Goal: Task Accomplishment & Management: Manage account settings

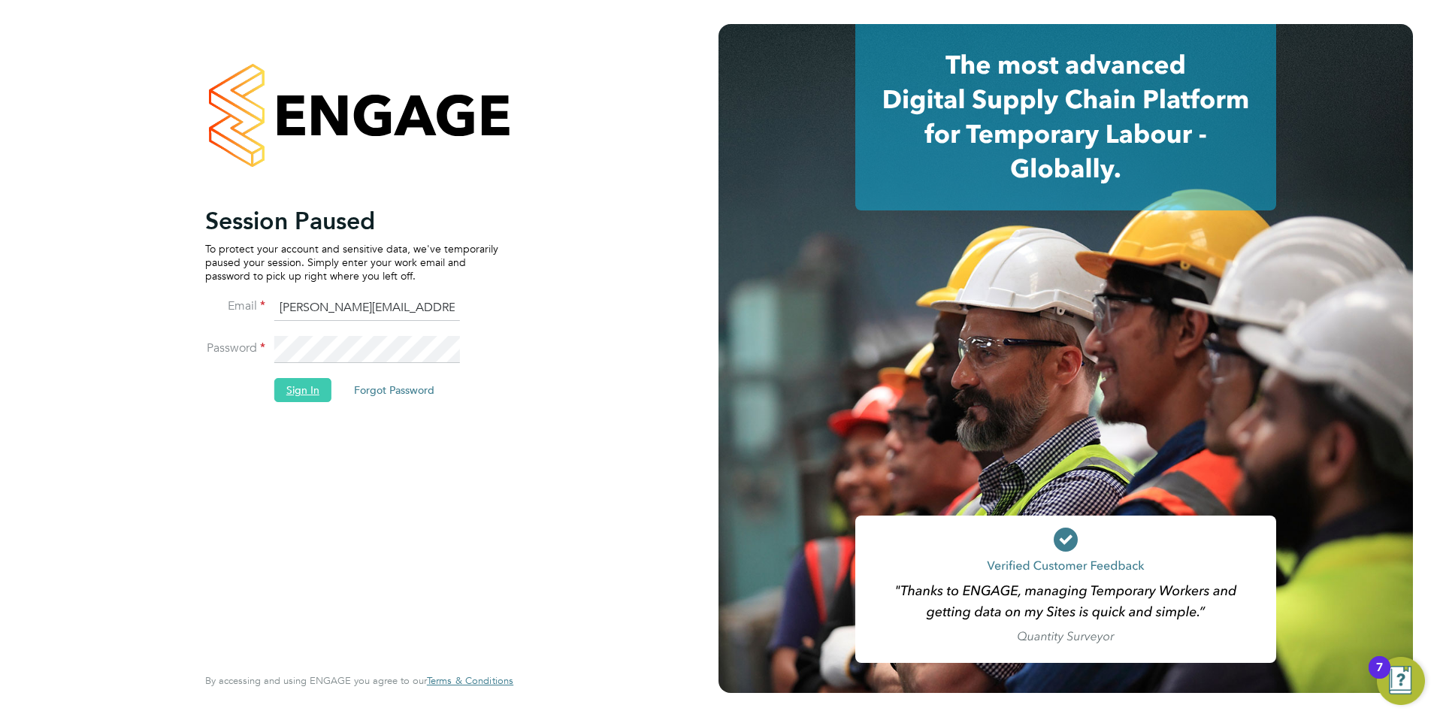
click at [301, 384] on button "Sign In" at bounding box center [302, 390] width 57 height 24
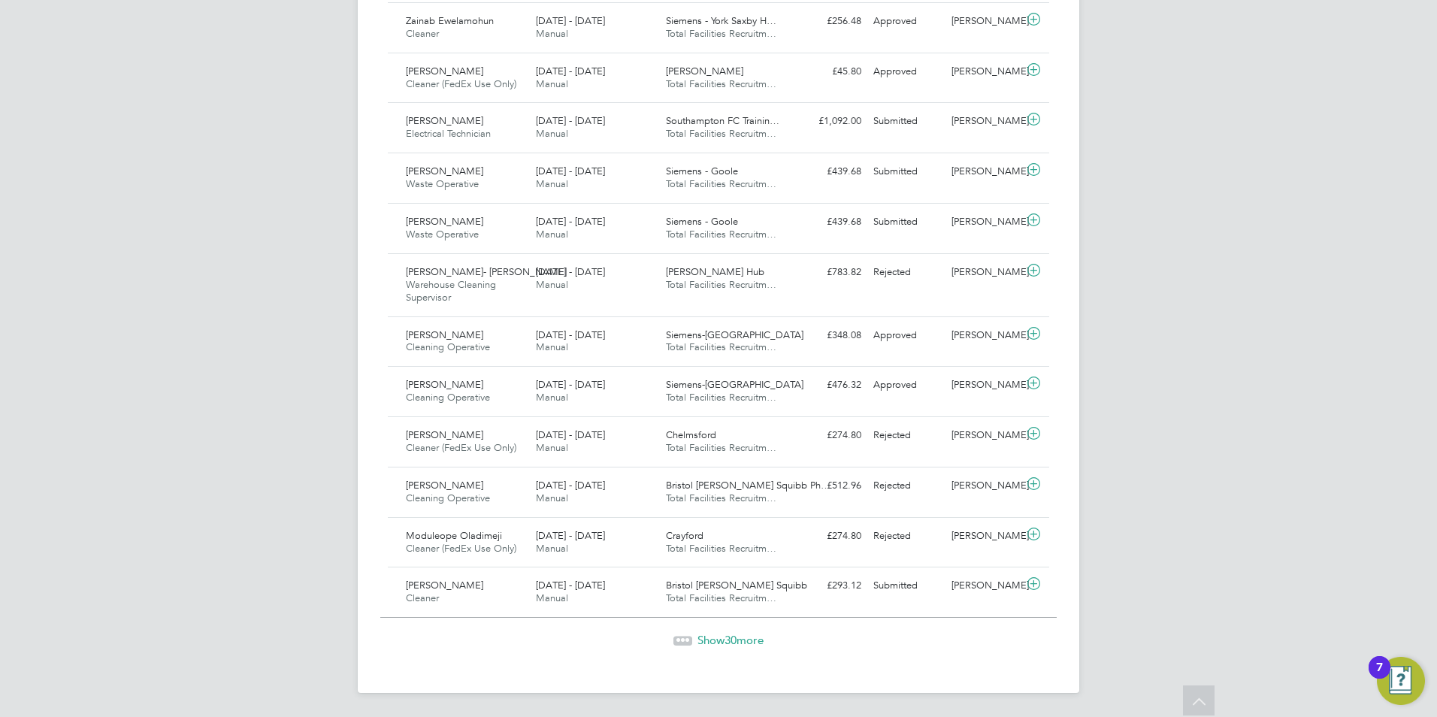
click at [715, 643] on span "Show 30 more" at bounding box center [731, 640] width 66 height 14
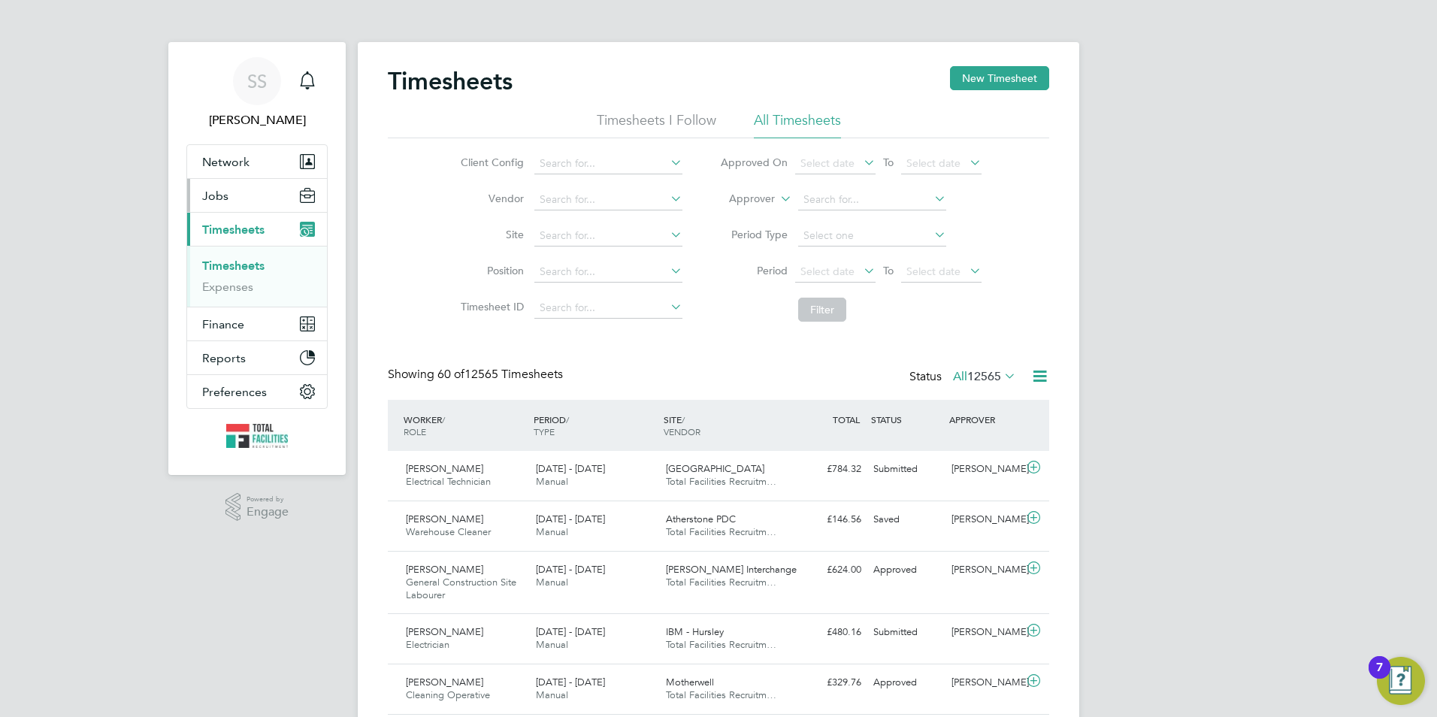
click at [216, 186] on button "Jobs" at bounding box center [257, 195] width 140 height 33
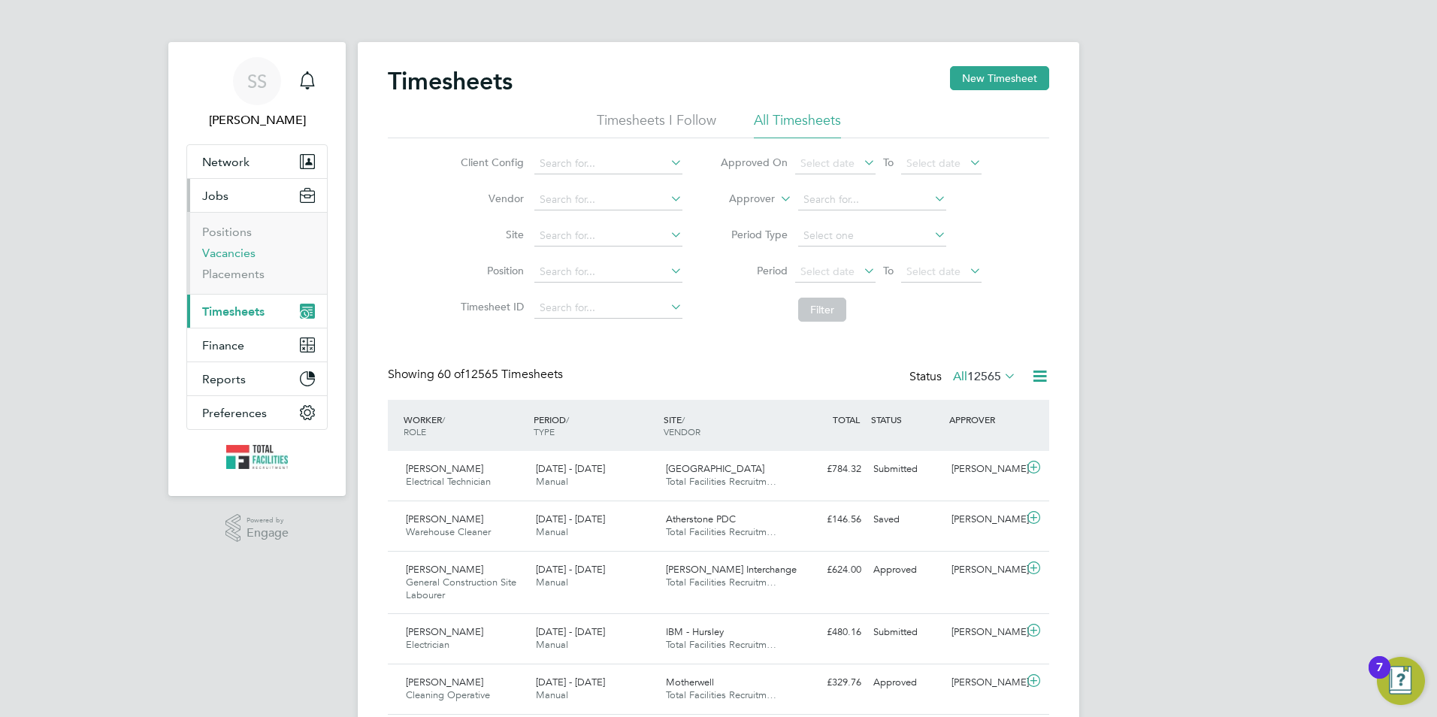
click at [225, 249] on link "Vacancies" at bounding box center [228, 253] width 53 height 14
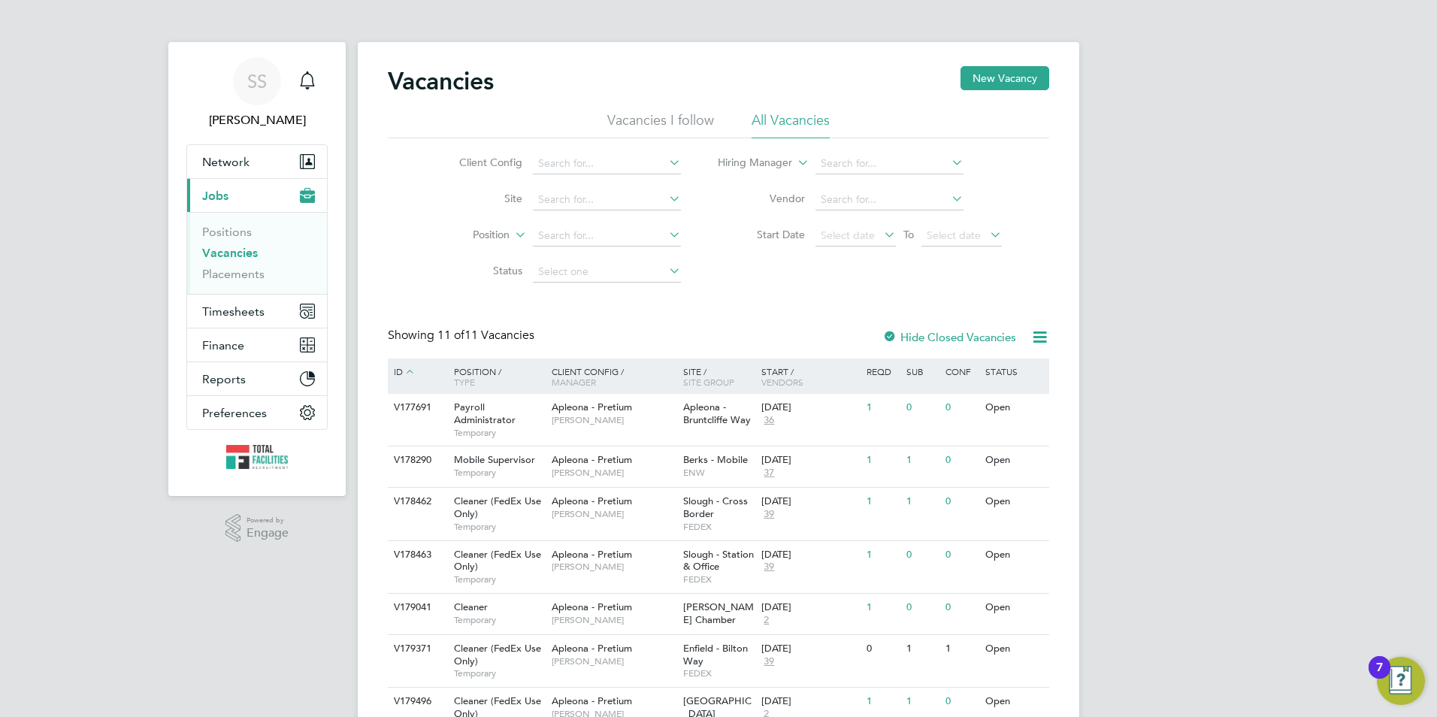
click at [231, 256] on link "Vacancies" at bounding box center [230, 253] width 56 height 14
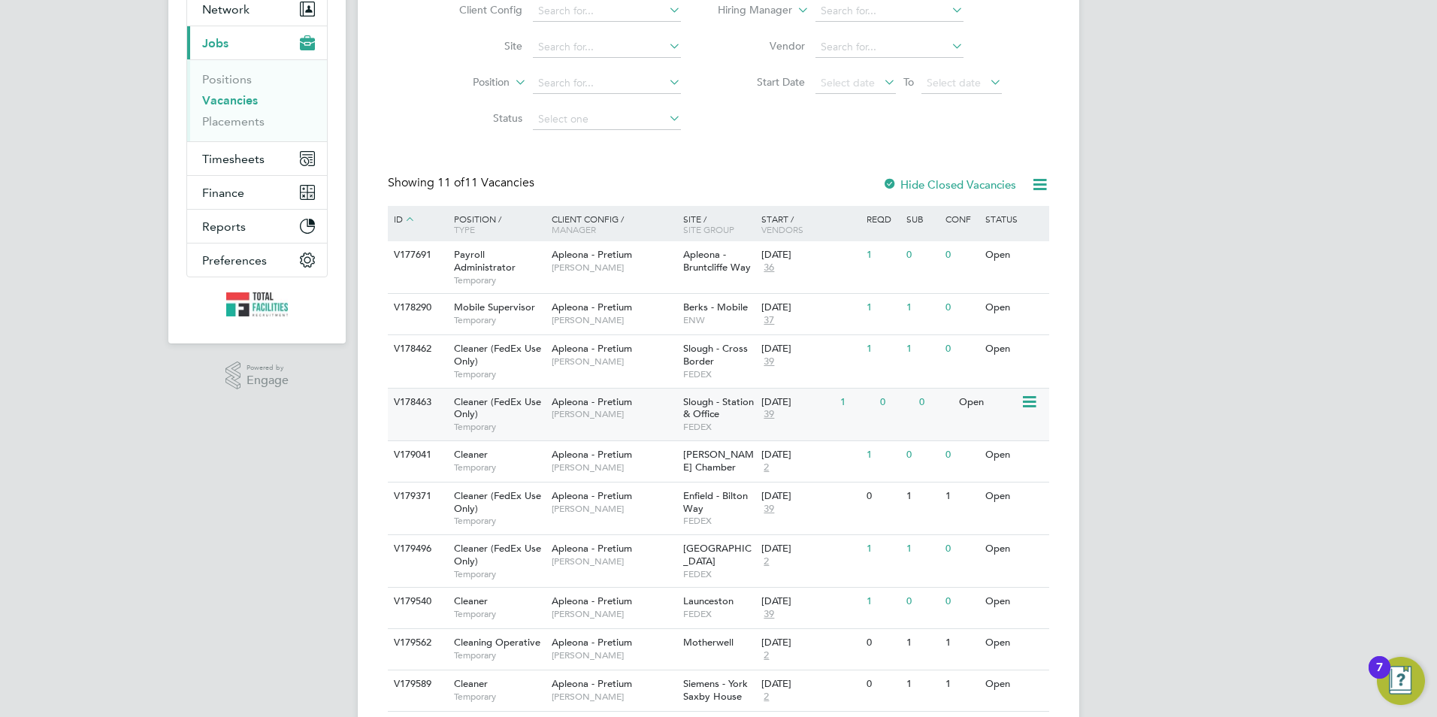
scroll to position [243, 0]
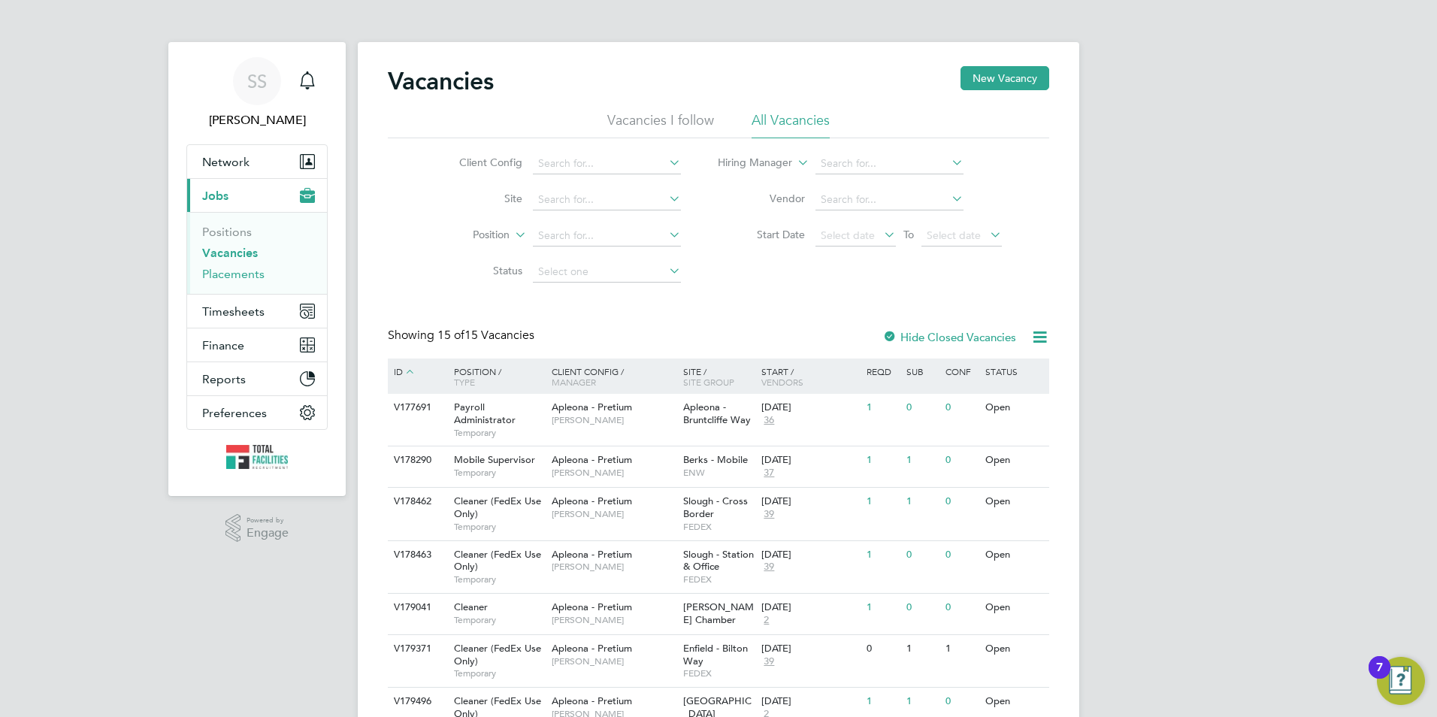
click at [215, 278] on link "Placements" at bounding box center [233, 274] width 62 height 14
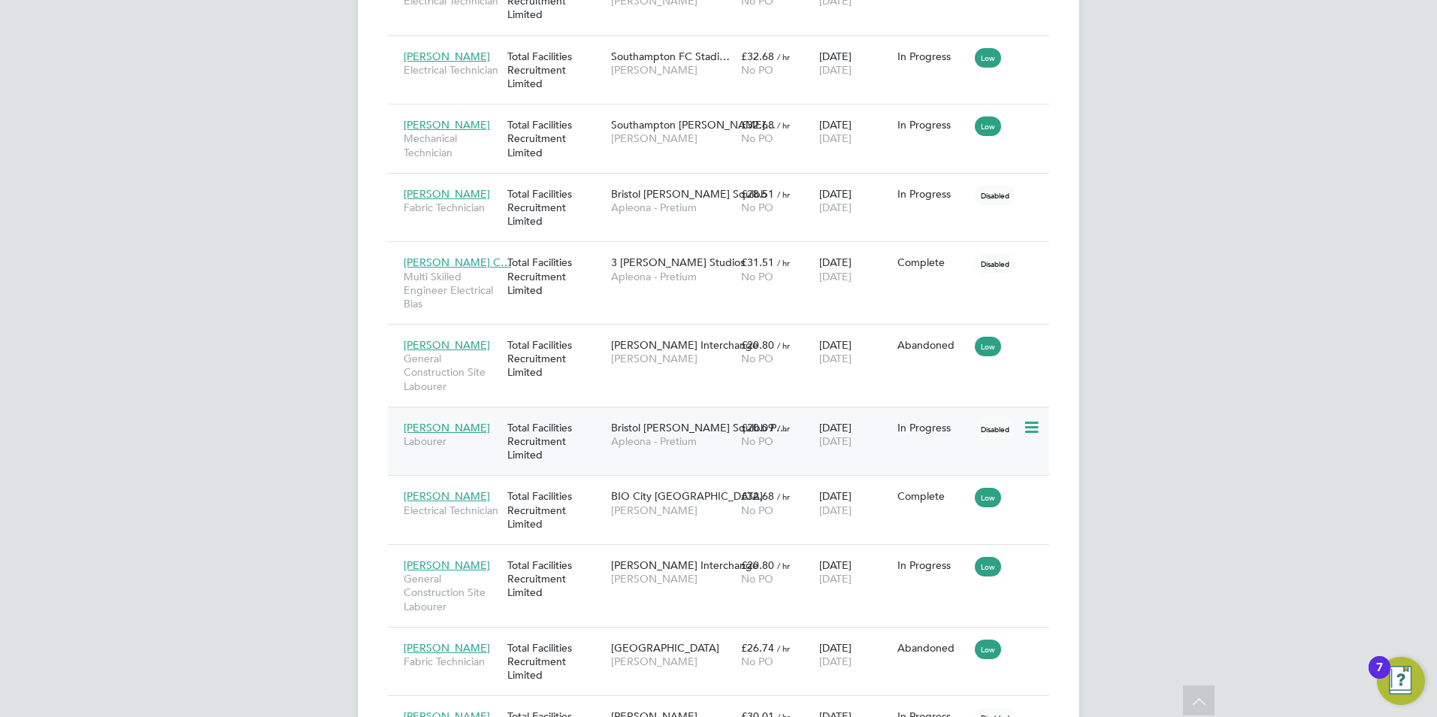
click at [498, 433] on div "Will Gordon Labourer" at bounding box center [452, 434] width 104 height 42
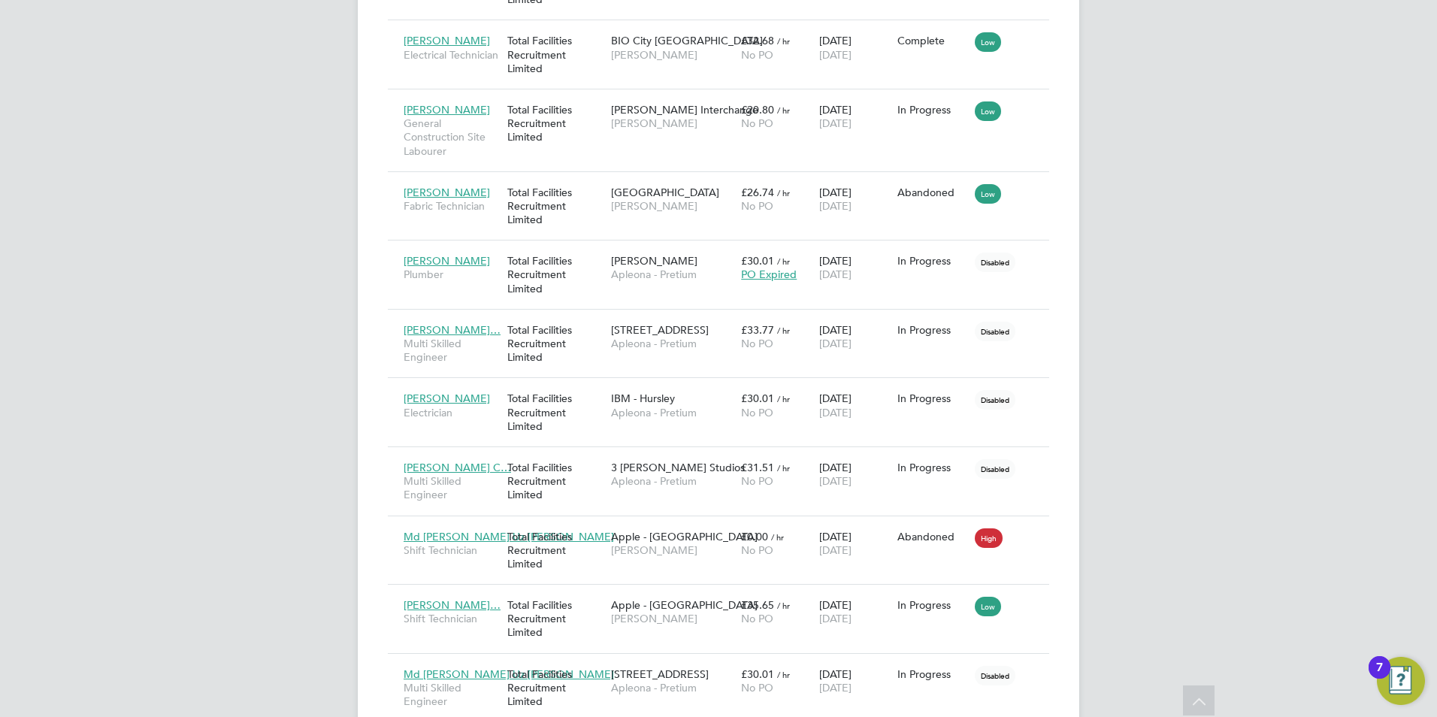
scroll to position [2002, 0]
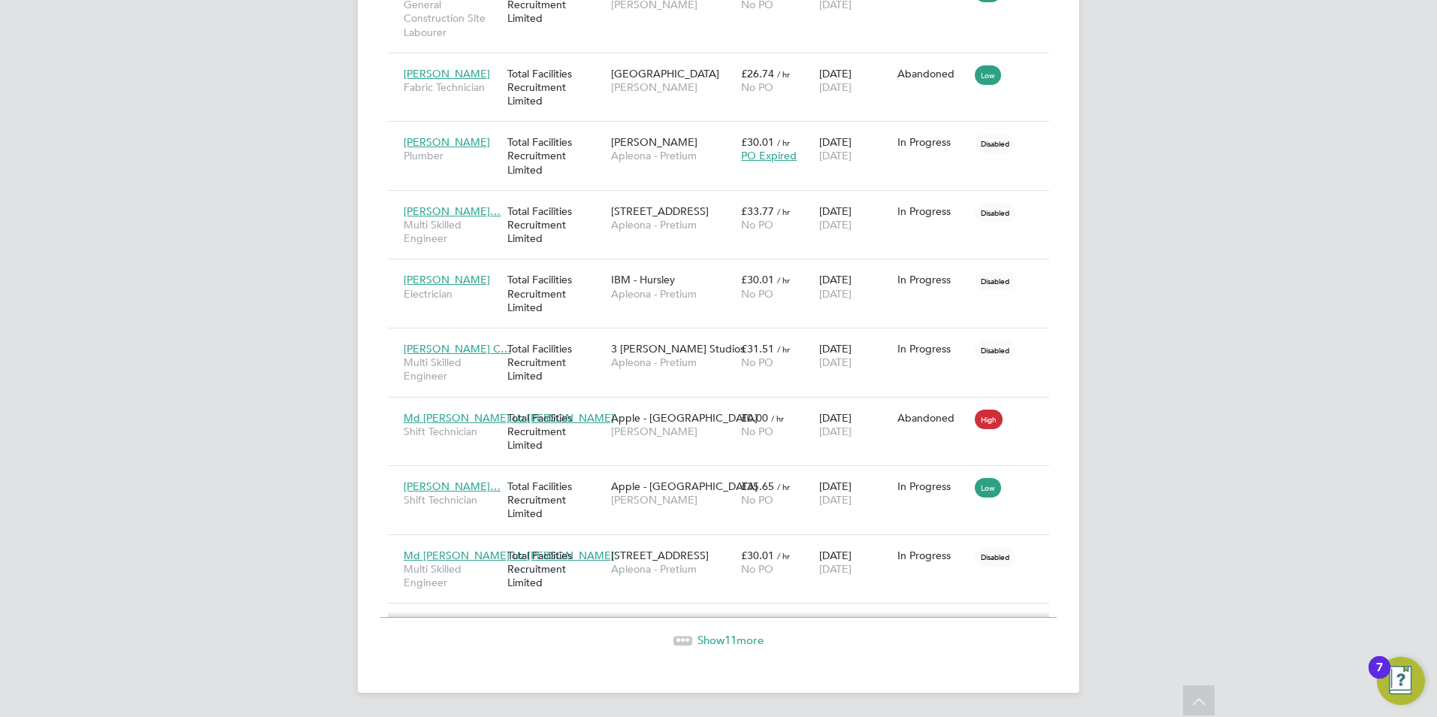
click at [721, 634] on span "Show 11 more" at bounding box center [731, 640] width 66 height 14
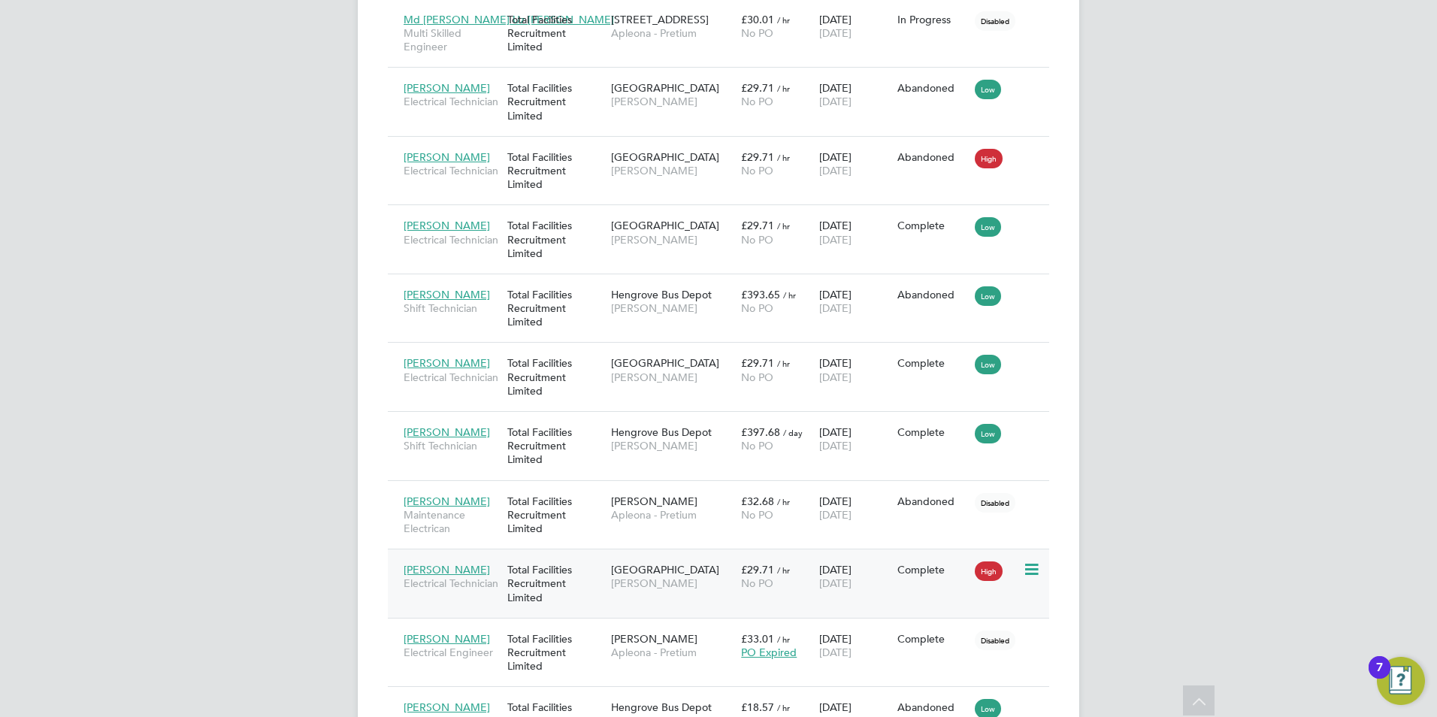
scroll to position [2429, 0]
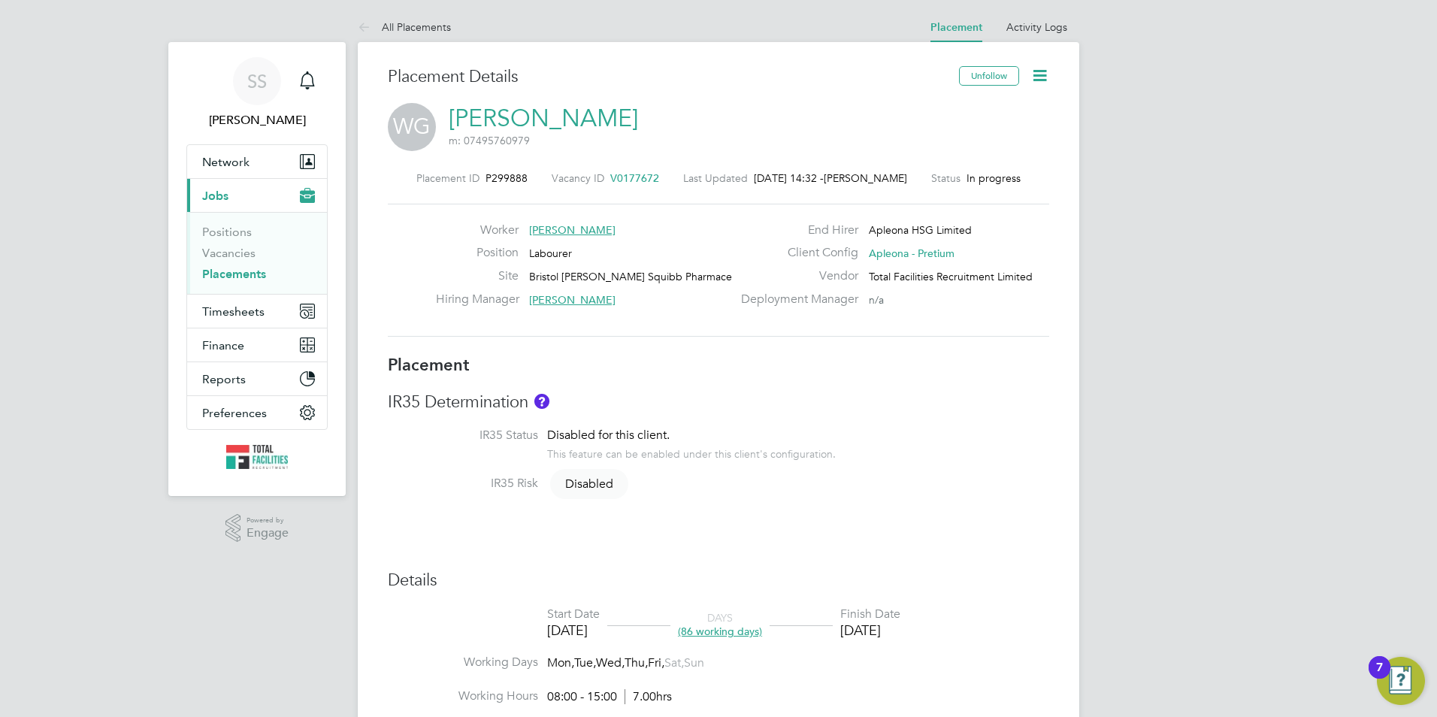
click at [1048, 73] on icon at bounding box center [1040, 75] width 19 height 19
click at [975, 107] on li "Edit Placement e" at bounding box center [991, 111] width 110 height 21
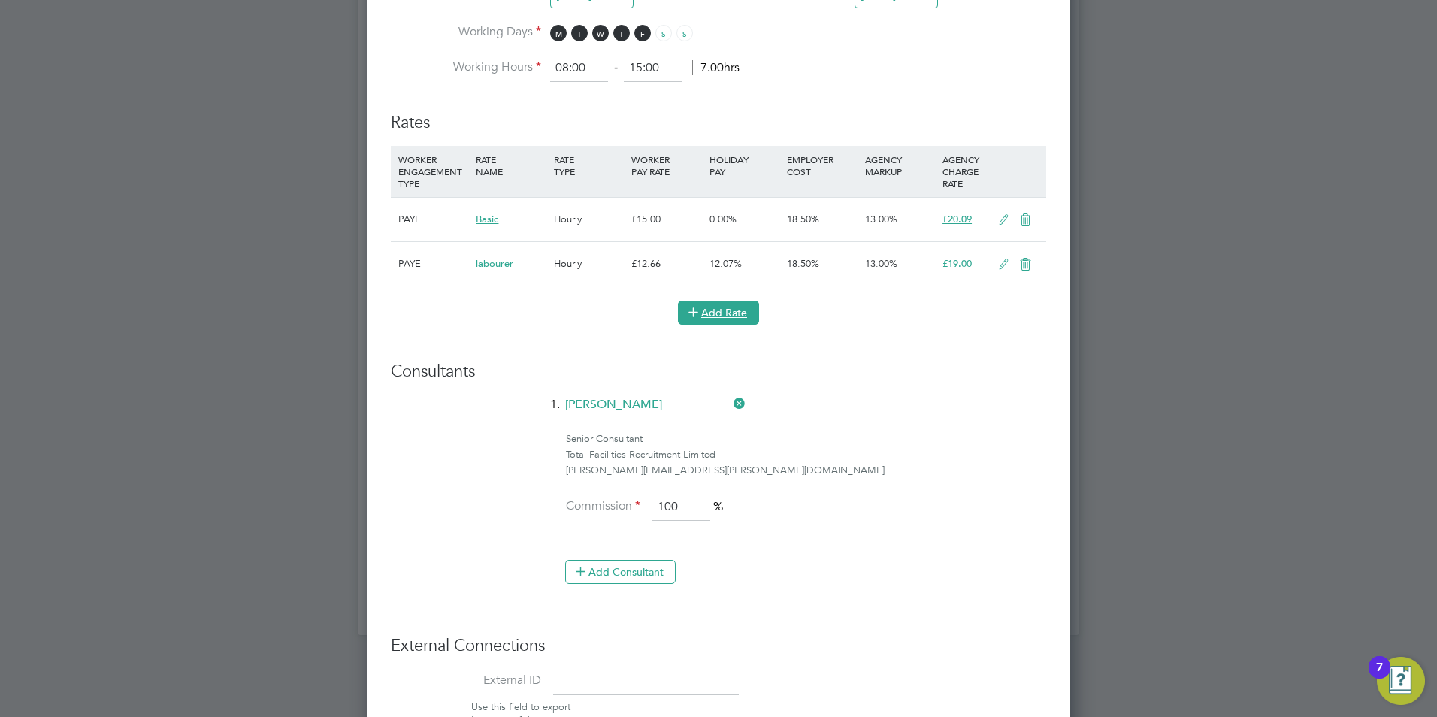
click at [699, 313] on icon at bounding box center [693, 311] width 11 height 11
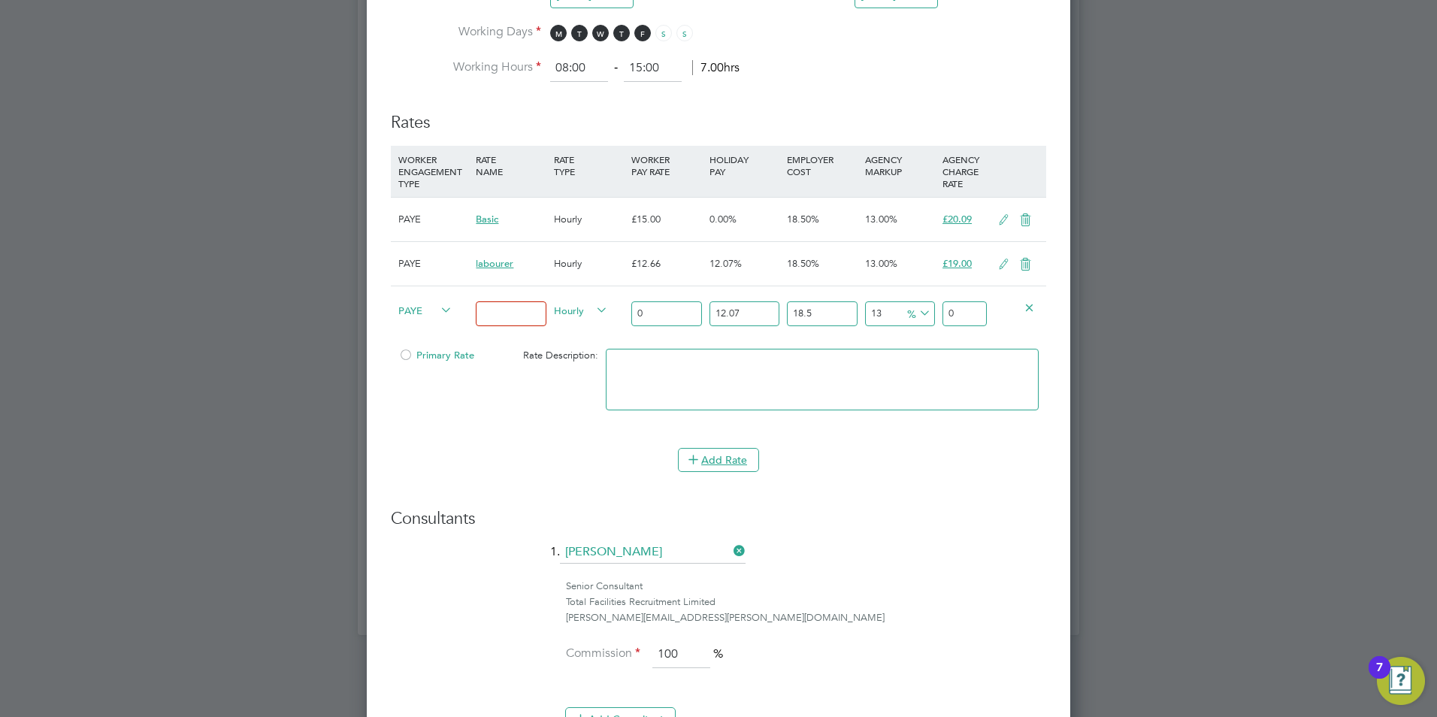
click at [502, 316] on input at bounding box center [511, 313] width 70 height 25
click at [671, 307] on input "0" at bounding box center [666, 313] width 70 height 25
type input "2"
type input "3.00134667"
type input "24"
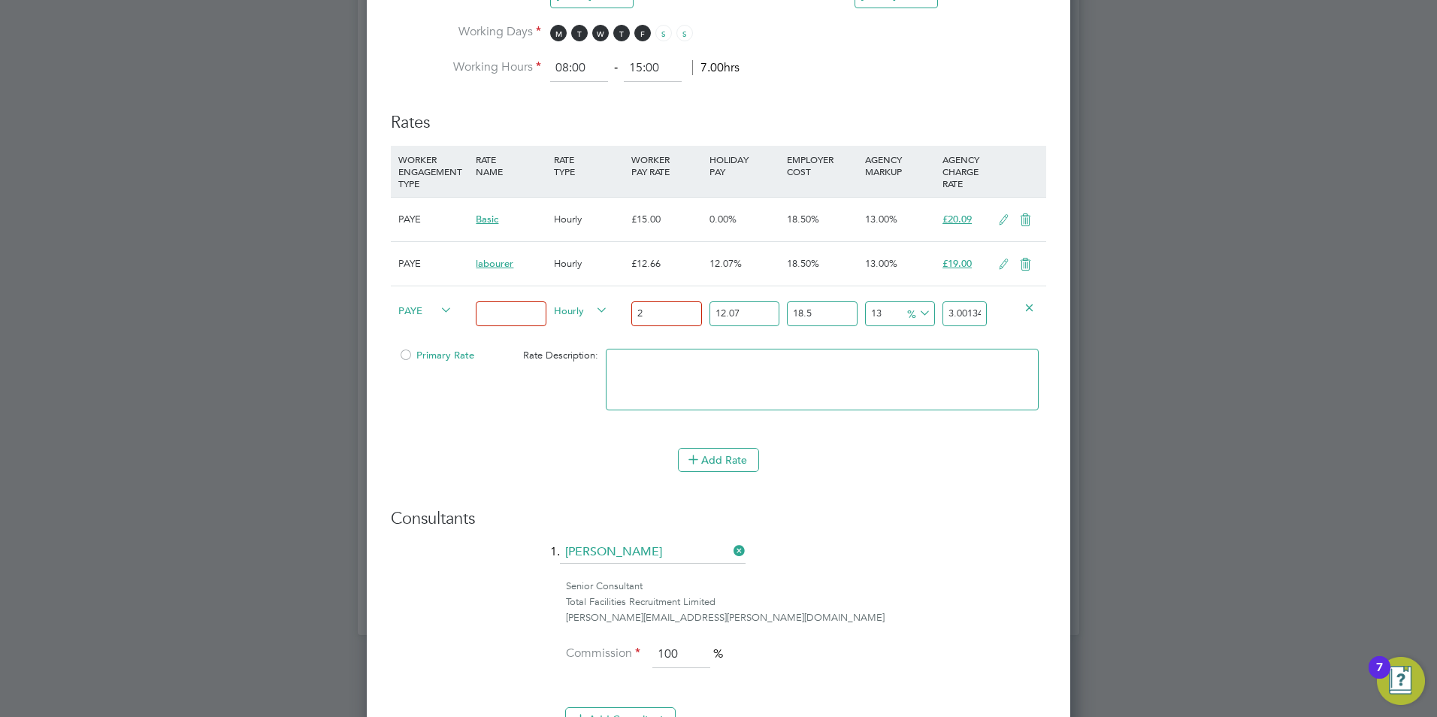
type input "36.01616004"
type input "248"
type input "372.16698708"
type input "24"
type input "36.01616004"
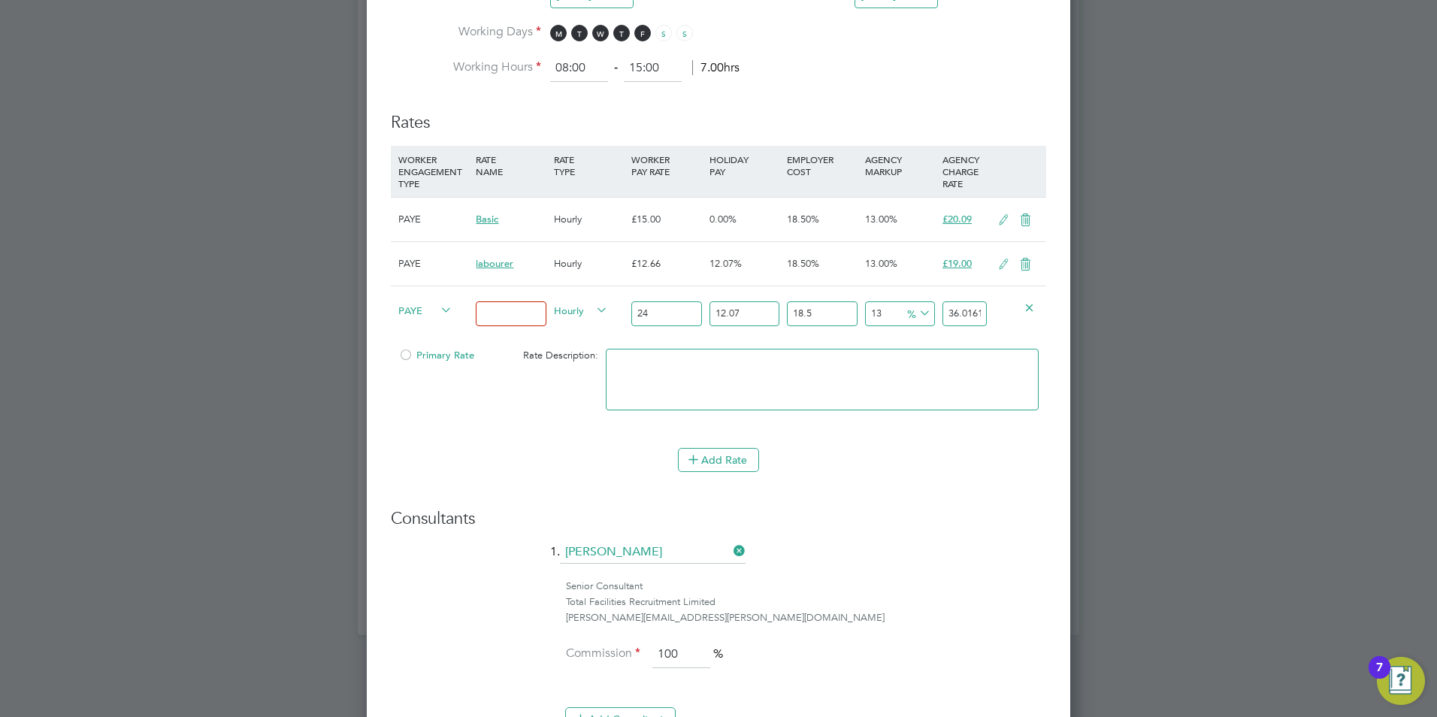
type input "24.8"
type input "37.216698708"
type input "24"
type input "36.01616004"
type input "24.8"
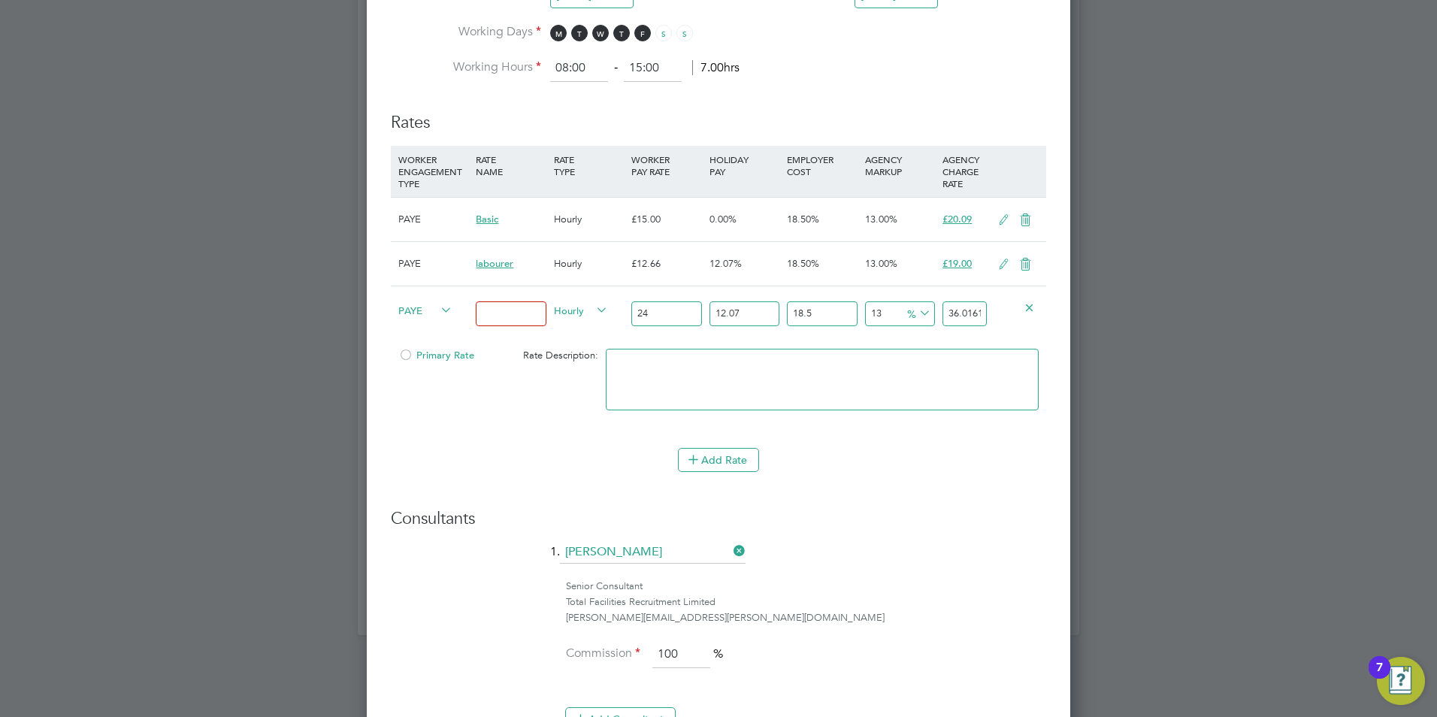
type input "37.216698708"
type input "24.80"
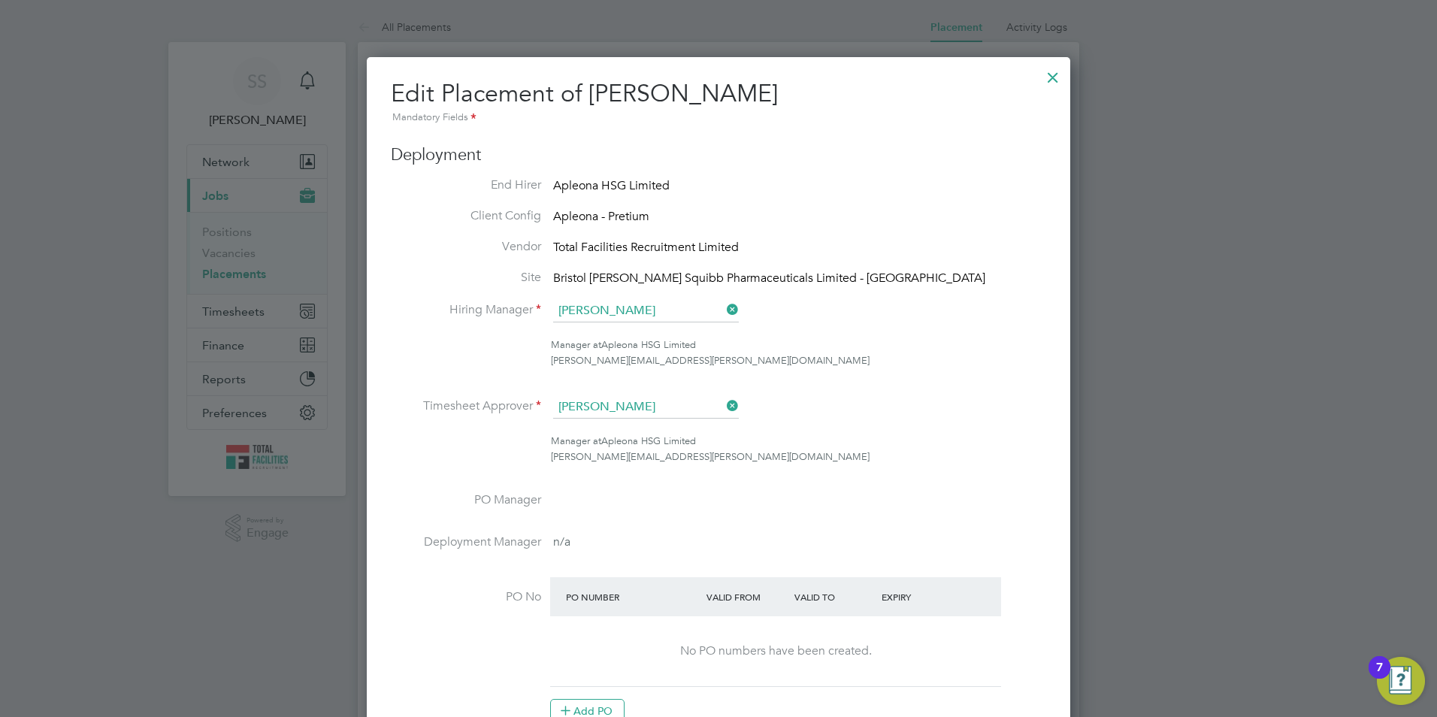
click at [1056, 74] on div at bounding box center [1053, 73] width 27 height 27
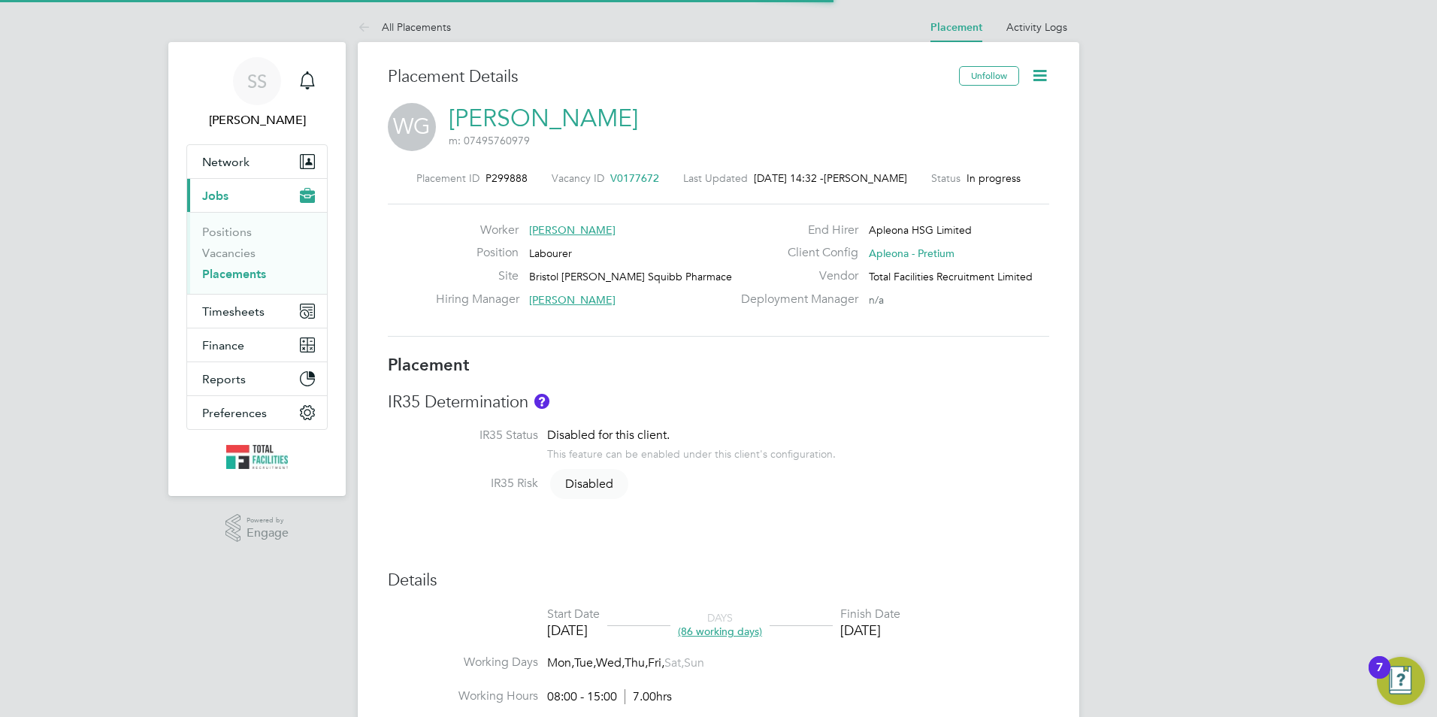
scroll to position [44, 105]
click at [226, 261] on li "Vacancies" at bounding box center [258, 256] width 113 height 21
click at [225, 253] on link "Vacancies" at bounding box center [228, 253] width 53 height 14
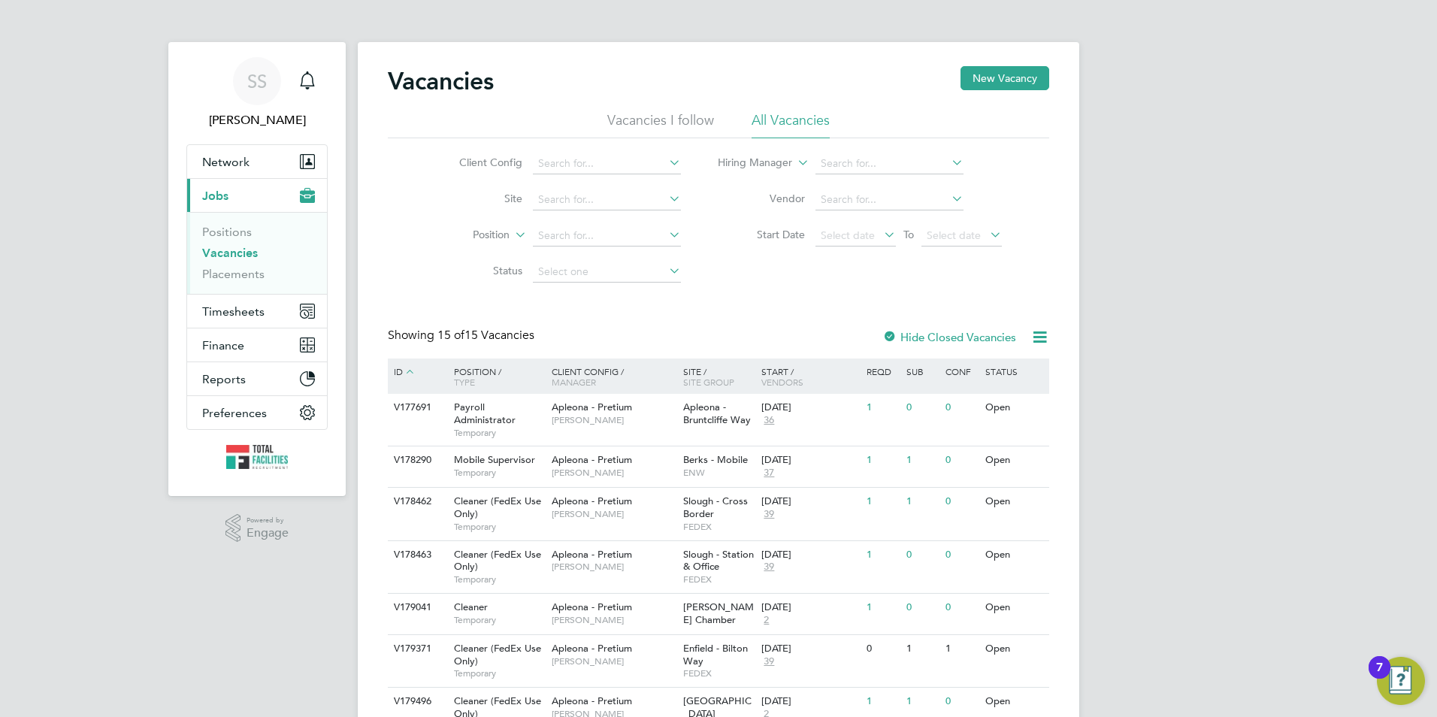
scroll to position [407, 0]
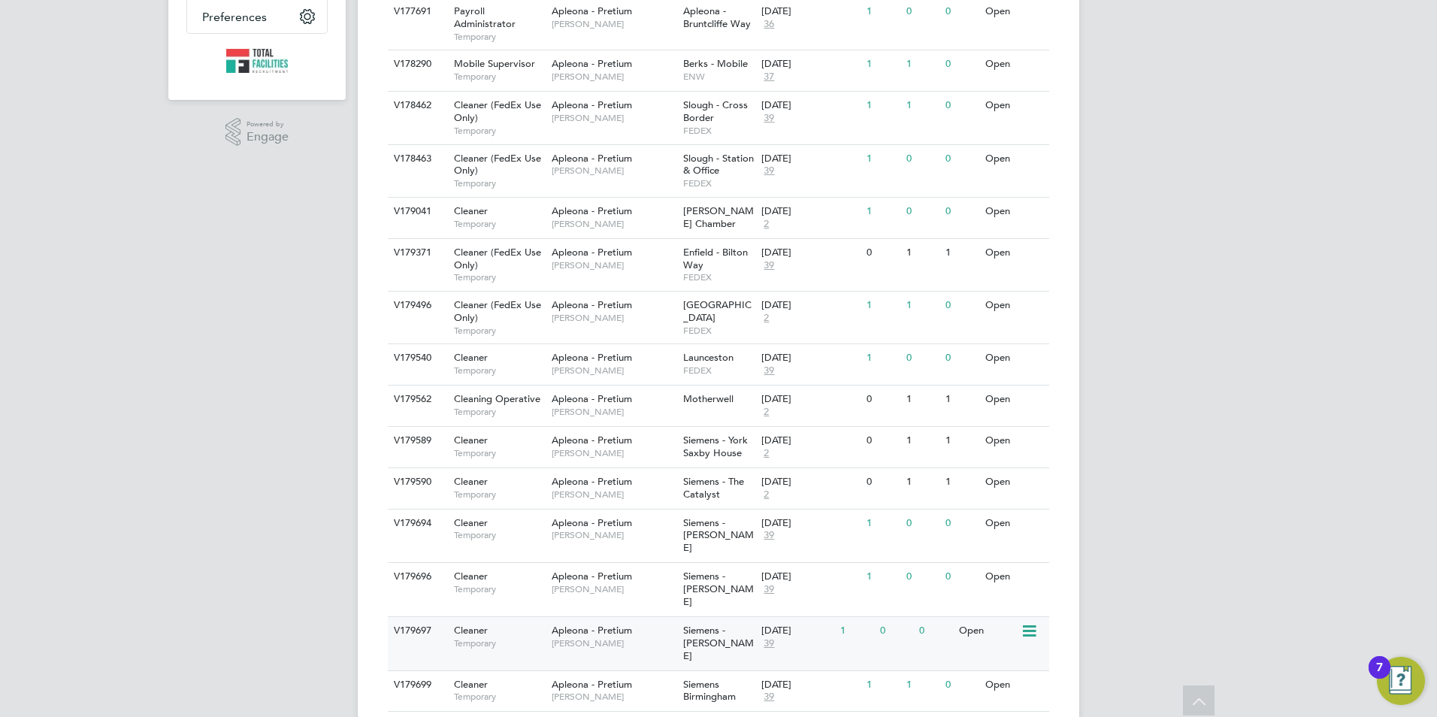
scroll to position [407, 0]
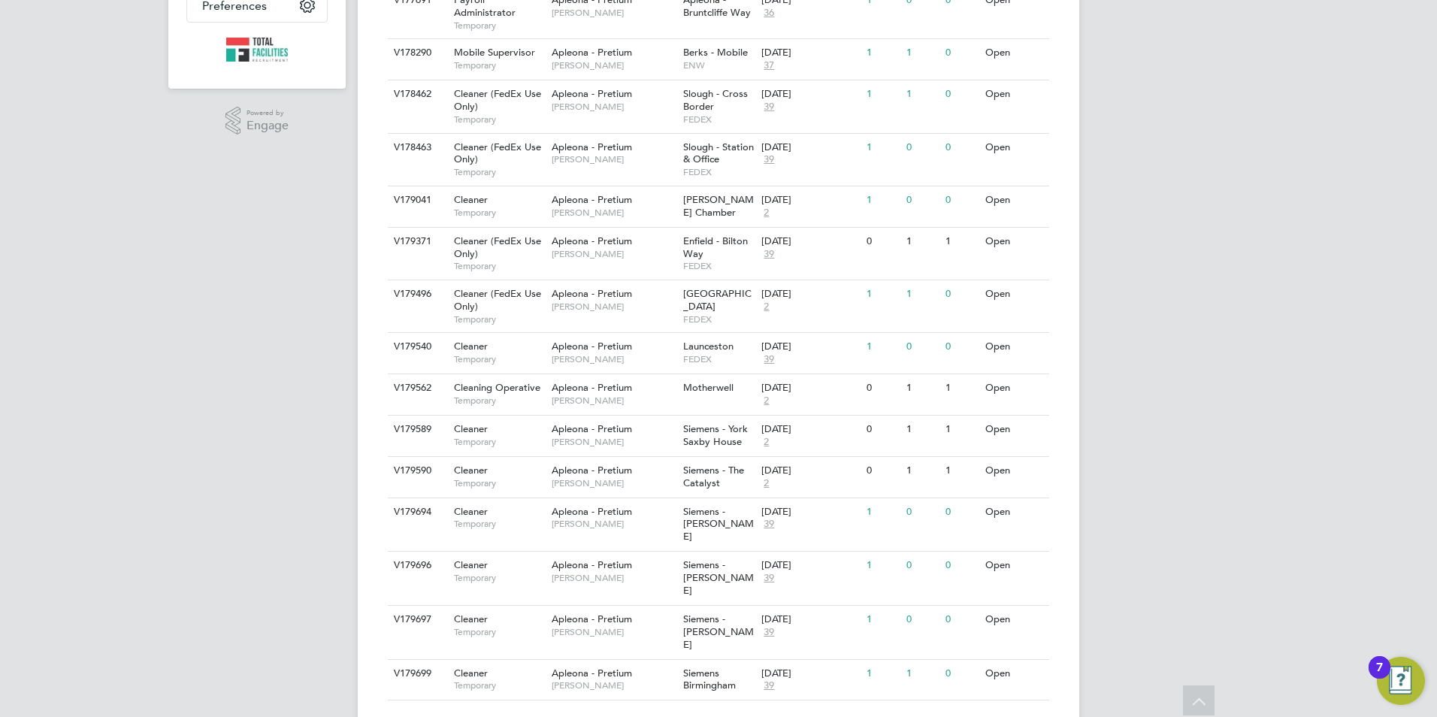
click at [1128, 506] on div "SS Sam Skinner Notifications Applications: Network Team Members Businesses Site…" at bounding box center [718, 174] width 1437 height 1162
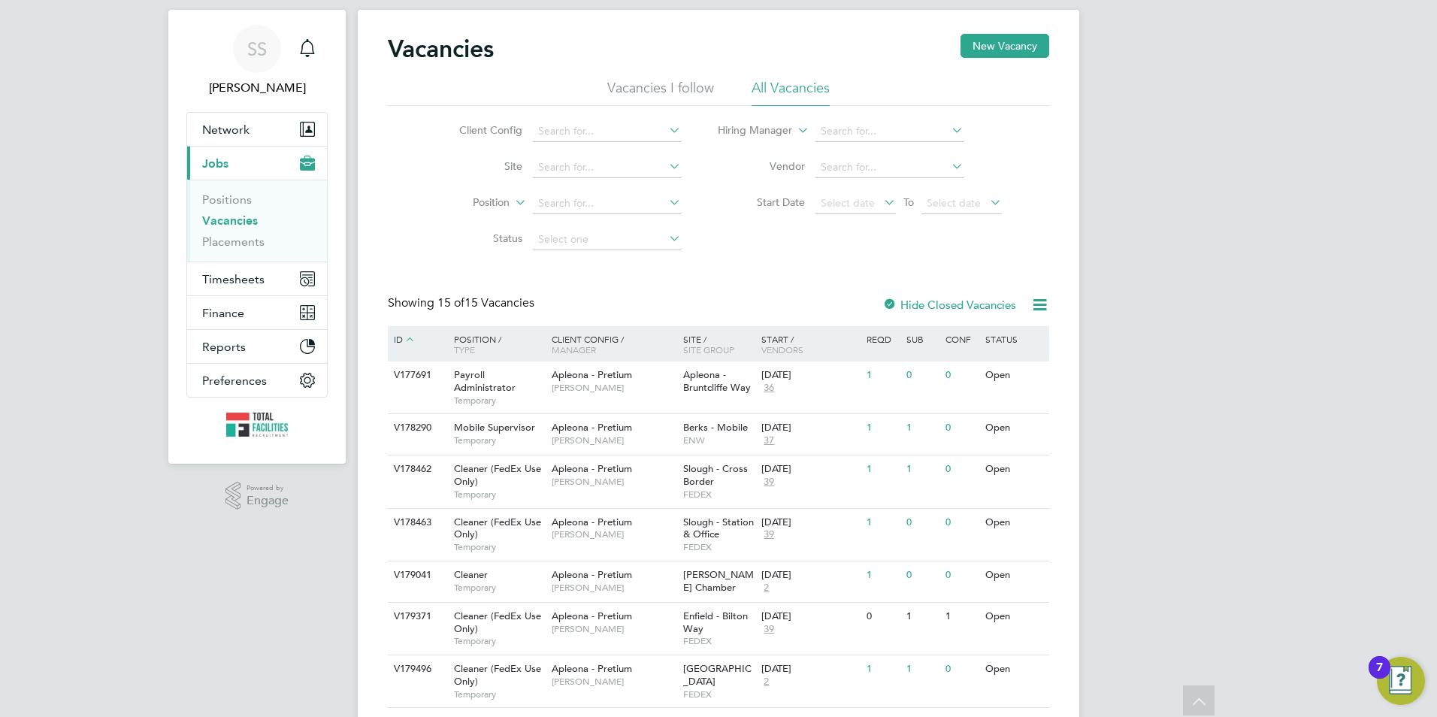
scroll to position [32, 0]
click at [241, 281] on span "Timesheets" at bounding box center [233, 280] width 62 height 14
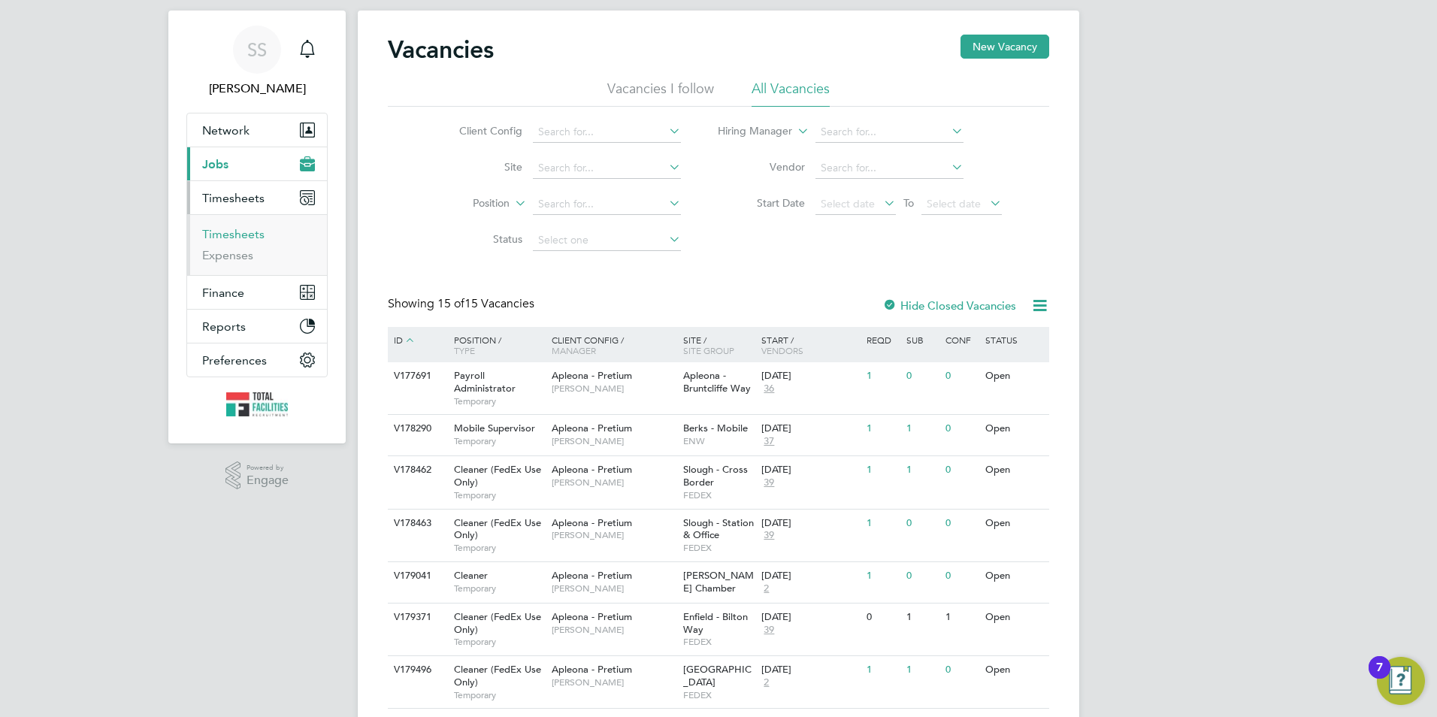
click at [225, 235] on link "Timesheets" at bounding box center [233, 234] width 62 height 14
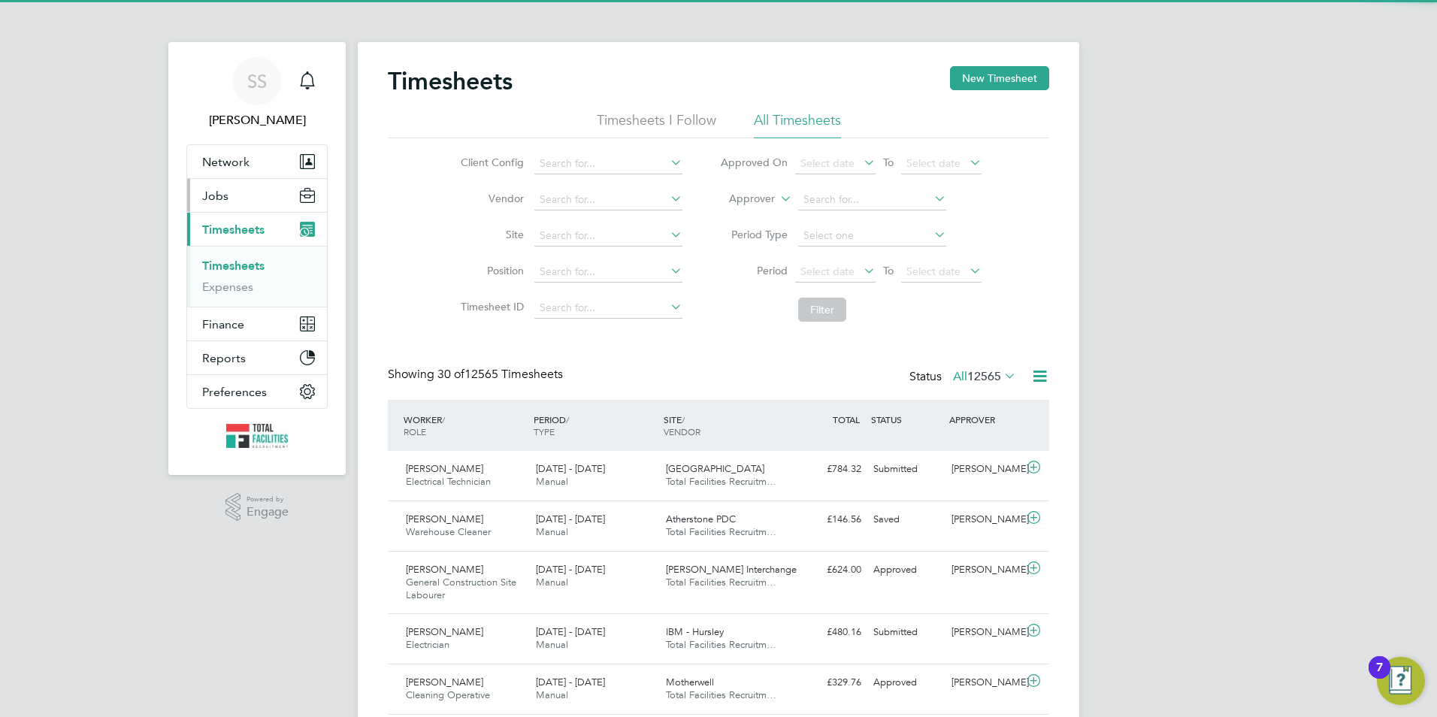
click at [238, 192] on button "Jobs" at bounding box center [257, 195] width 140 height 33
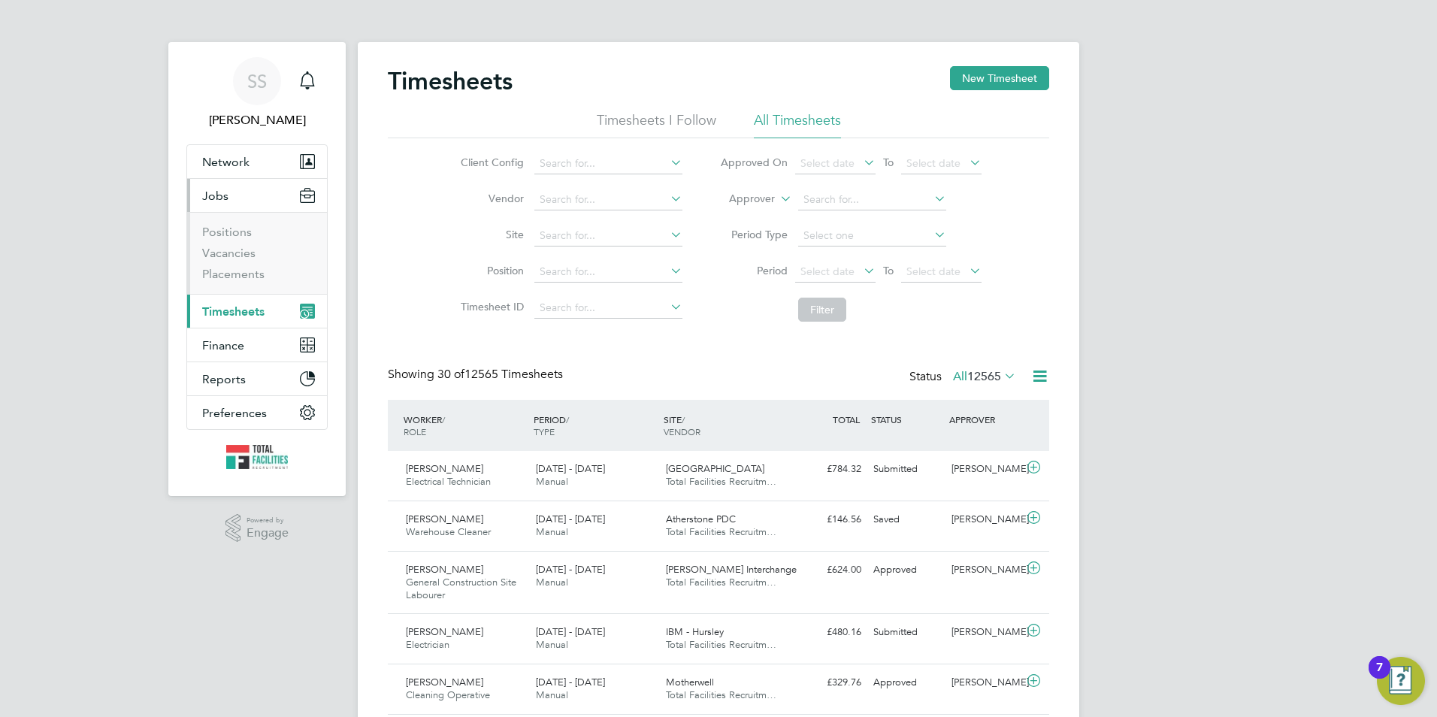
click at [232, 242] on li "Positions" at bounding box center [258, 235] width 113 height 21
click at [229, 248] on link "Vacancies" at bounding box center [228, 253] width 53 height 14
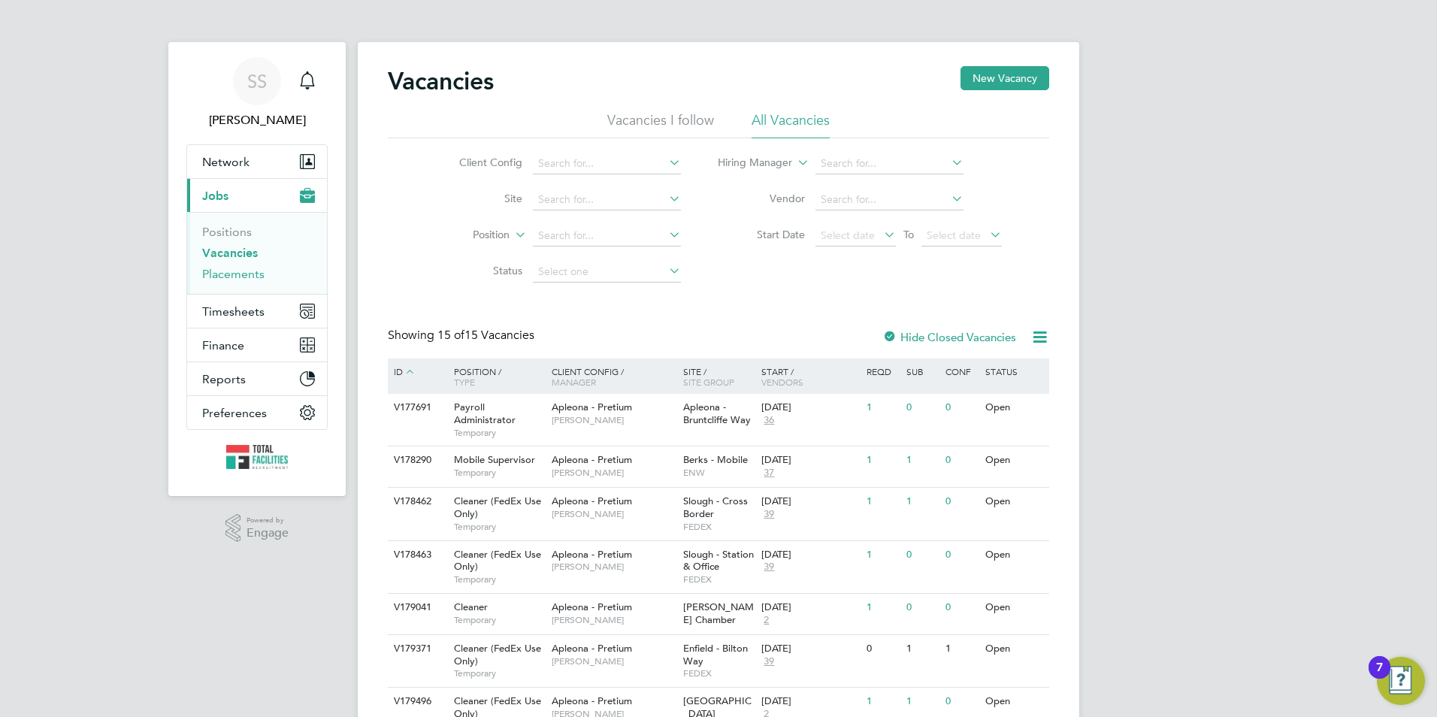
click at [204, 278] on link "Placements" at bounding box center [233, 274] width 62 height 14
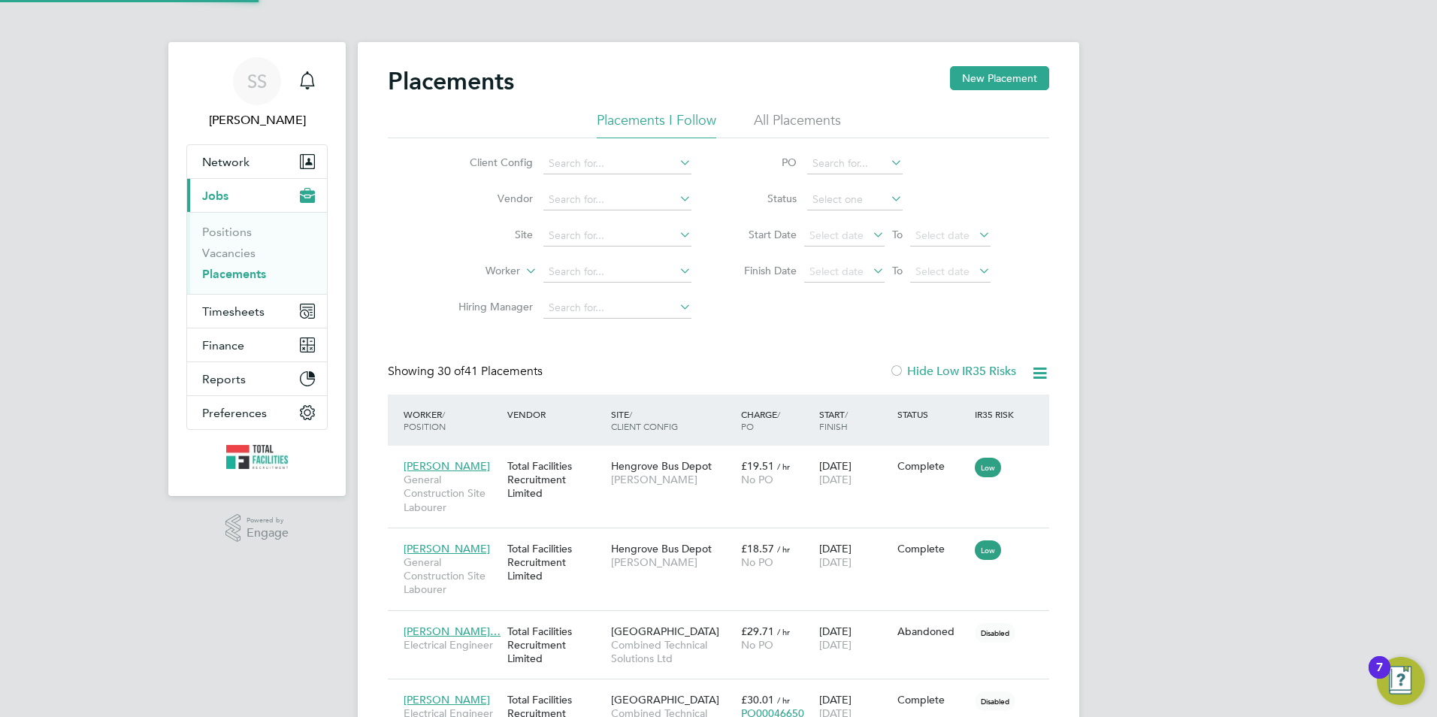
scroll to position [44, 104]
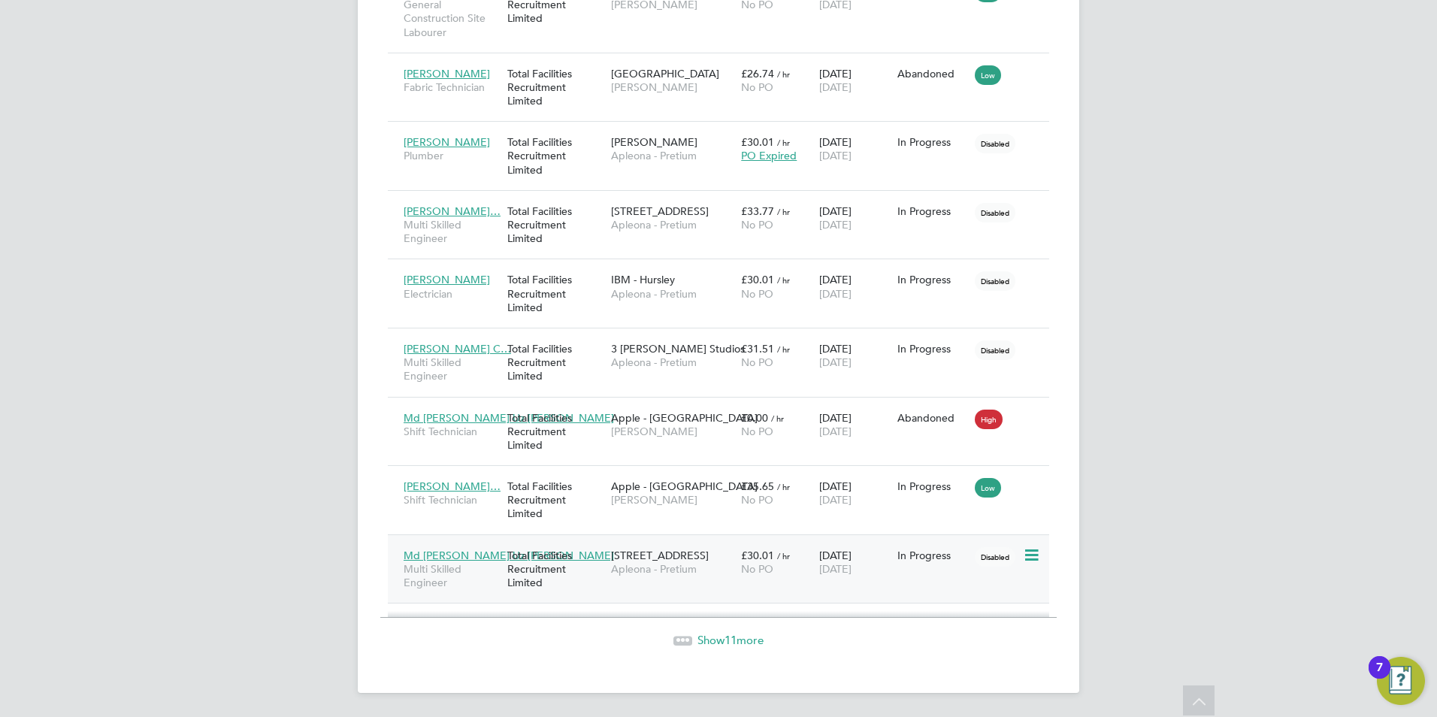
click at [672, 567] on span "Apleona - Pretium" at bounding box center [672, 569] width 123 height 14
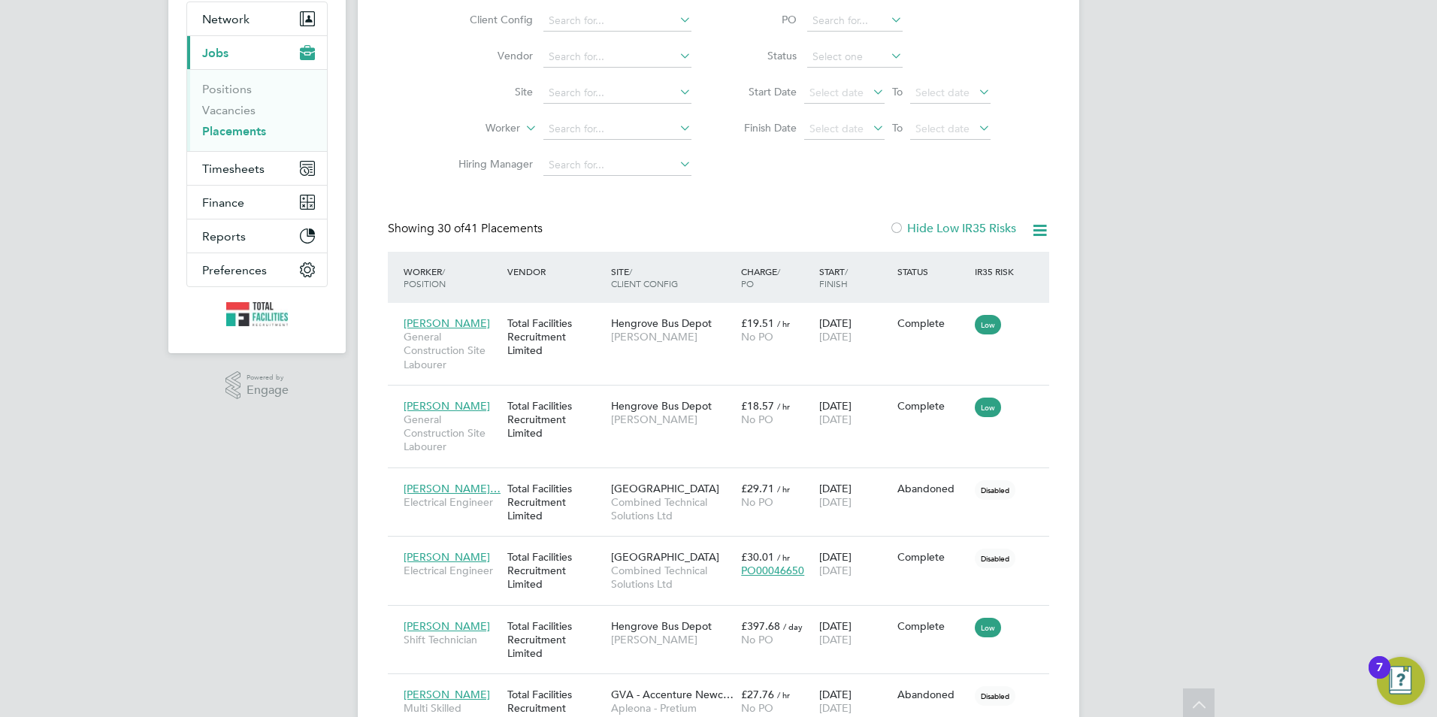
scroll to position [0, 0]
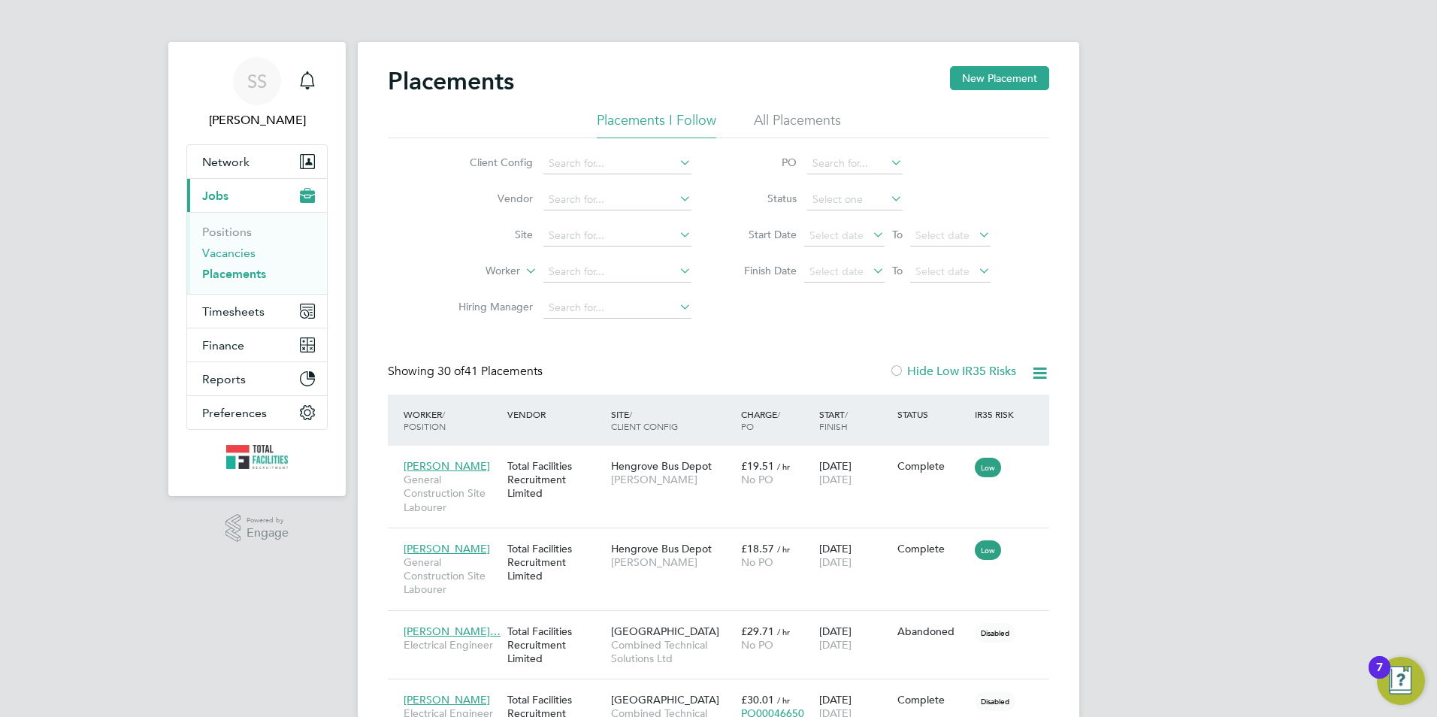
click at [229, 252] on link "Vacancies" at bounding box center [228, 253] width 53 height 14
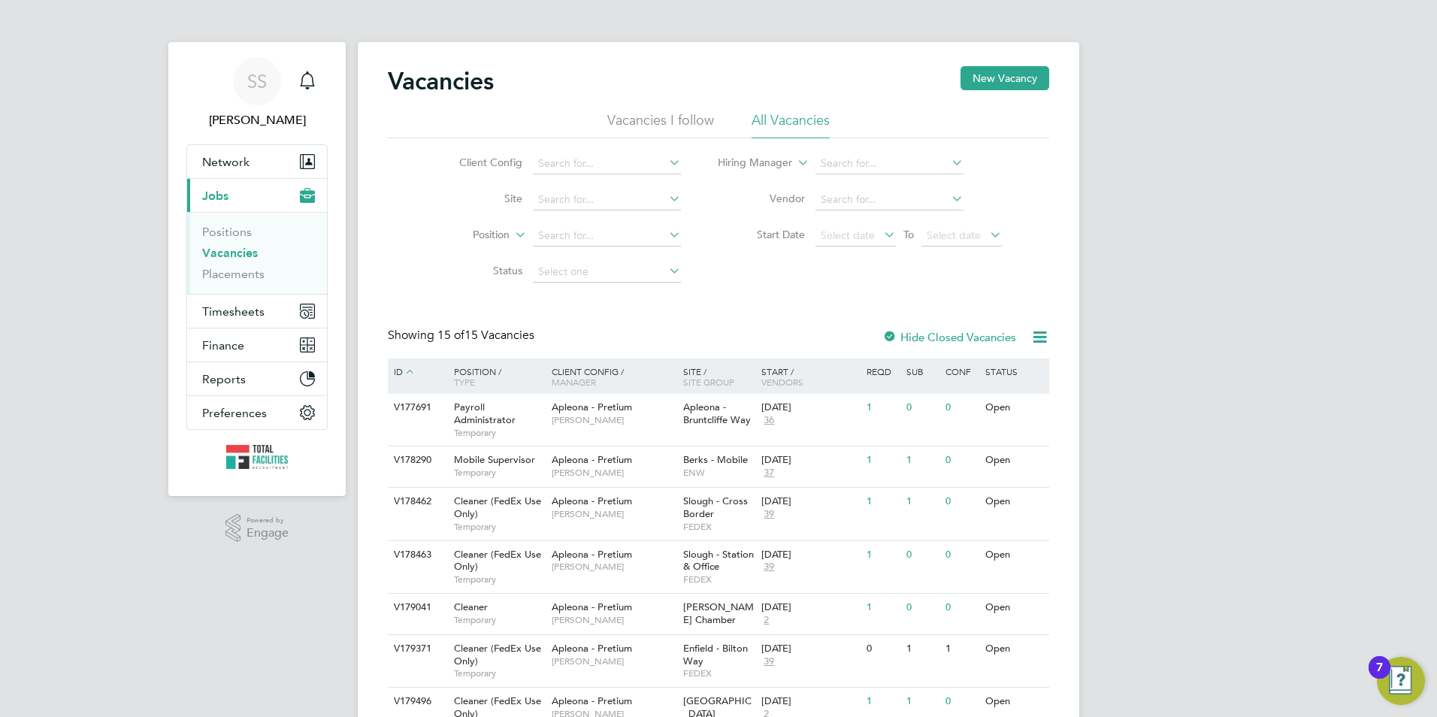
click at [211, 250] on link "Vacancies" at bounding box center [230, 253] width 56 height 14
click at [218, 250] on link "Vacancies" at bounding box center [230, 253] width 56 height 14
click at [228, 254] on link "Vacancies" at bounding box center [230, 253] width 56 height 14
click at [241, 302] on button "Timesheets" at bounding box center [257, 311] width 140 height 33
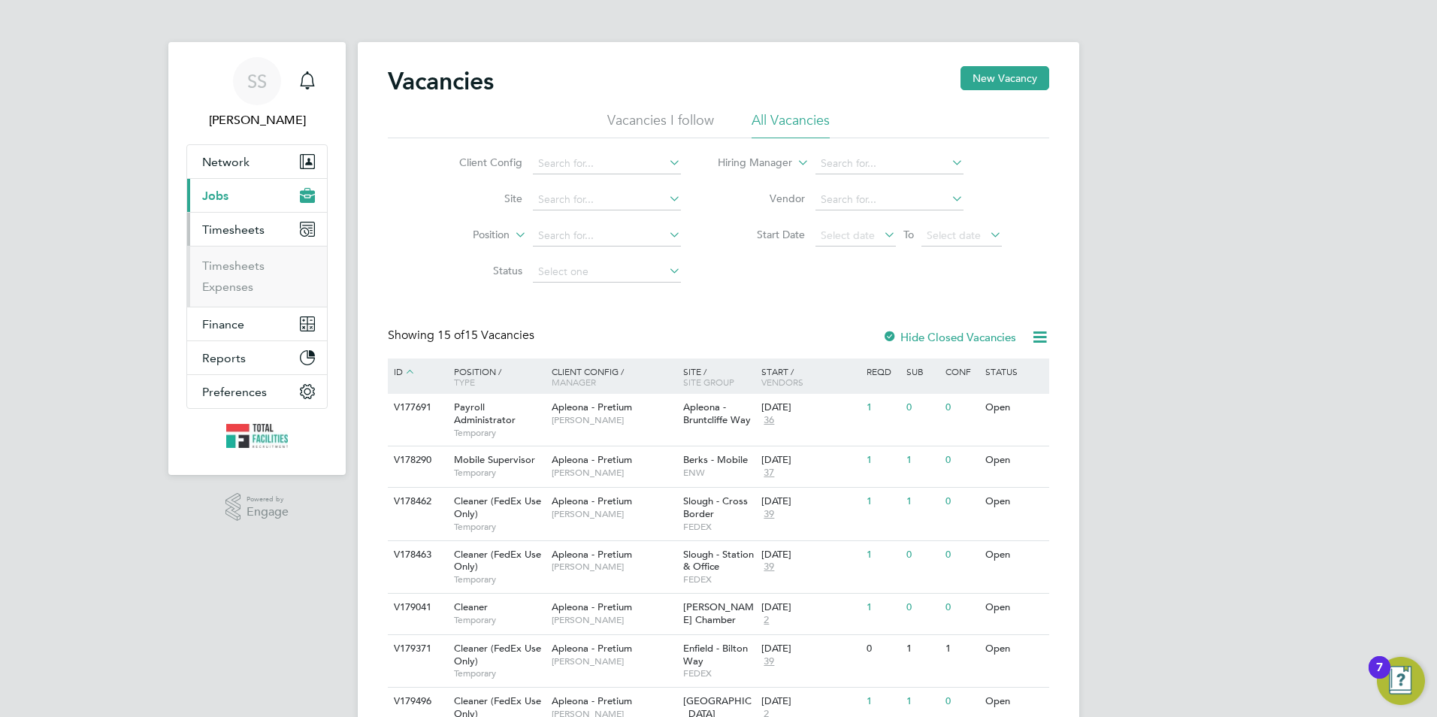
click at [228, 253] on ul "Timesheets Expenses" at bounding box center [257, 276] width 140 height 61
click at [226, 263] on link "Timesheets" at bounding box center [233, 266] width 62 height 14
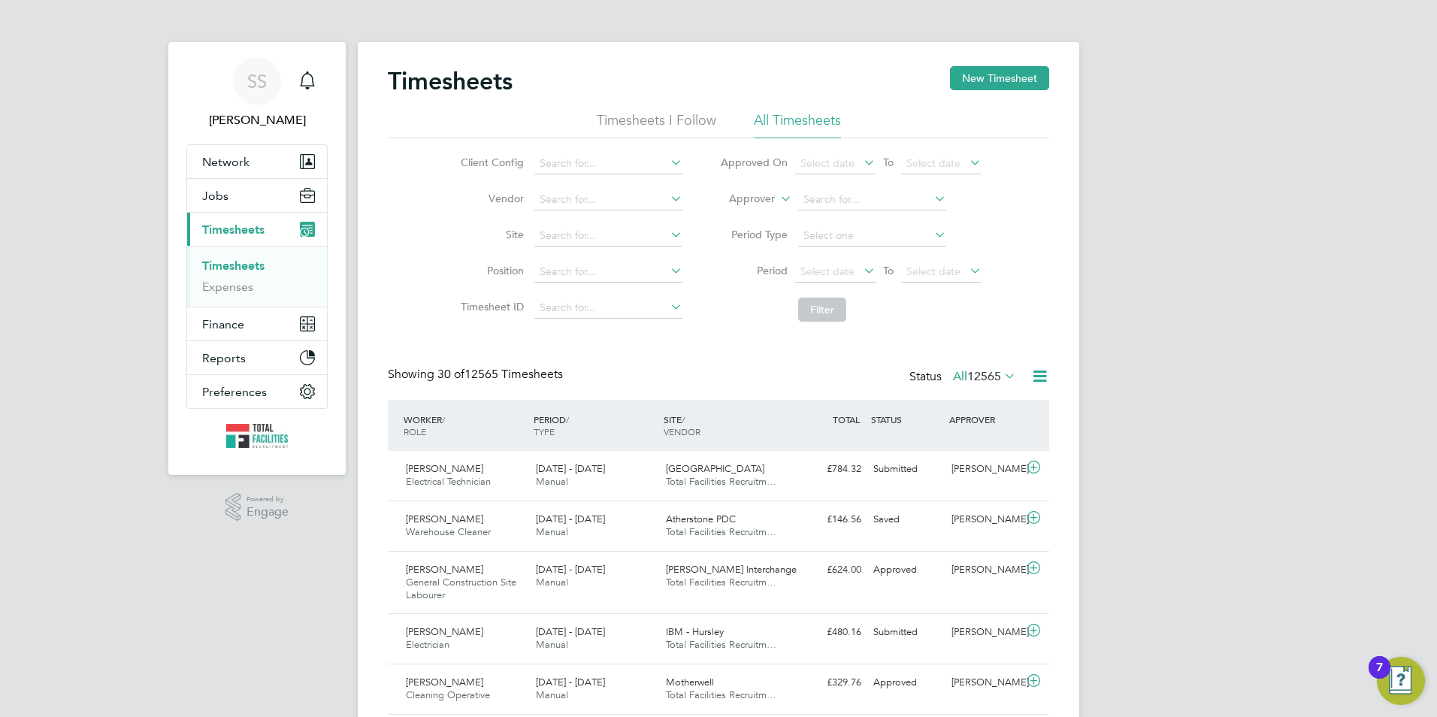
click at [1001, 375] on icon at bounding box center [1001, 375] width 0 height 21
click at [951, 443] on li "Submitted" at bounding box center [959, 445] width 69 height 21
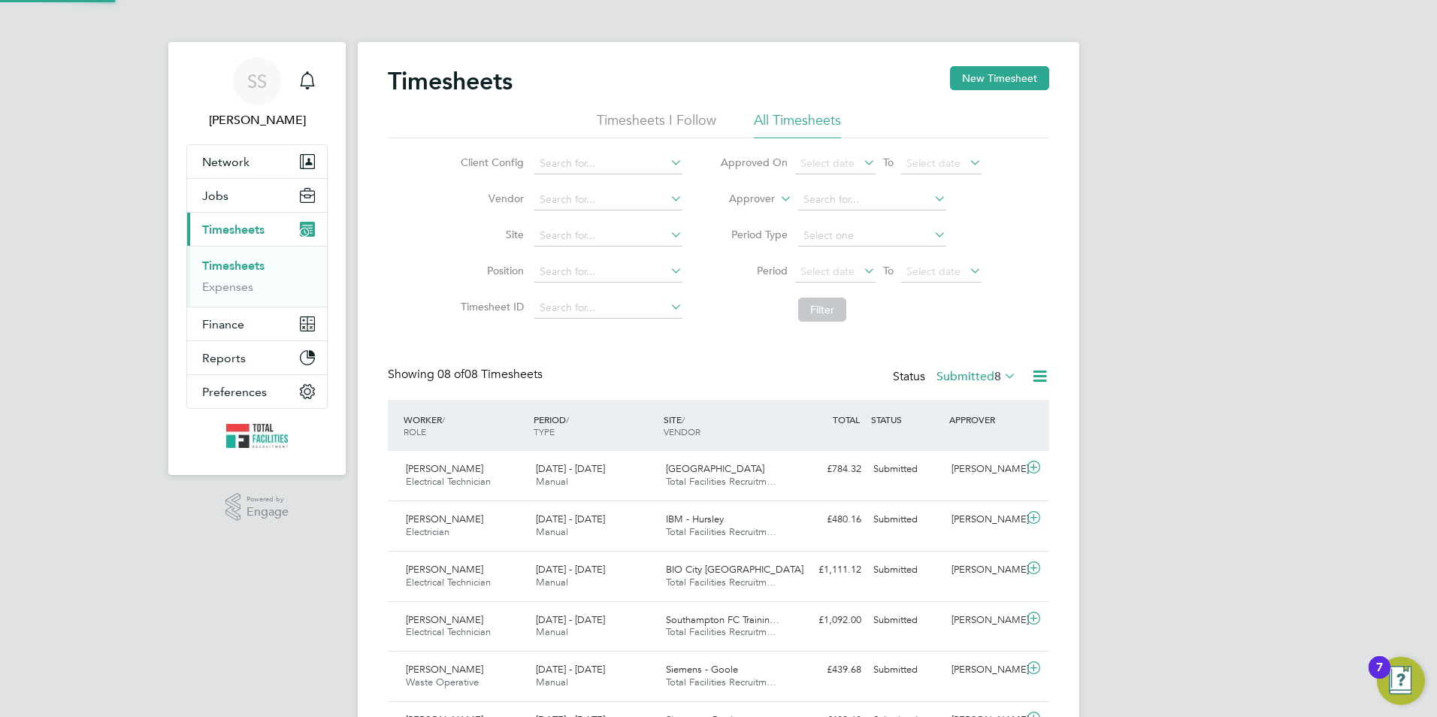
scroll to position [38, 131]
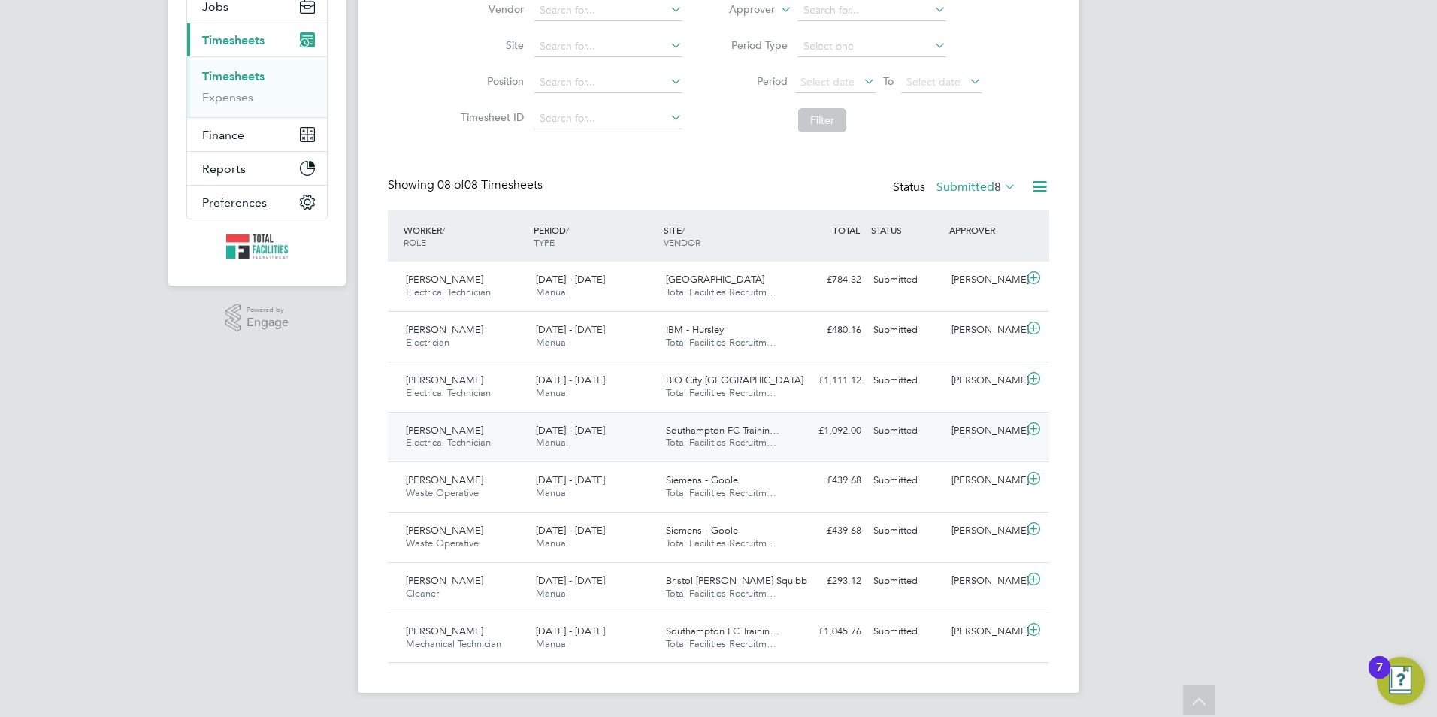
click at [465, 425] on span "[PERSON_NAME]" at bounding box center [444, 430] width 77 height 13
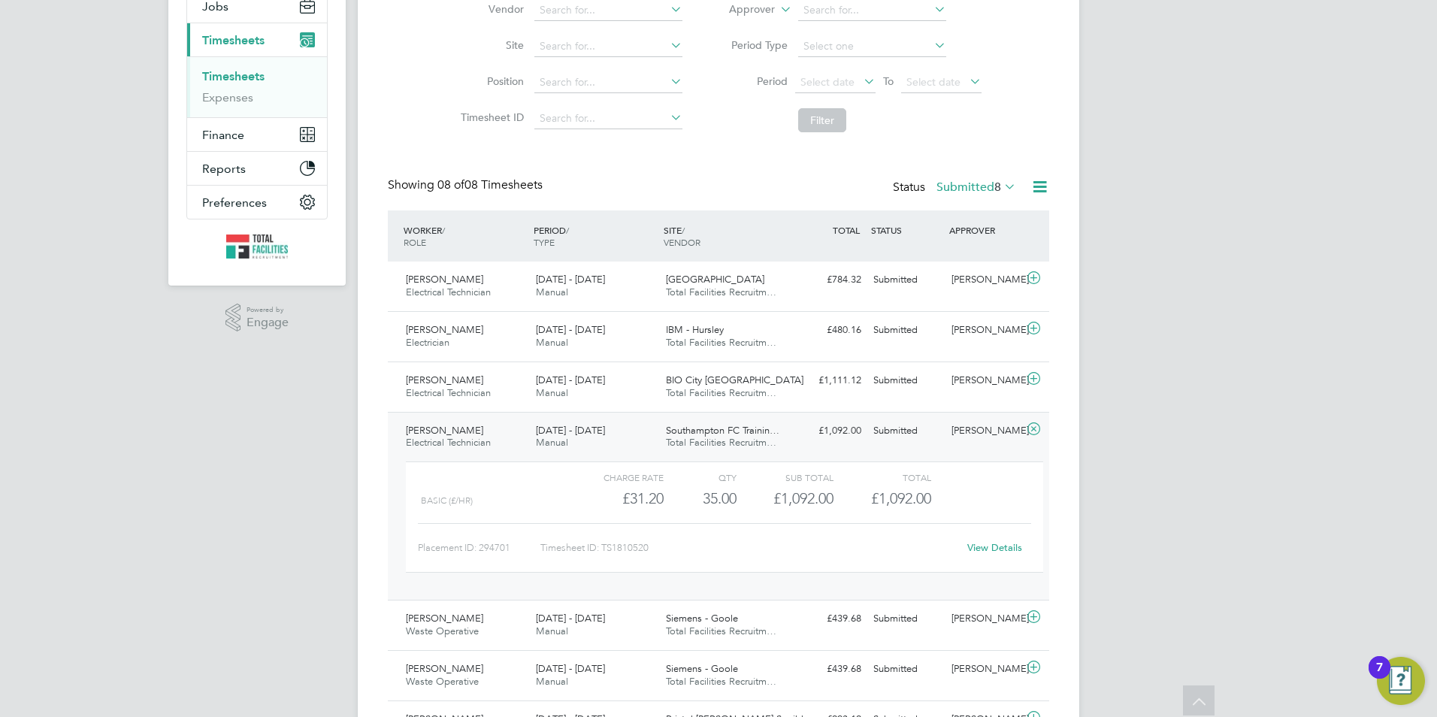
click at [988, 551] on link "View Details" at bounding box center [994, 547] width 55 height 13
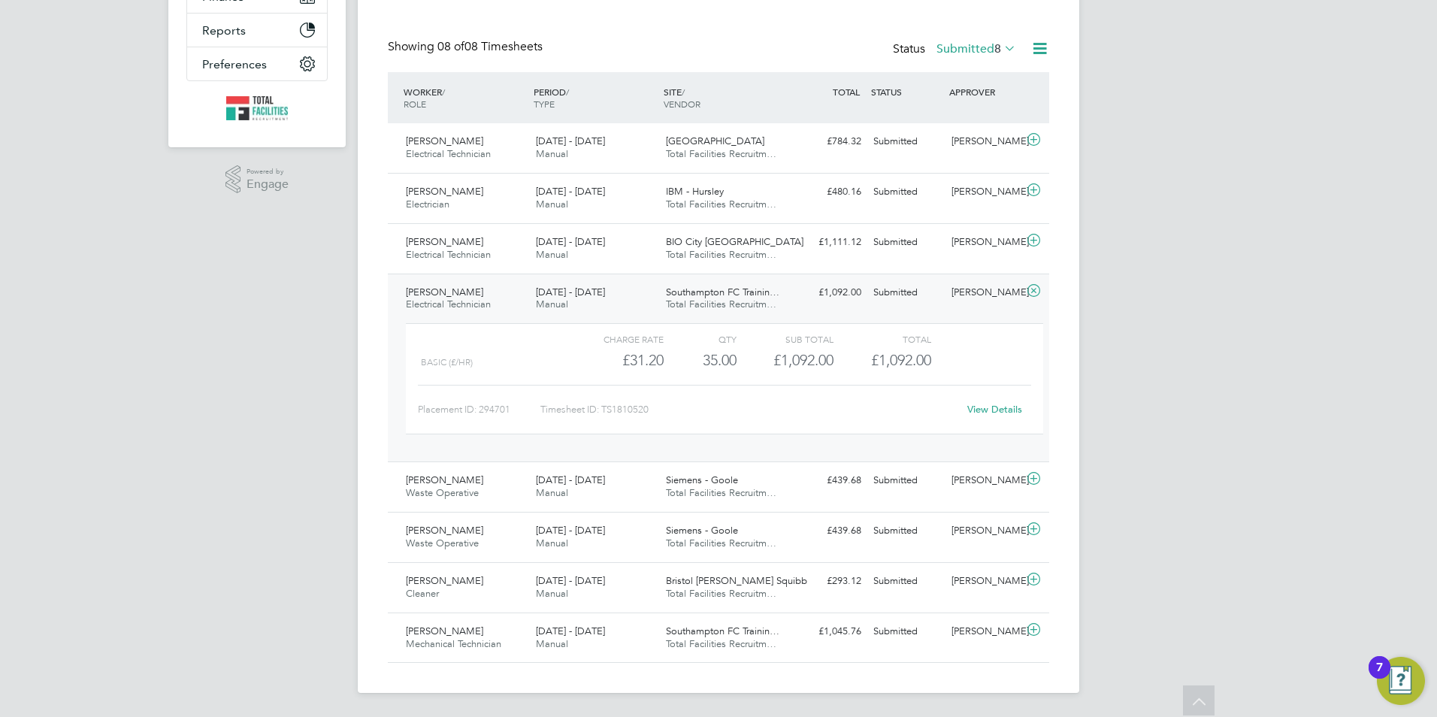
scroll to position [0, 0]
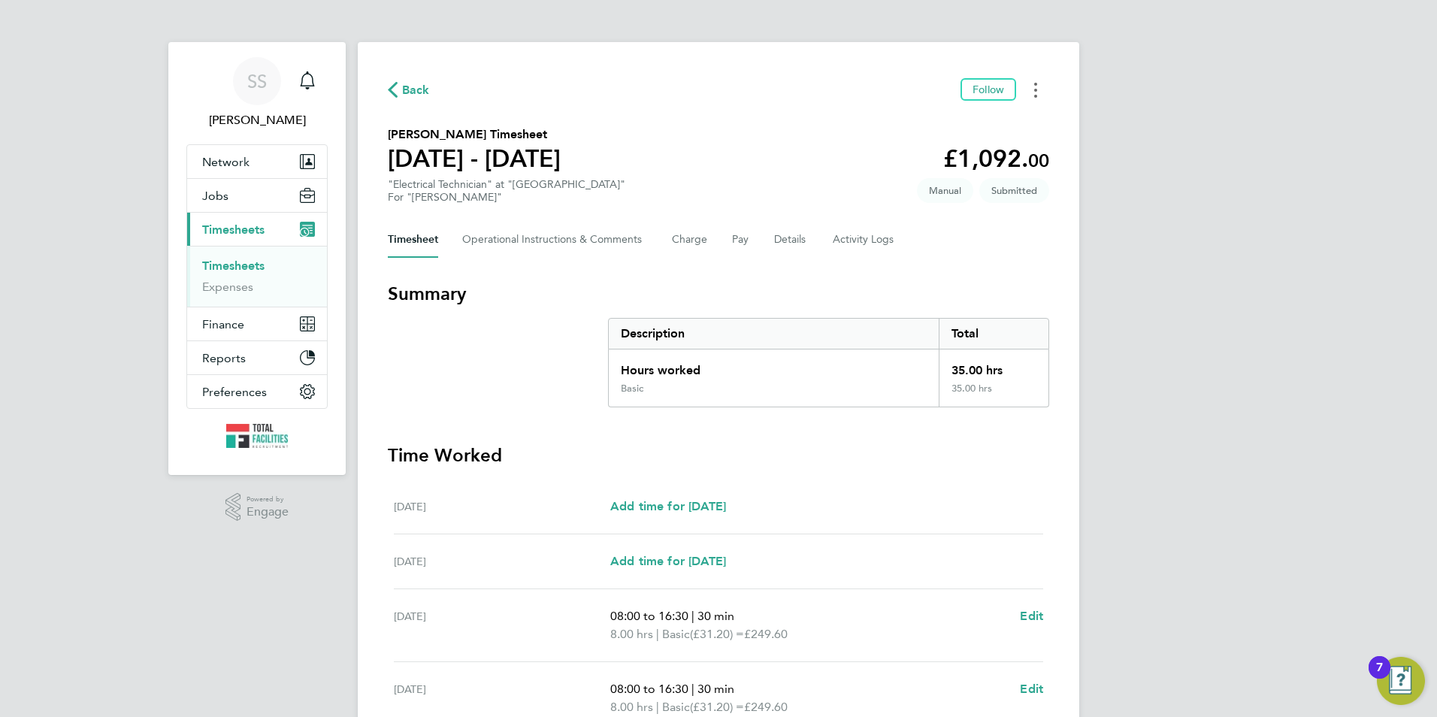
click at [1039, 92] on button "Timesheets Menu" at bounding box center [1035, 89] width 27 height 23
click at [752, 150] on section "[PERSON_NAME] Timesheet [DATE] - [DATE] £1,092. 00 "Electrical Technician" at "…" at bounding box center [718, 165] width 661 height 78
click at [774, 228] on button "Details" at bounding box center [791, 240] width 35 height 36
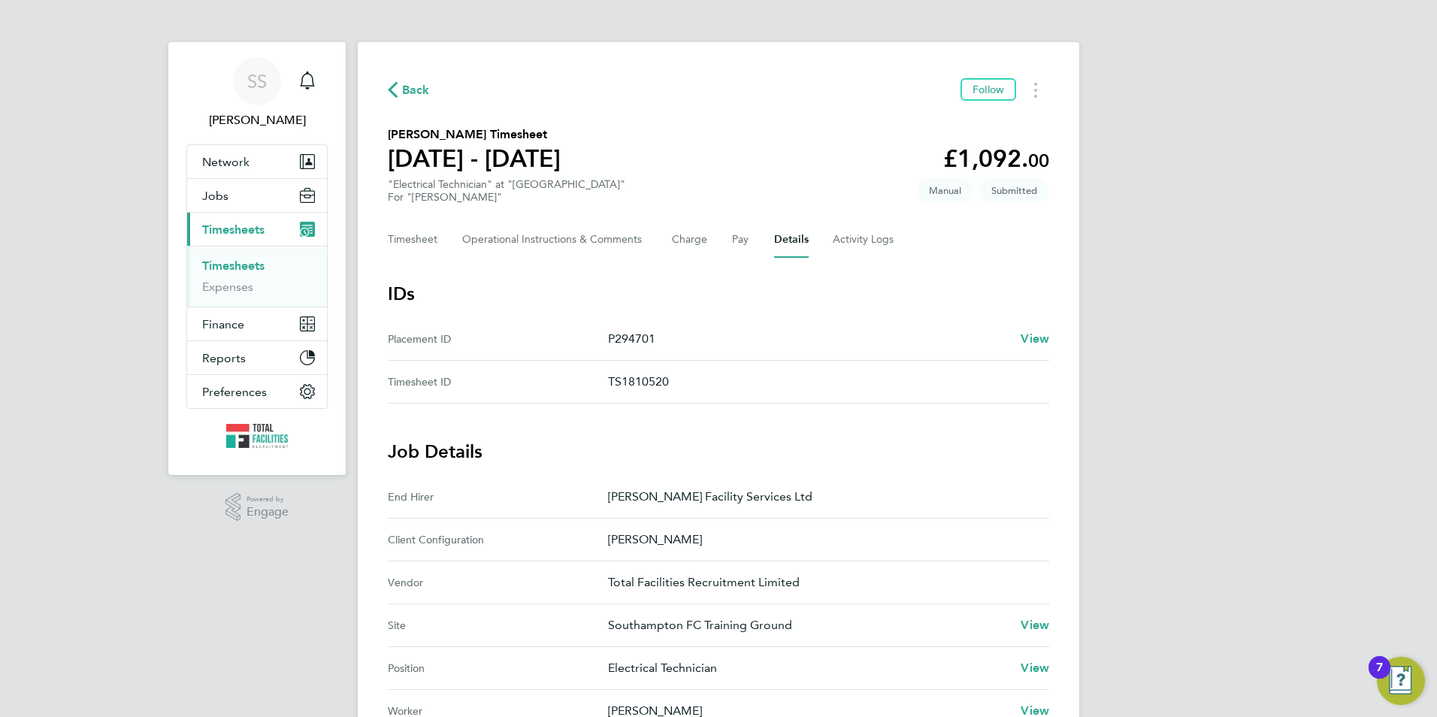
click at [403, 85] on span "Back" at bounding box center [416, 90] width 28 height 18
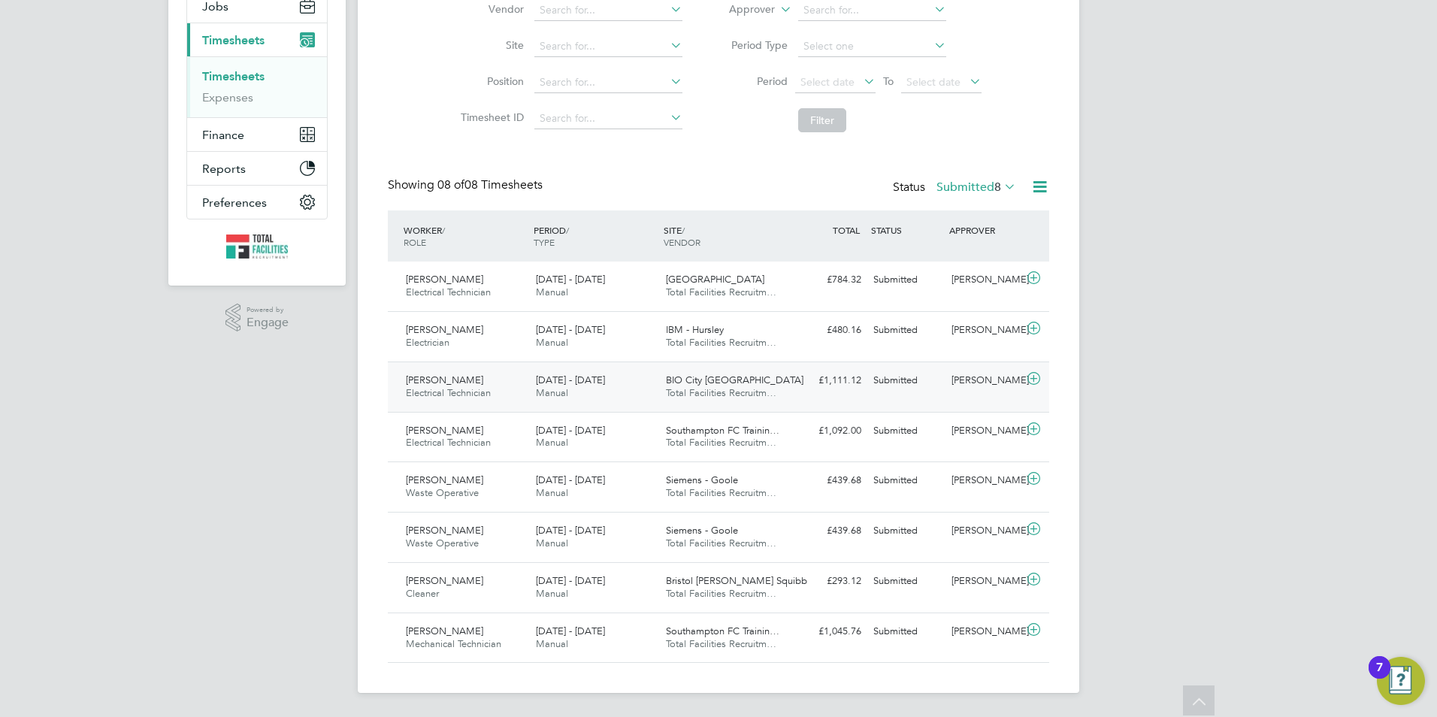
drag, startPoint x: 499, startPoint y: 394, endPoint x: 510, endPoint y: 393, distance: 10.5
click at [501, 394] on div "Simon Wootton Electrical Technician 23 - 29 Aug 2025" at bounding box center [465, 387] width 130 height 38
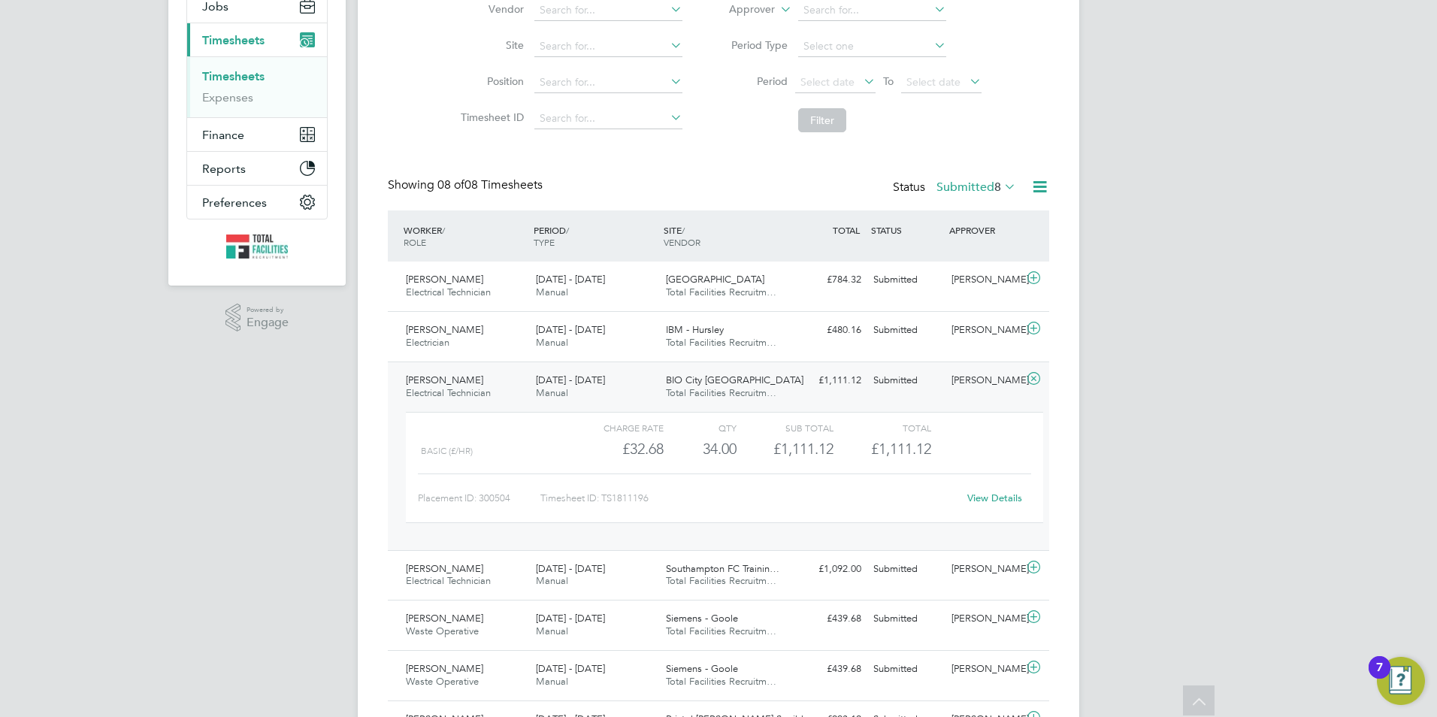
click at [989, 505] on div "View Details" at bounding box center [995, 498] width 74 height 24
click at [988, 498] on link "View Details" at bounding box center [994, 498] width 55 height 13
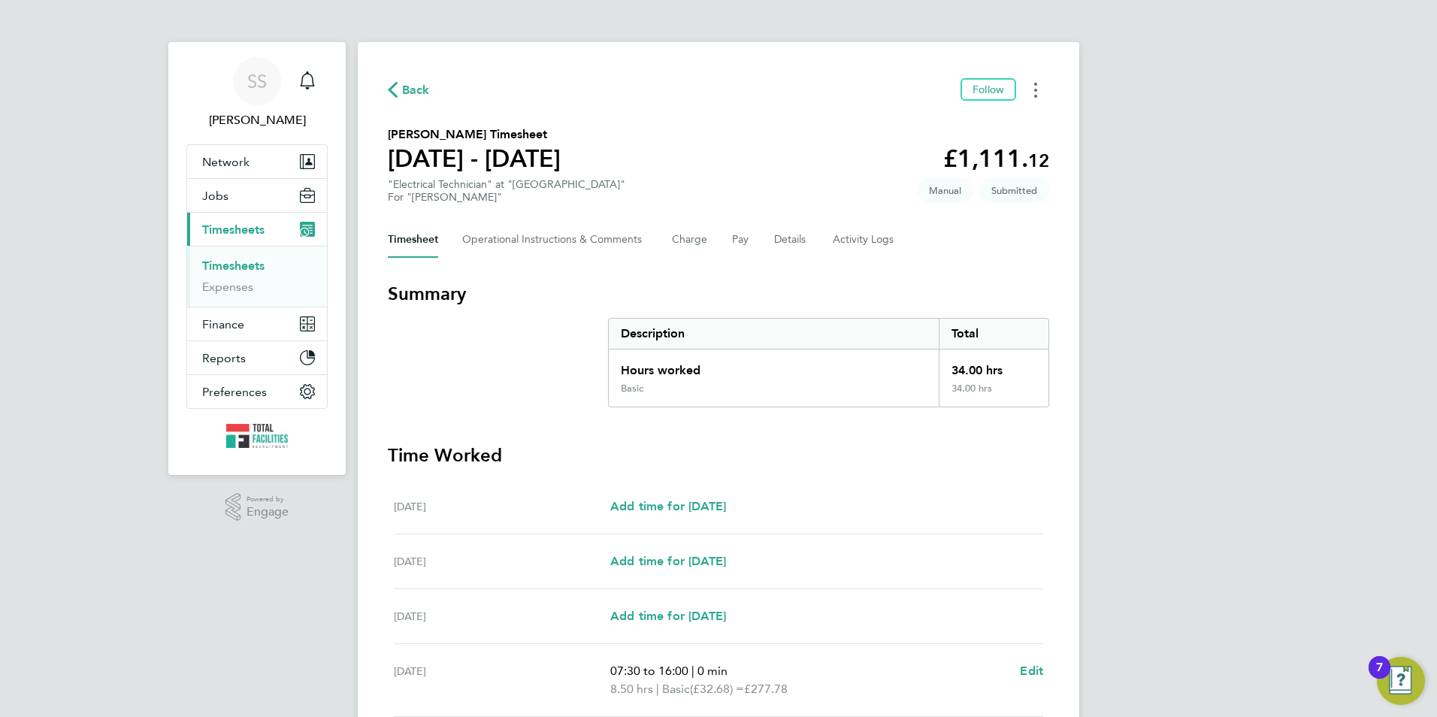
click at [1036, 88] on icon "Timesheets Menu" at bounding box center [1035, 90] width 3 height 15
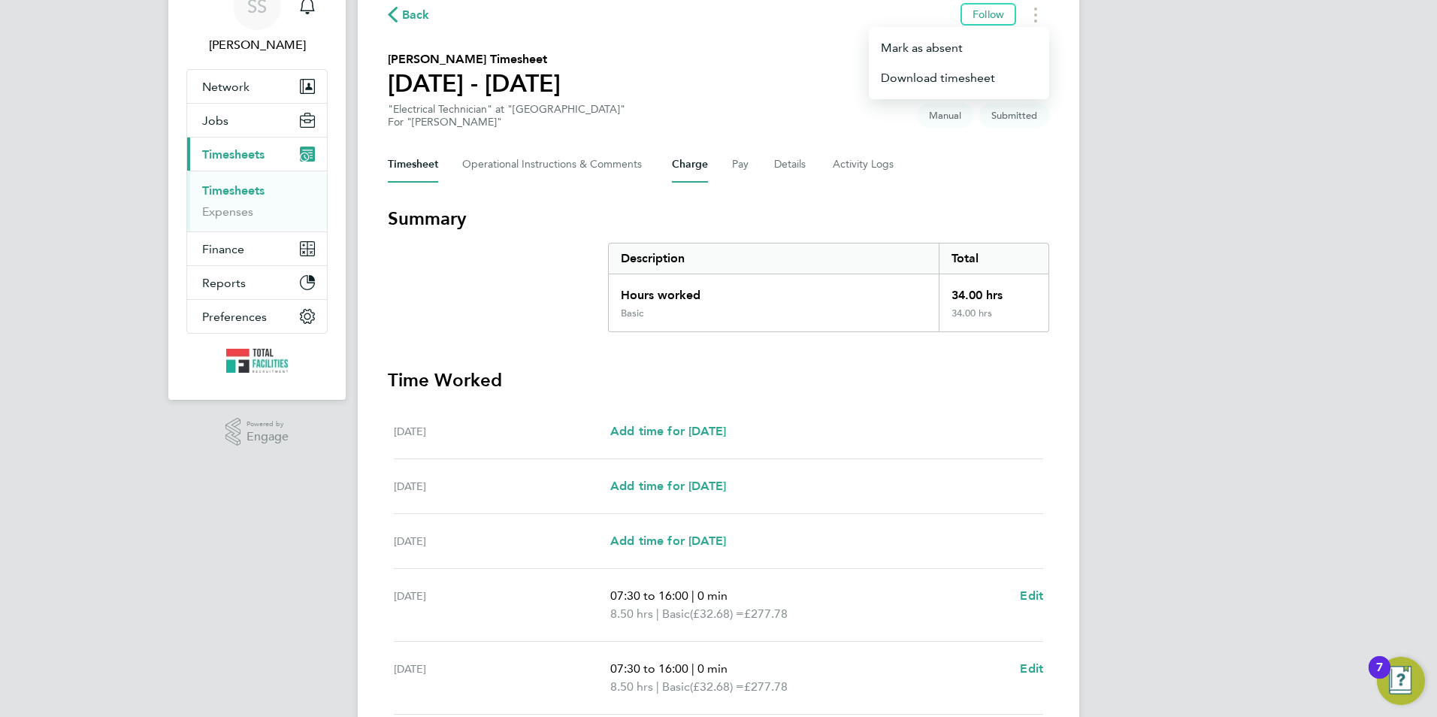
drag, startPoint x: 689, startPoint y: 165, endPoint x: 708, endPoint y: 165, distance: 19.5
click at [689, 165] on button "Charge" at bounding box center [690, 165] width 36 height 36
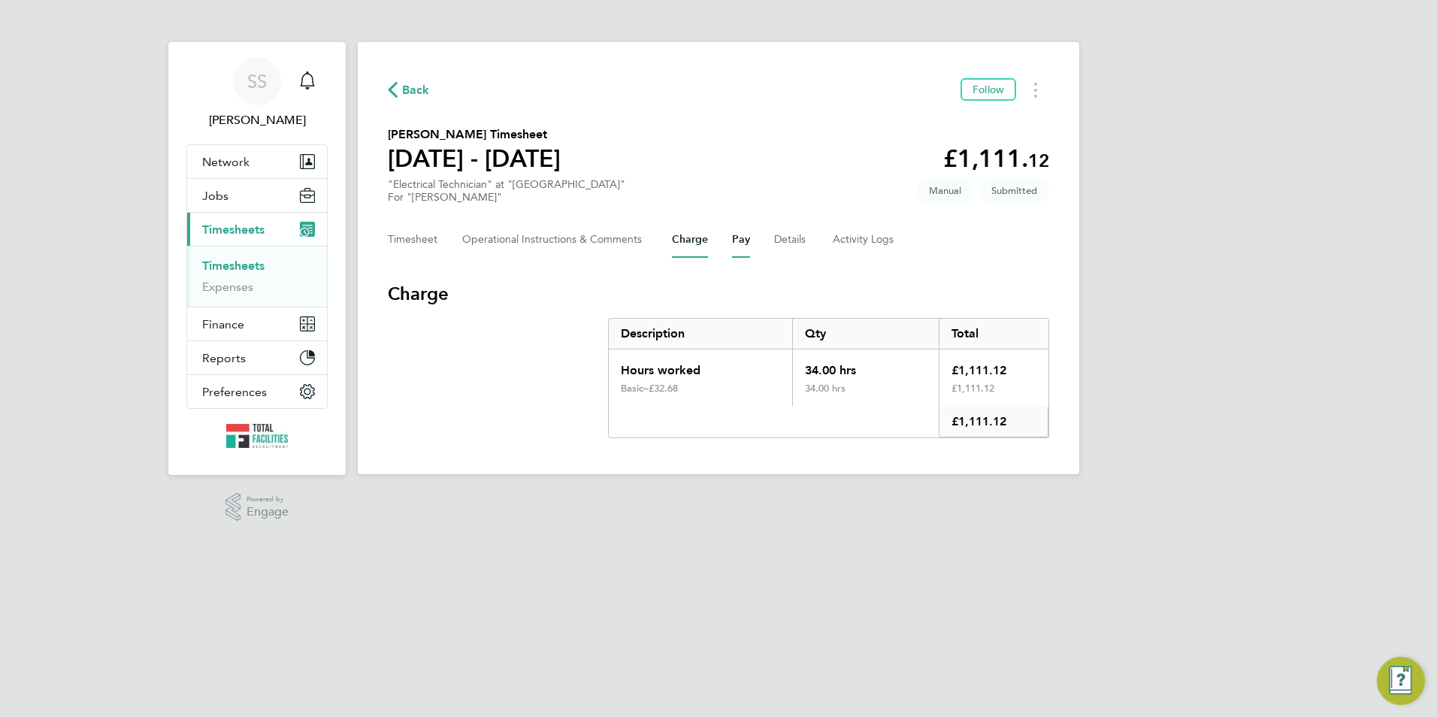
click at [749, 237] on button "Pay" at bounding box center [741, 240] width 18 height 36
click at [788, 241] on button "Details" at bounding box center [791, 240] width 35 height 36
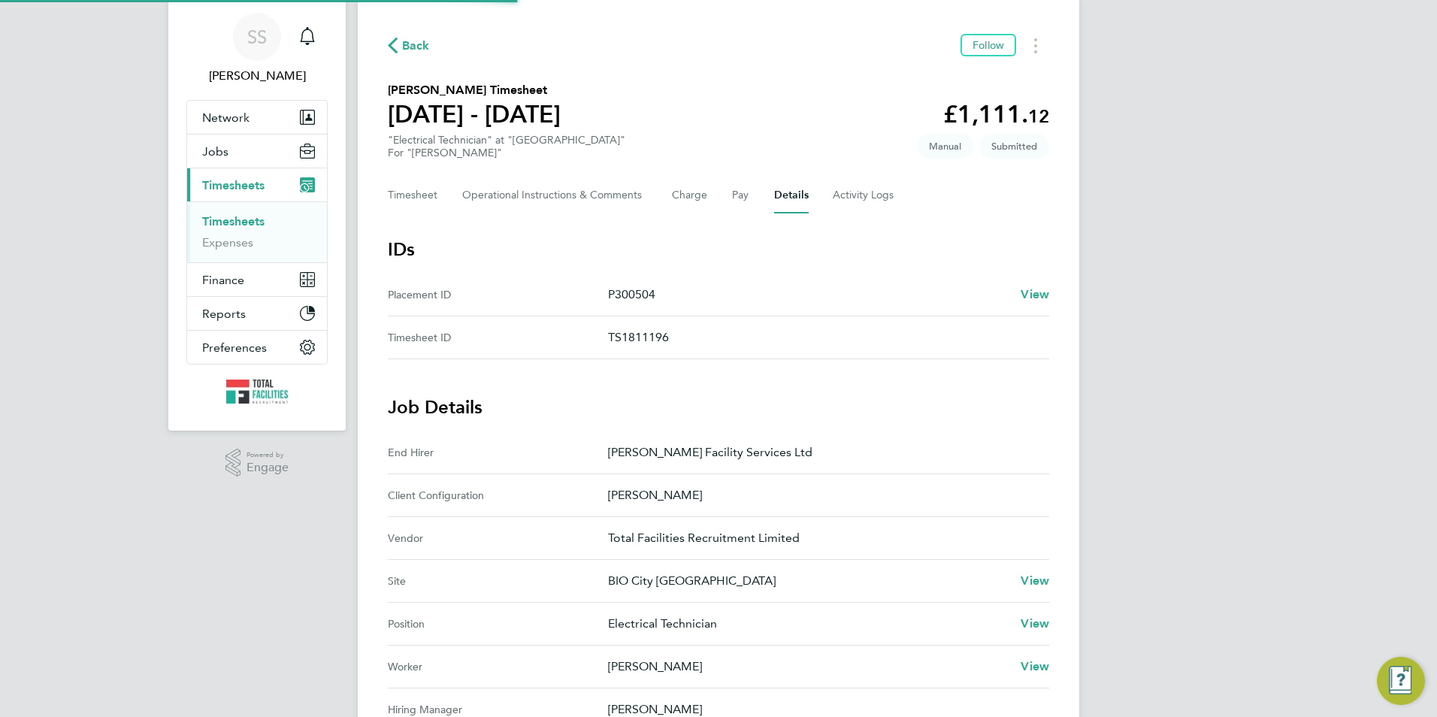
scroll to position [225, 0]
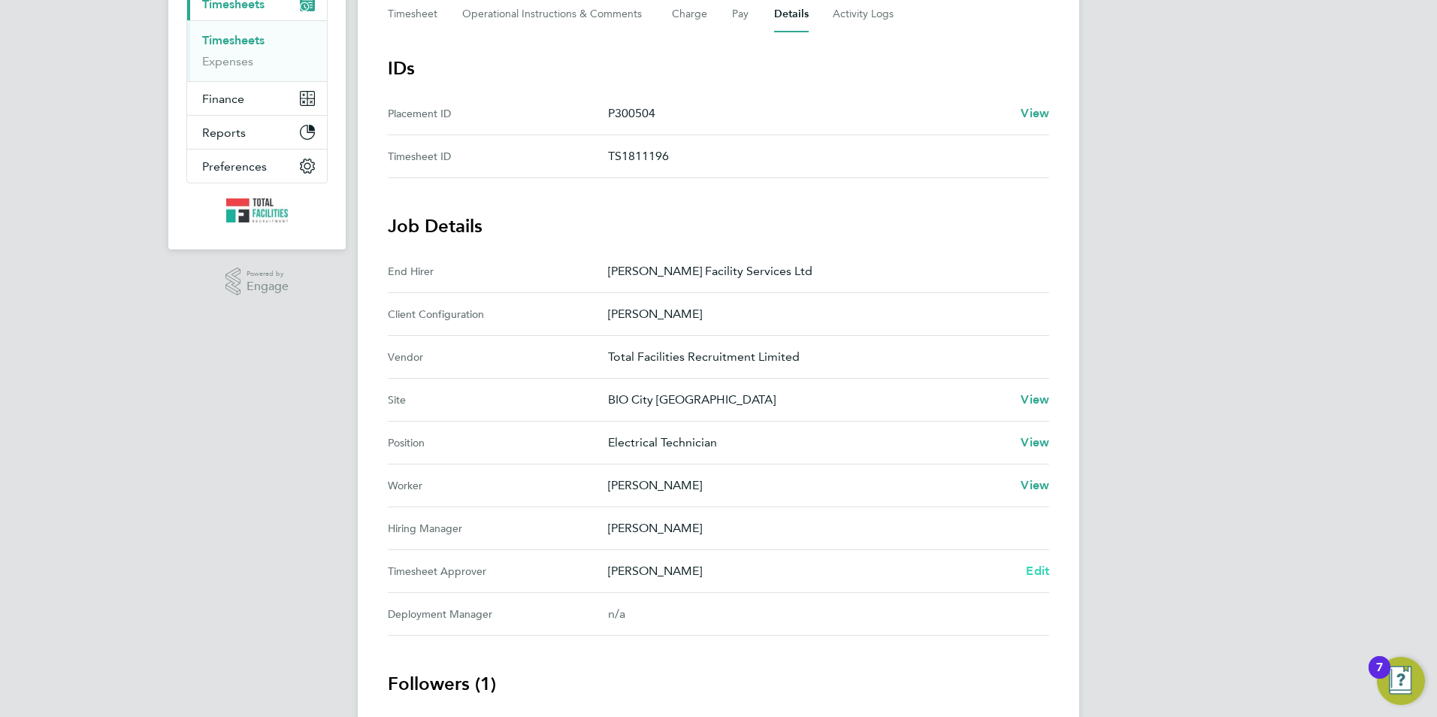
click at [1044, 574] on span "Edit" at bounding box center [1037, 571] width 23 height 14
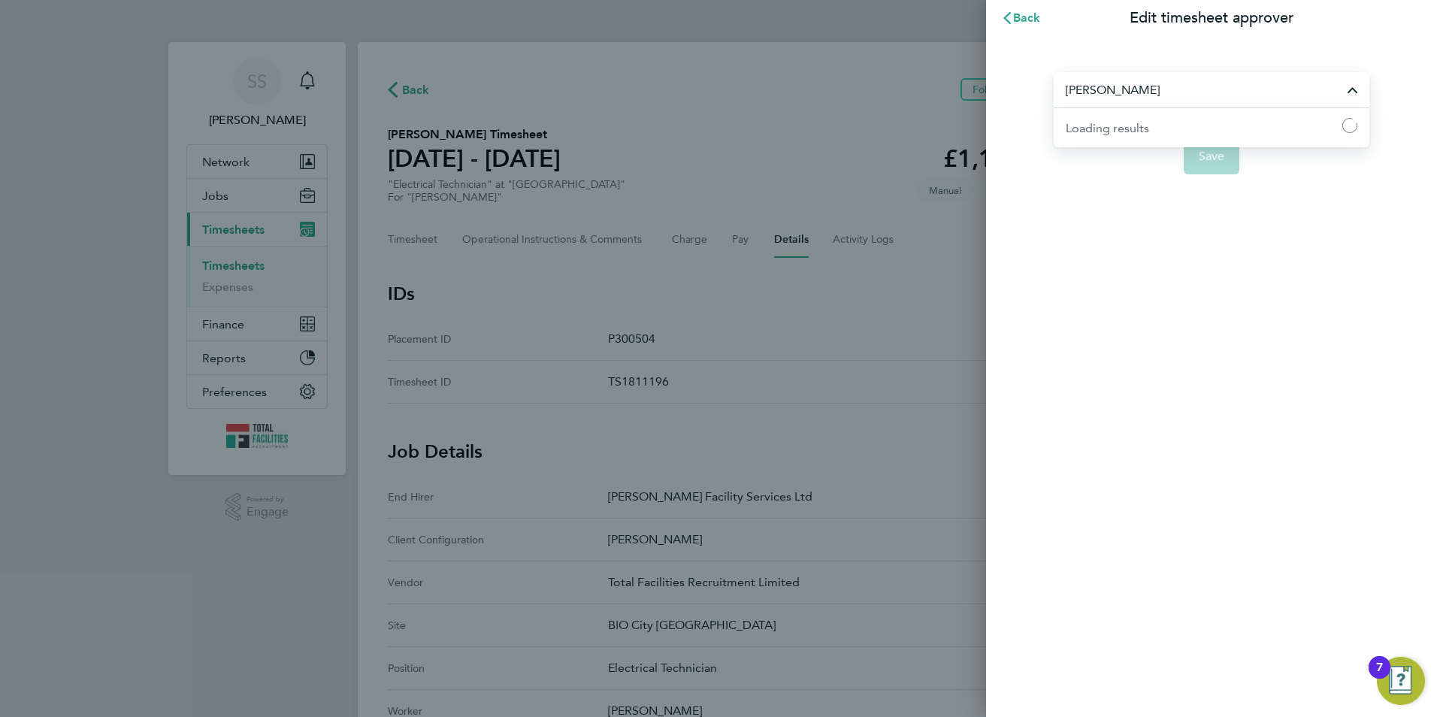
click at [1103, 89] on input "Joe Knight" at bounding box center [1212, 89] width 316 height 35
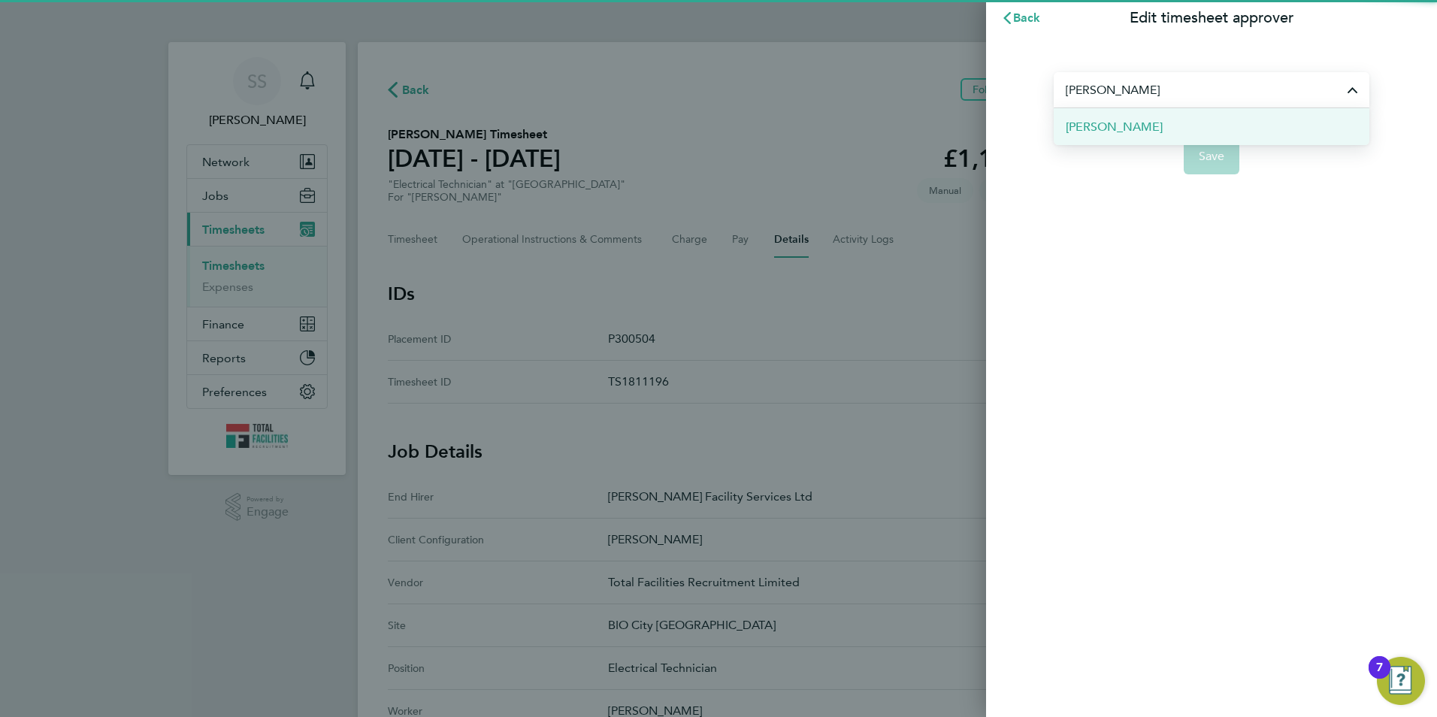
click at [1107, 135] on span "[PERSON_NAME]" at bounding box center [1114, 127] width 97 height 18
type input "[PERSON_NAME]"
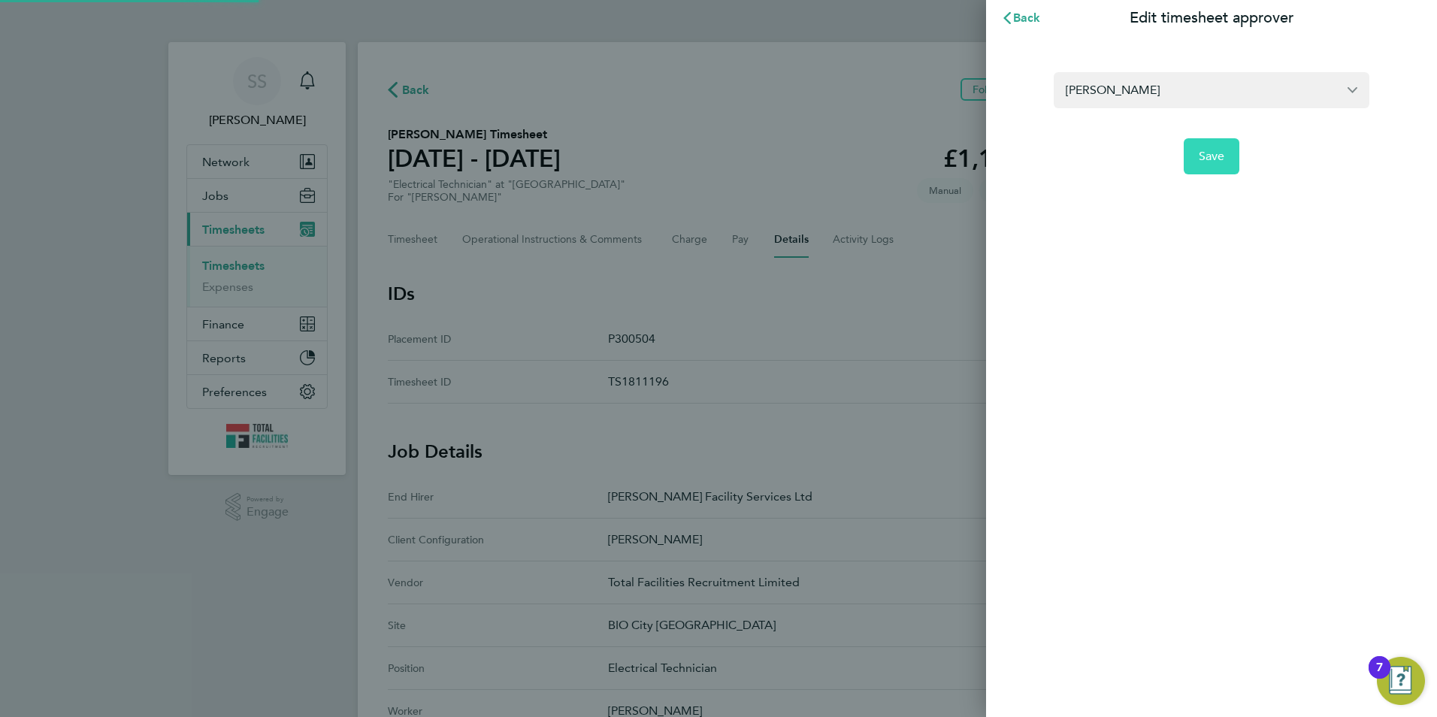
click at [1221, 147] on button "Save" at bounding box center [1212, 156] width 56 height 36
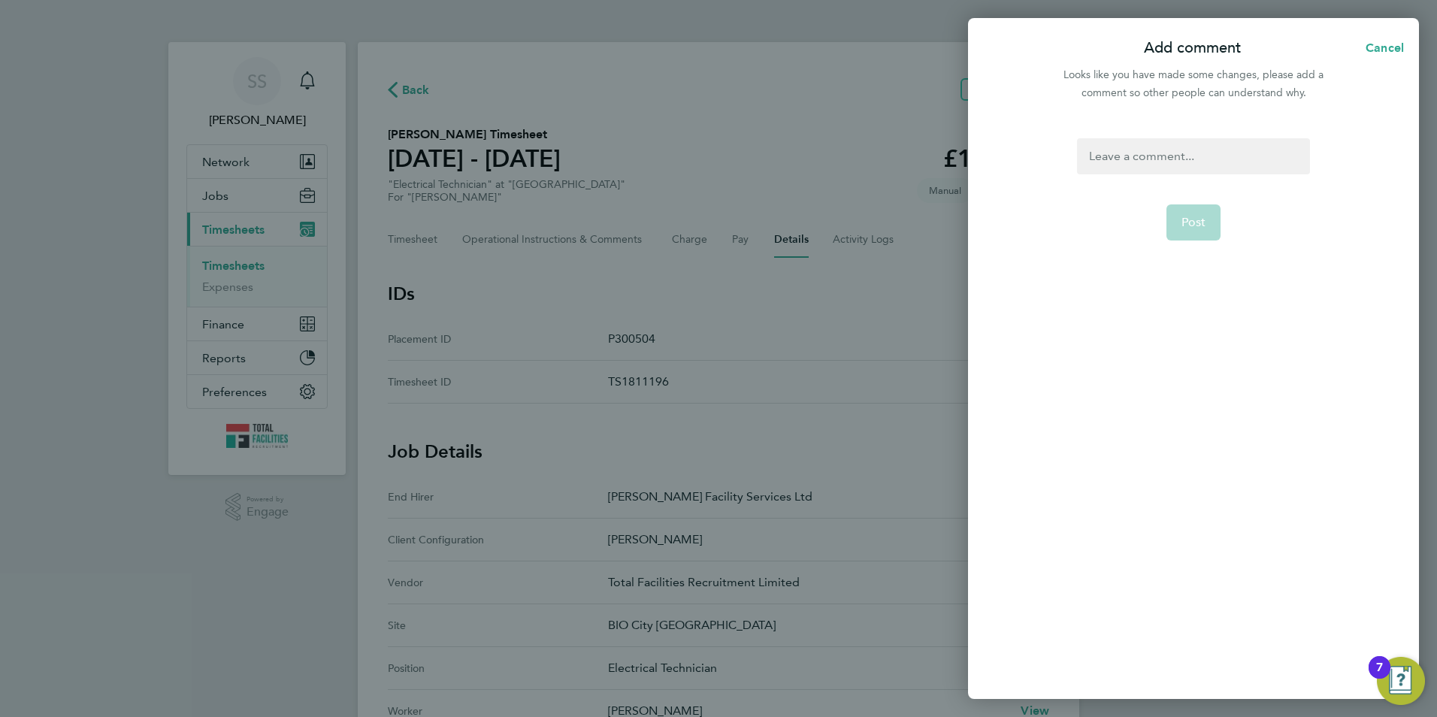
click at [1135, 157] on div at bounding box center [1193, 156] width 232 height 36
click at [1124, 156] on div at bounding box center [1193, 156] width 232 height 36
click at [1204, 238] on button "Post" at bounding box center [1194, 222] width 55 height 36
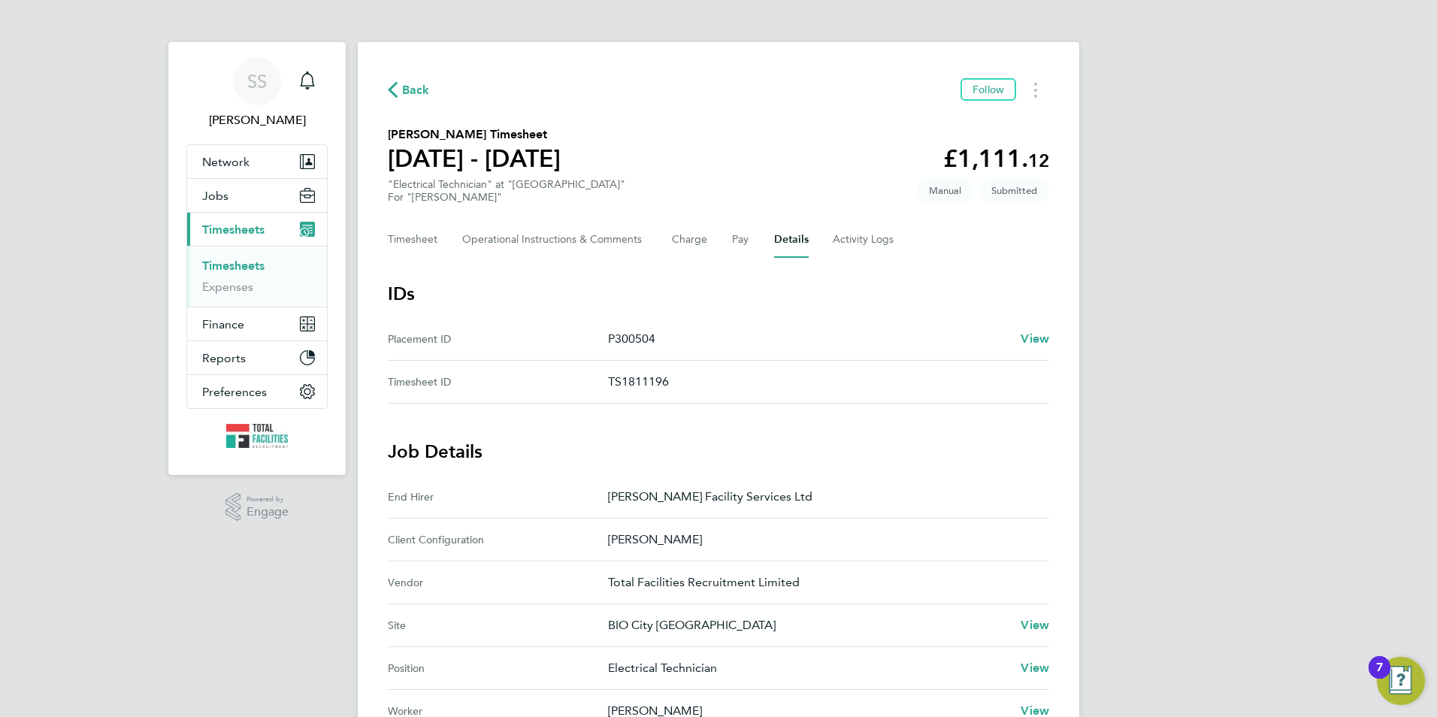
click at [404, 89] on span "Back" at bounding box center [416, 90] width 28 height 18
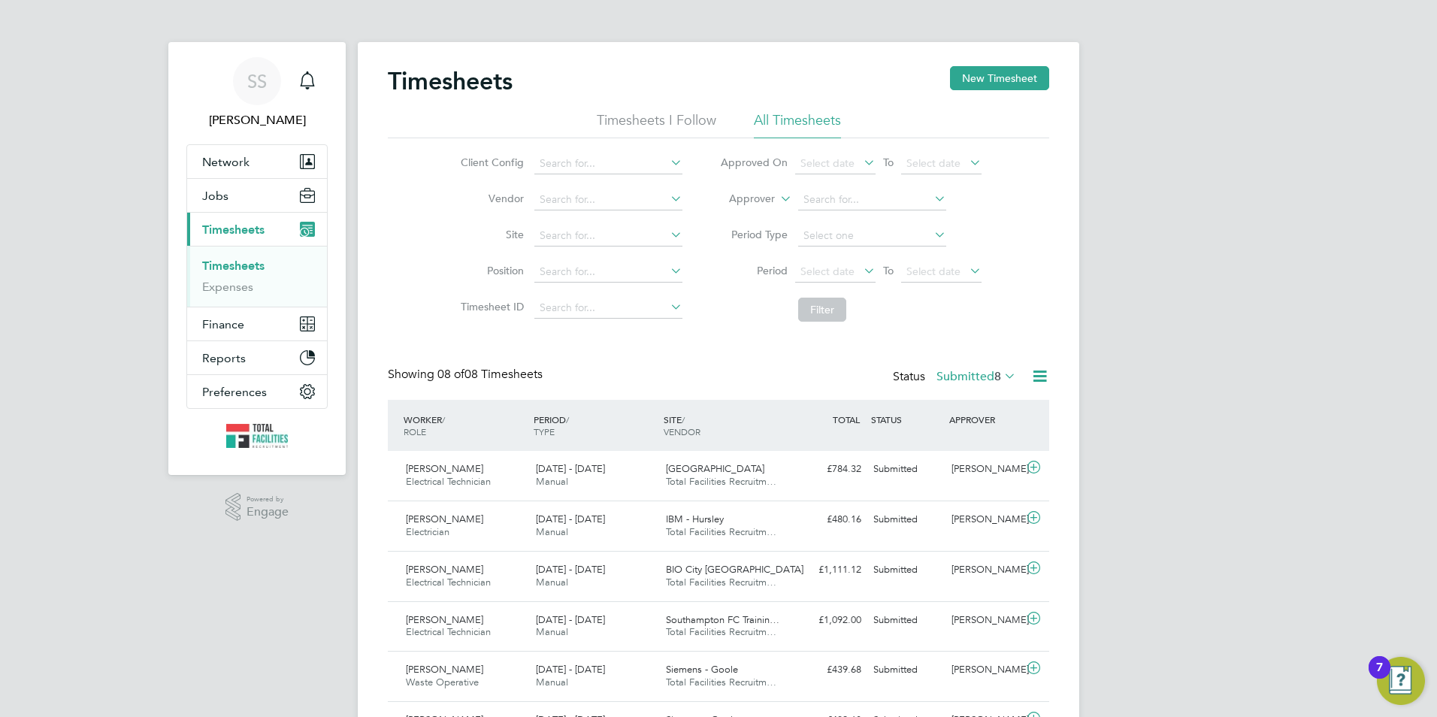
click at [1001, 376] on icon at bounding box center [1001, 375] width 0 height 21
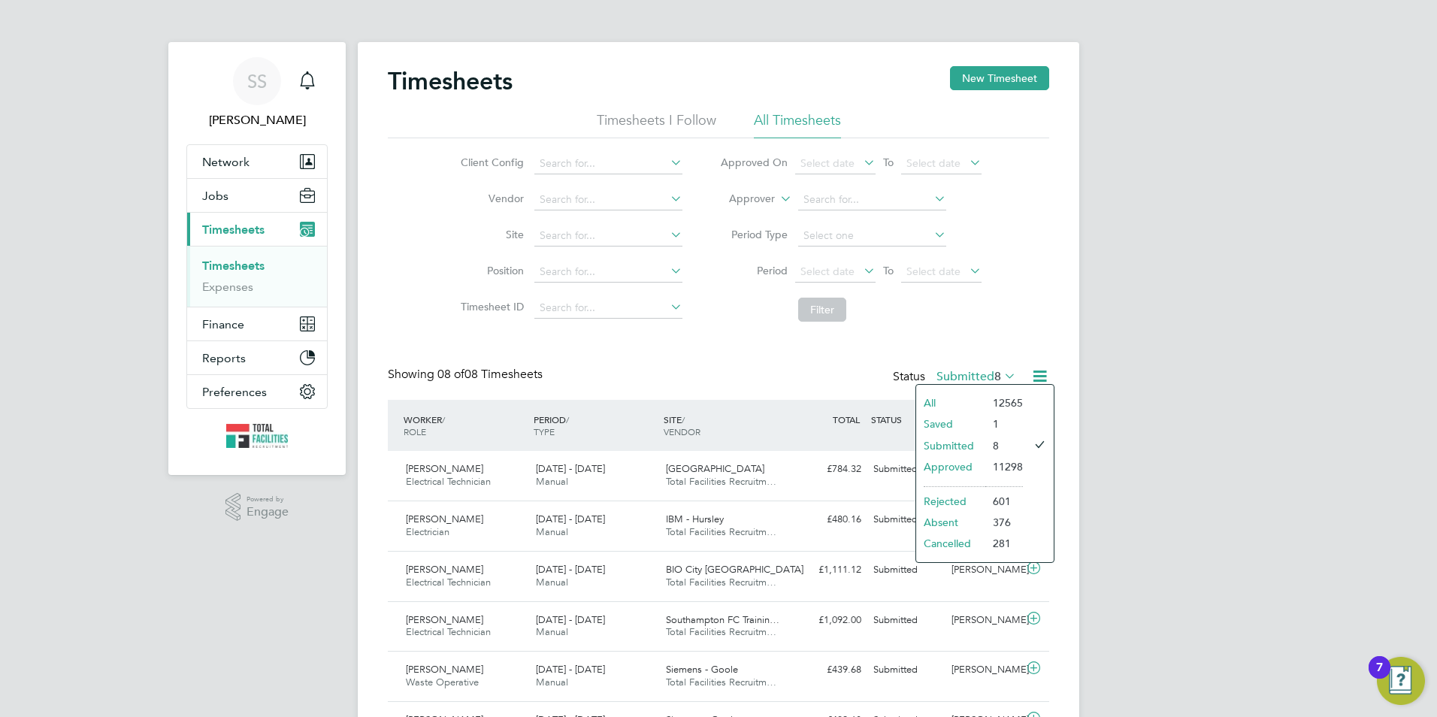
click at [961, 460] on li "Approved" at bounding box center [950, 466] width 69 height 21
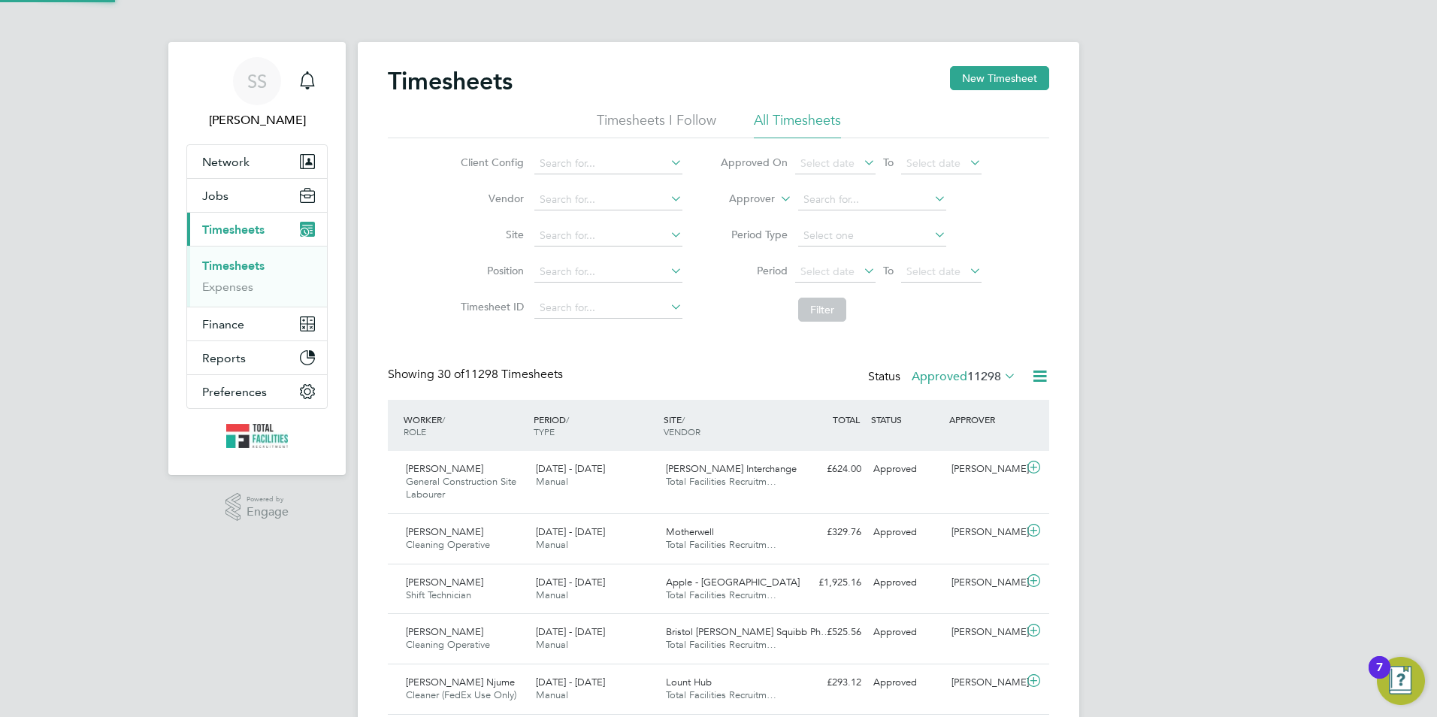
scroll to position [38, 131]
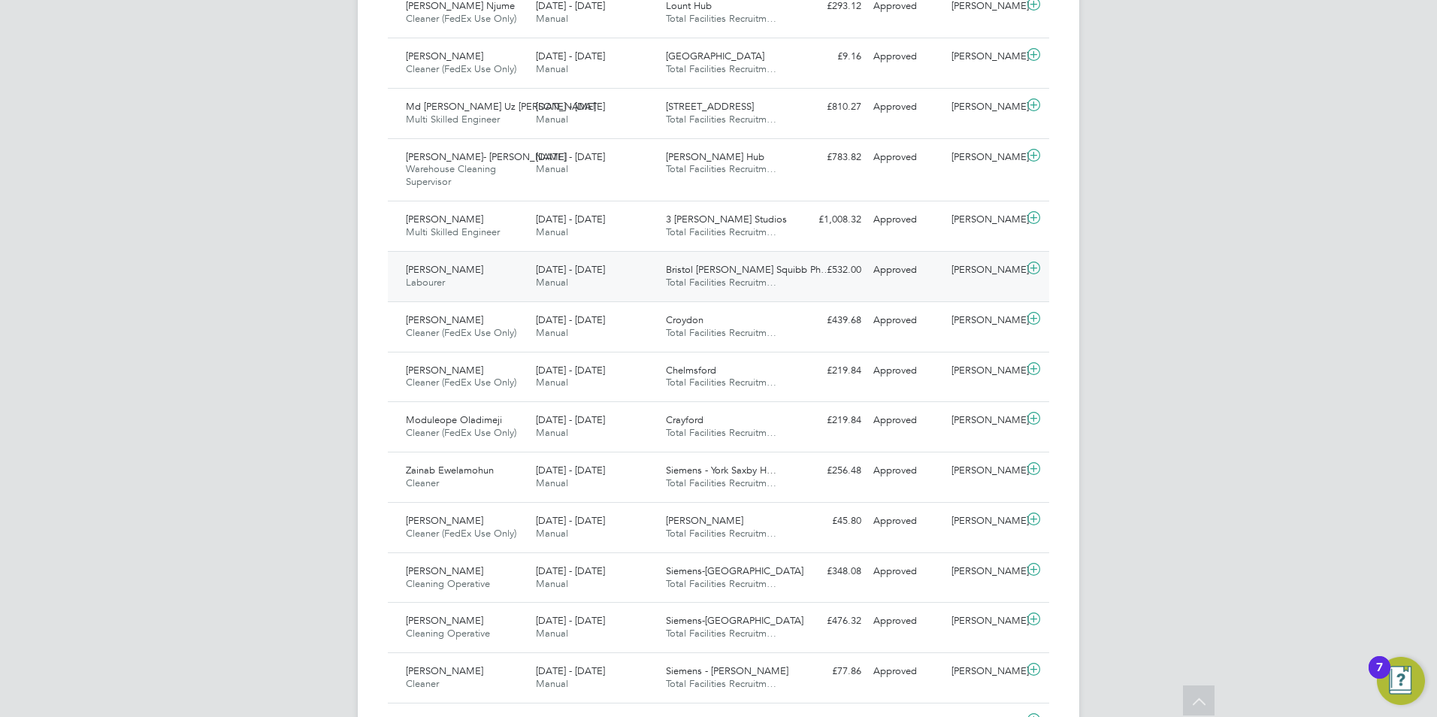
click at [498, 295] on div "Will Gordon Labourer 23 - 29 Aug 2025 23 - 29 Aug 2025 Manual Bristol Myers Squ…" at bounding box center [718, 276] width 661 height 50
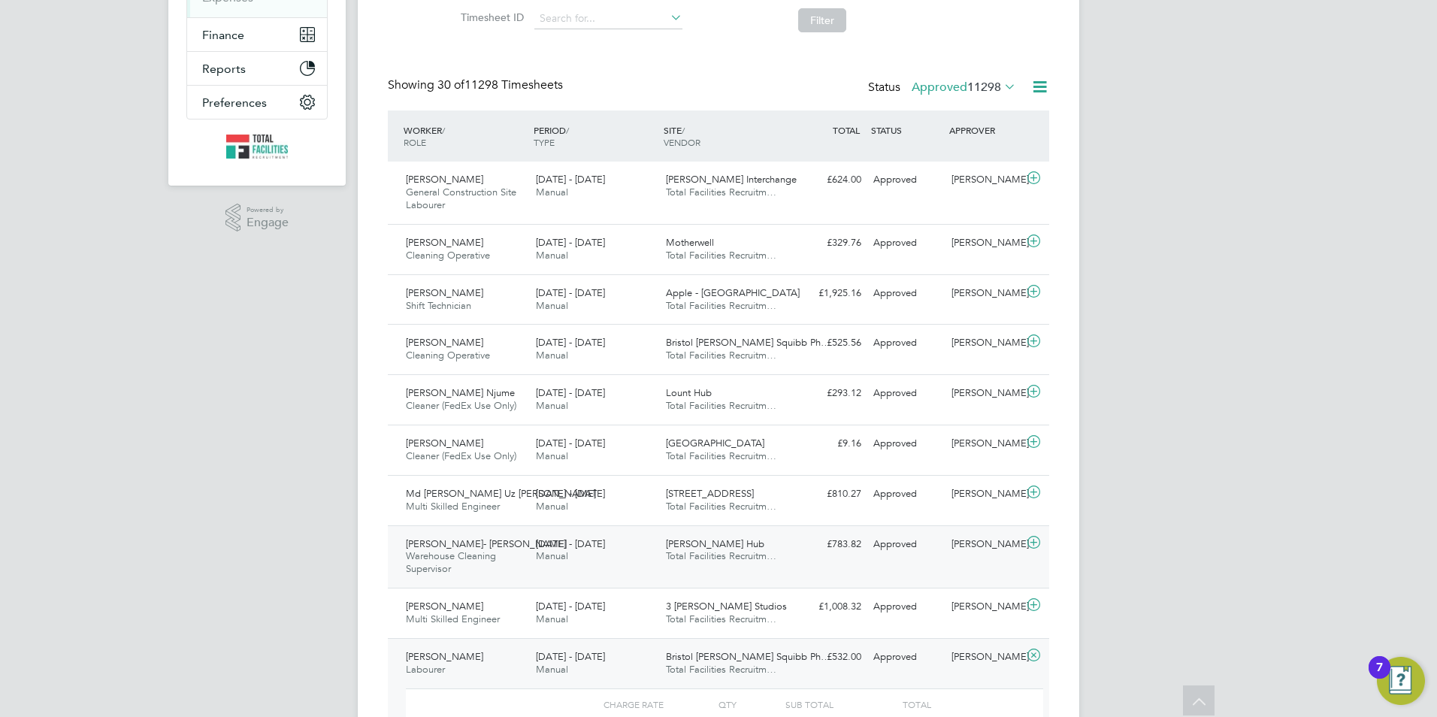
scroll to position [376, 0]
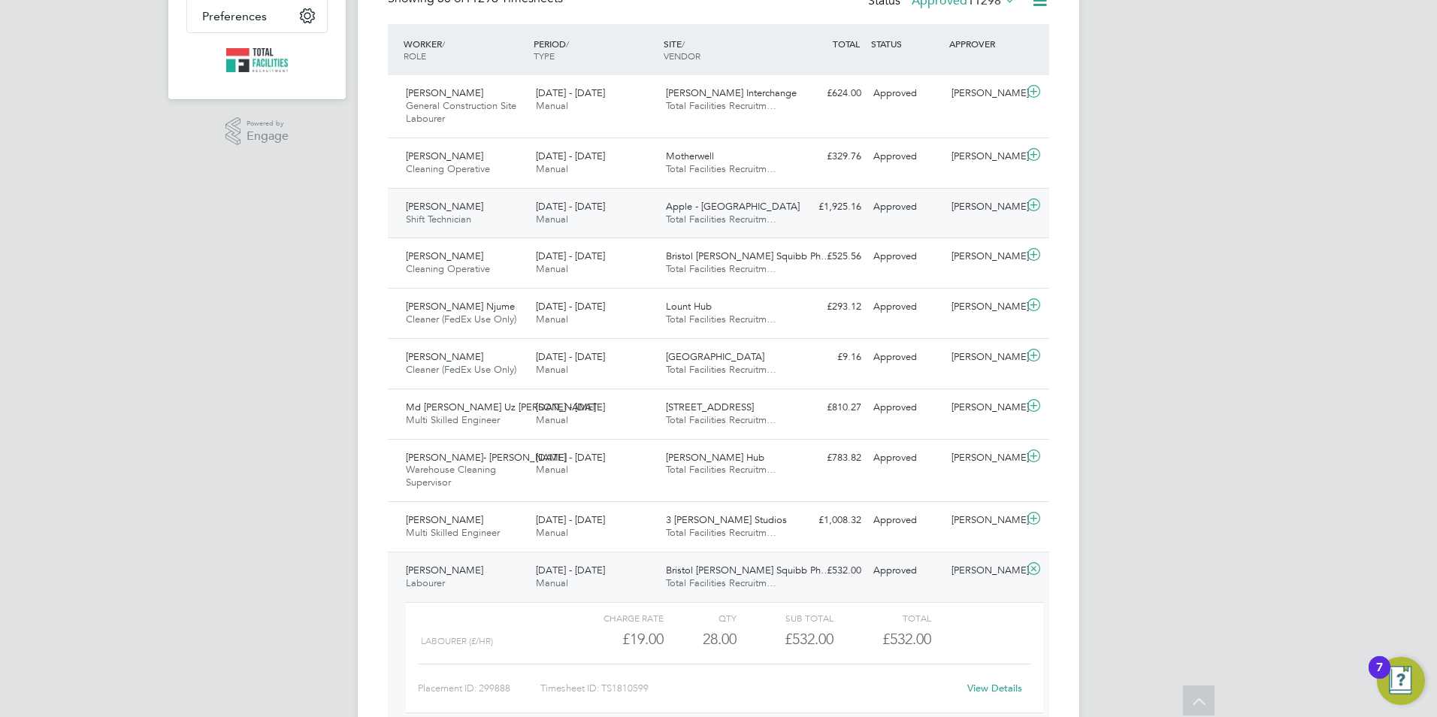
click at [483, 207] on span "[PERSON_NAME]" at bounding box center [444, 206] width 77 height 13
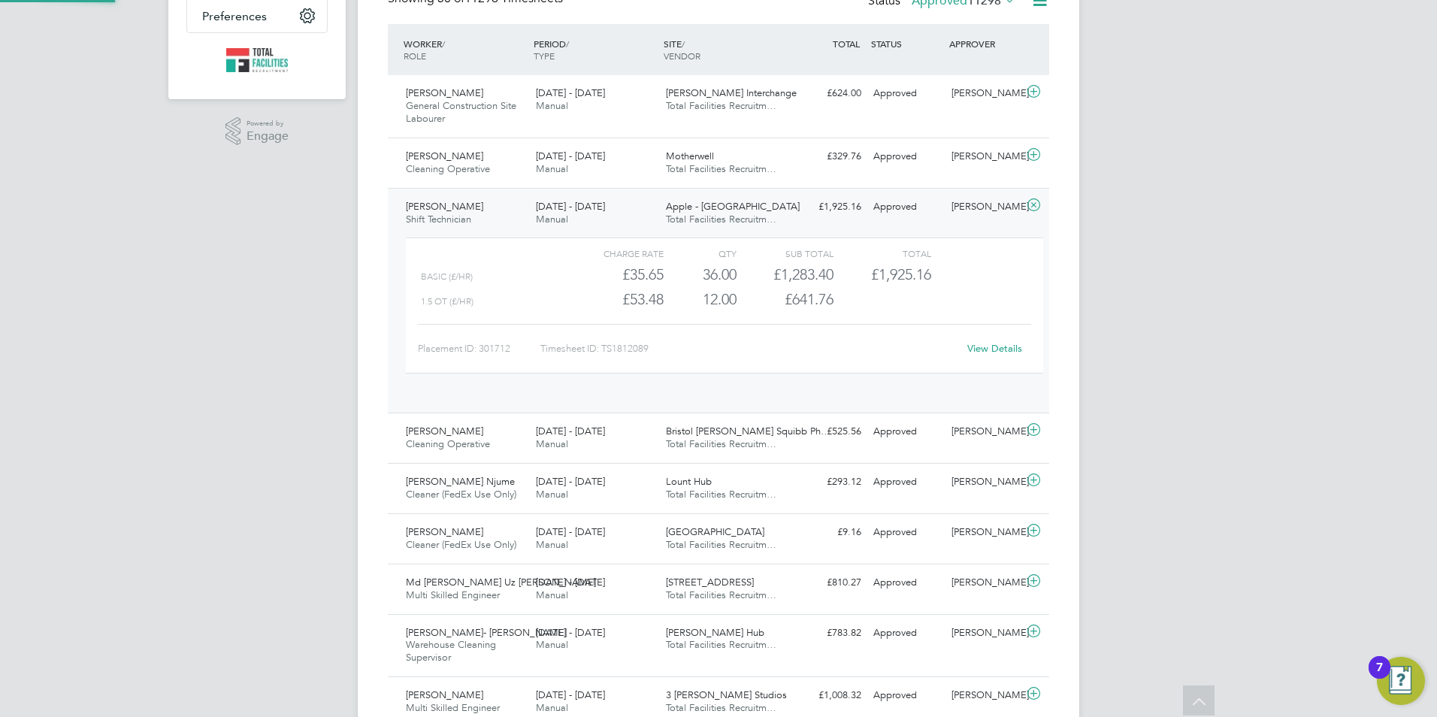
scroll to position [26, 147]
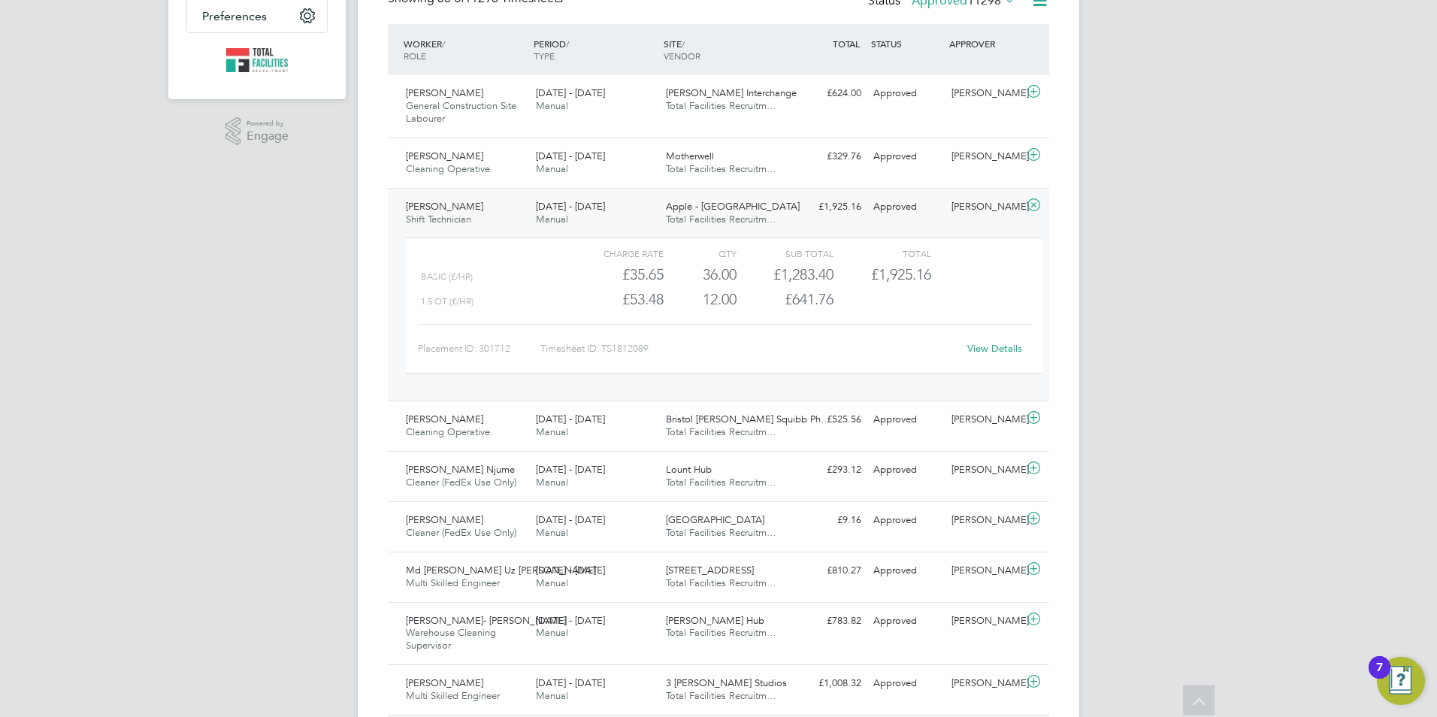
click at [1017, 356] on div "View Details" at bounding box center [995, 349] width 74 height 24
click at [998, 348] on link "View Details" at bounding box center [994, 348] width 55 height 13
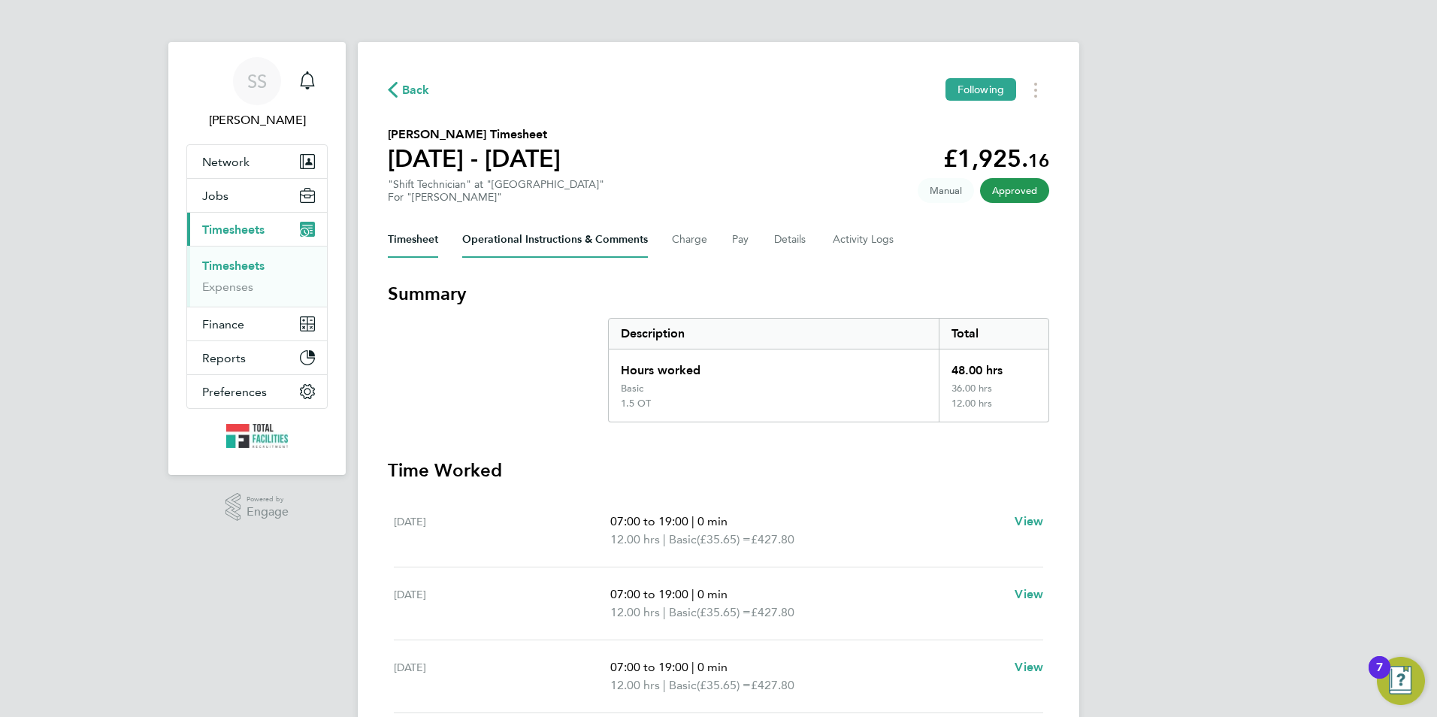
click at [535, 232] on Comments-tab "Operational Instructions & Comments" at bounding box center [555, 240] width 186 height 36
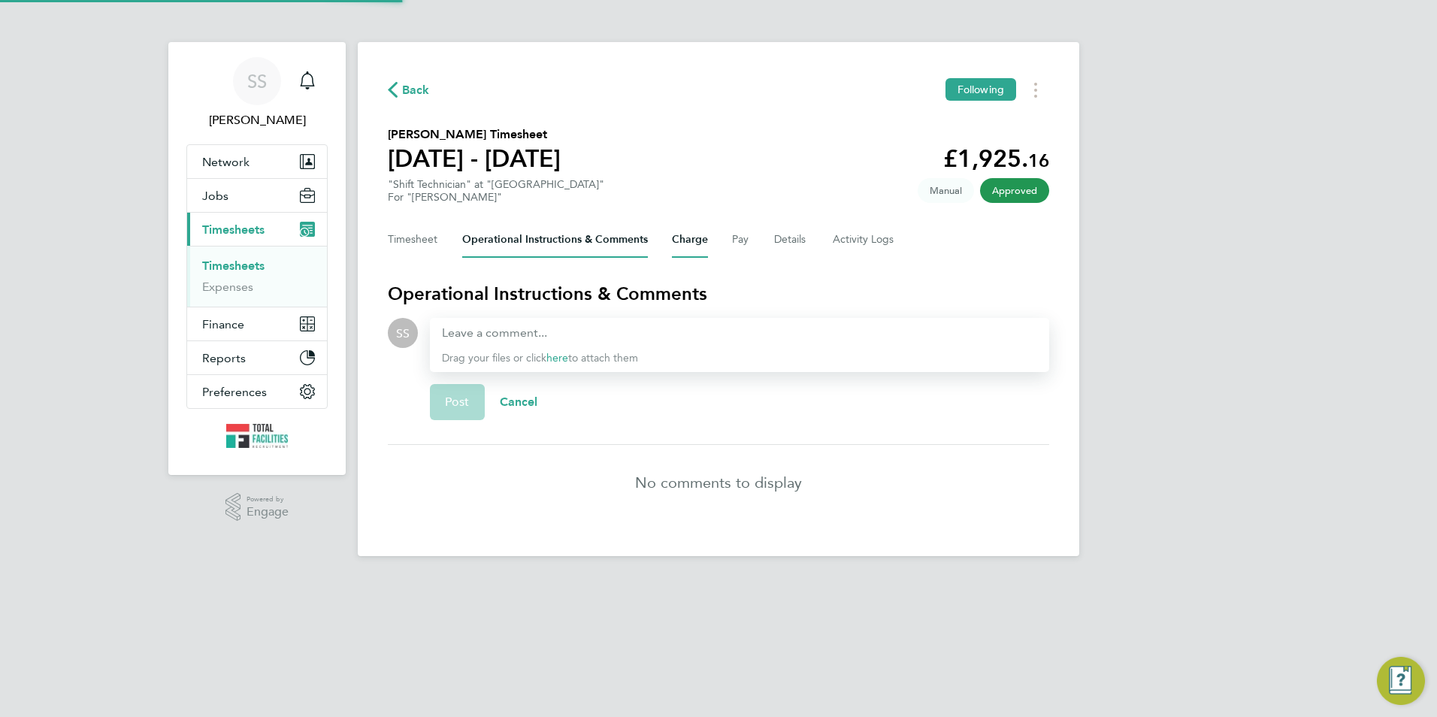
click at [677, 237] on button "Charge" at bounding box center [690, 240] width 36 height 36
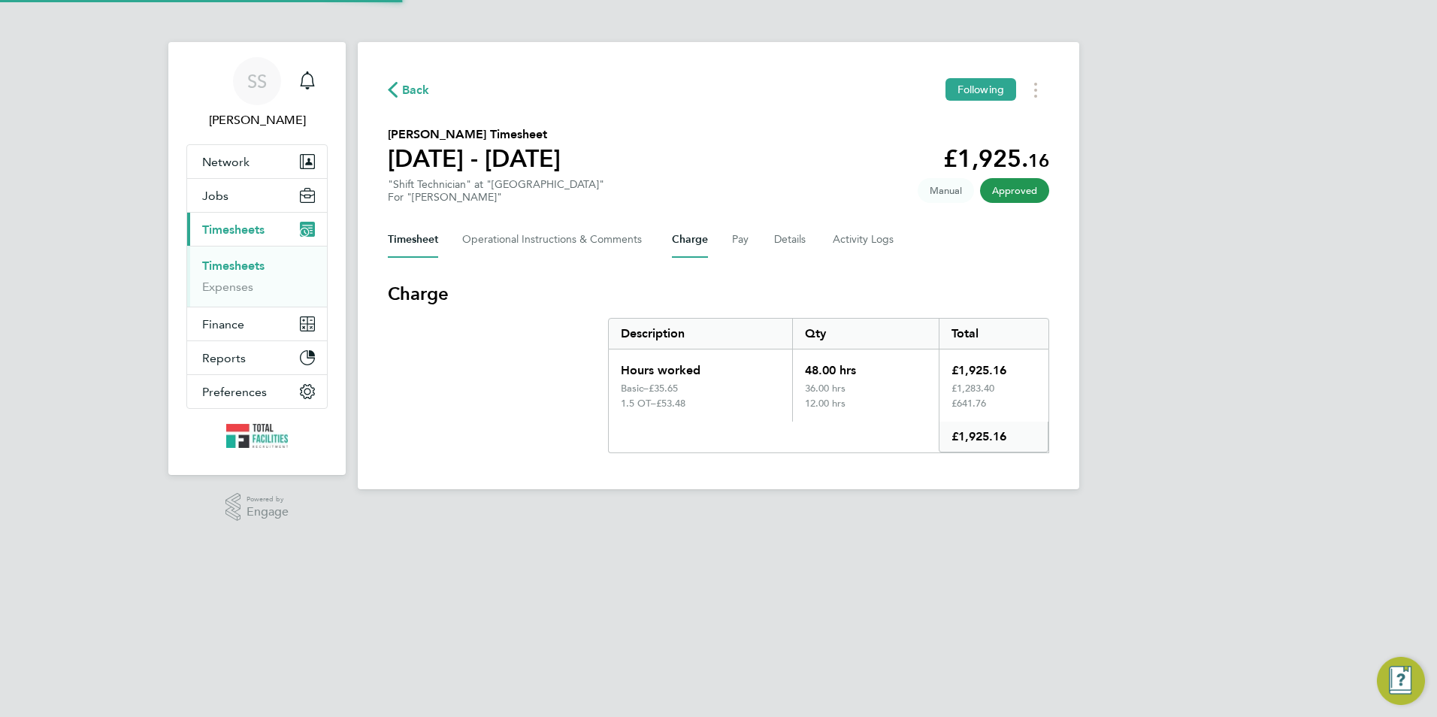
click at [419, 240] on button "Timesheet" at bounding box center [413, 240] width 50 height 36
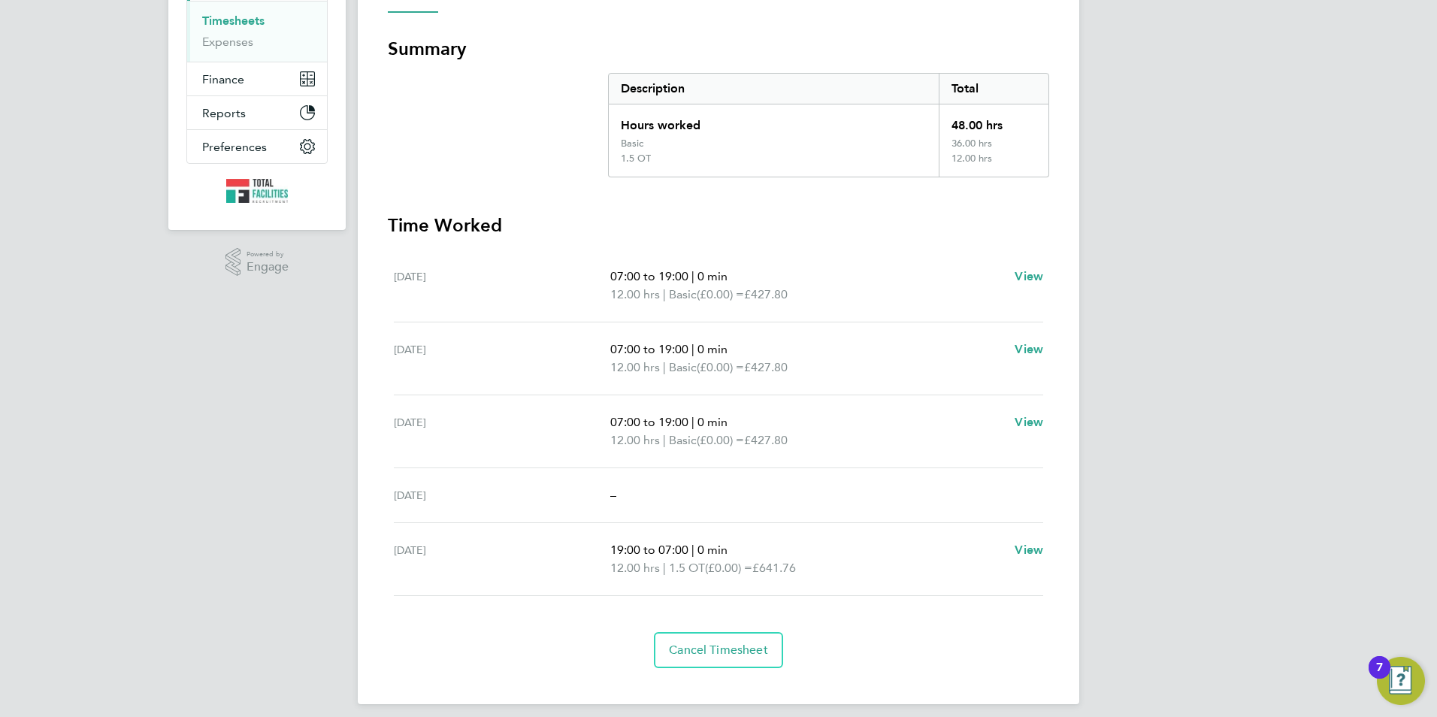
scroll to position [256, 0]
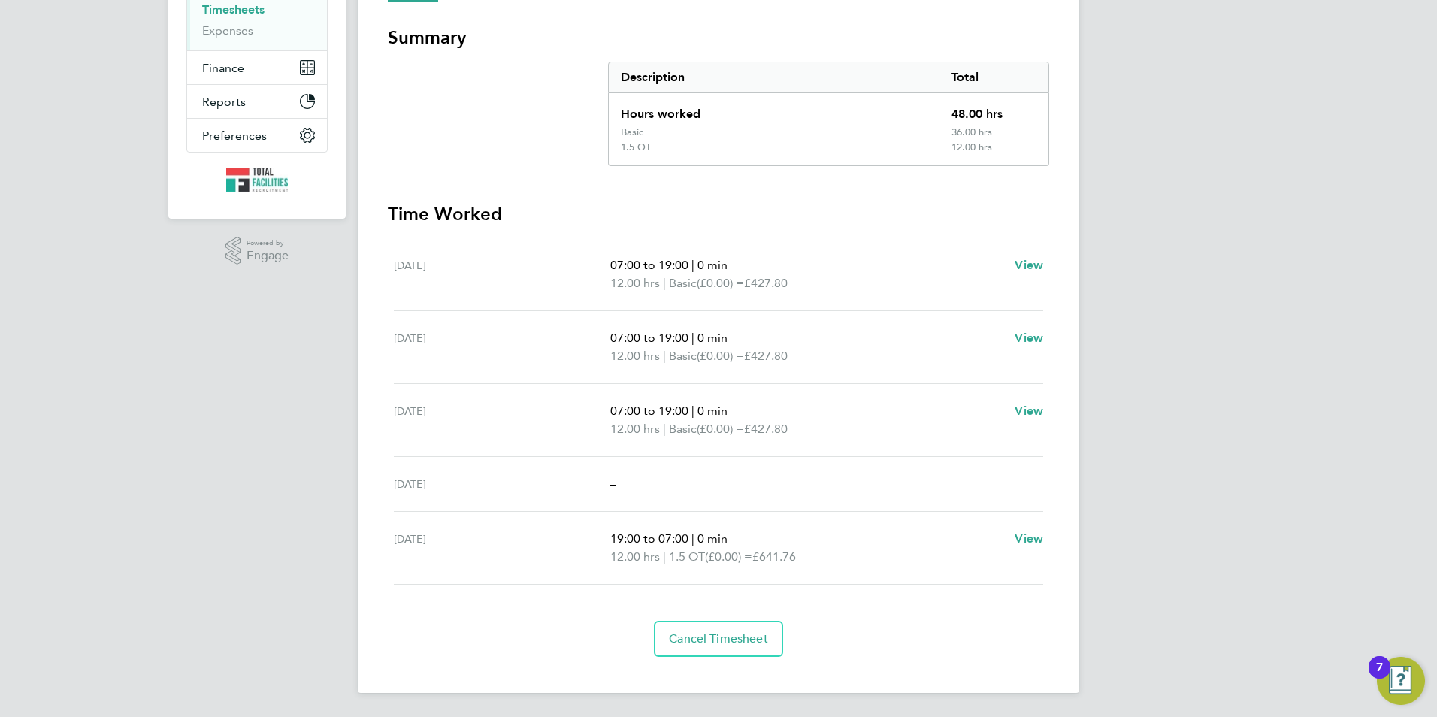
click at [431, 346] on div "[DATE]" at bounding box center [502, 347] width 216 height 36
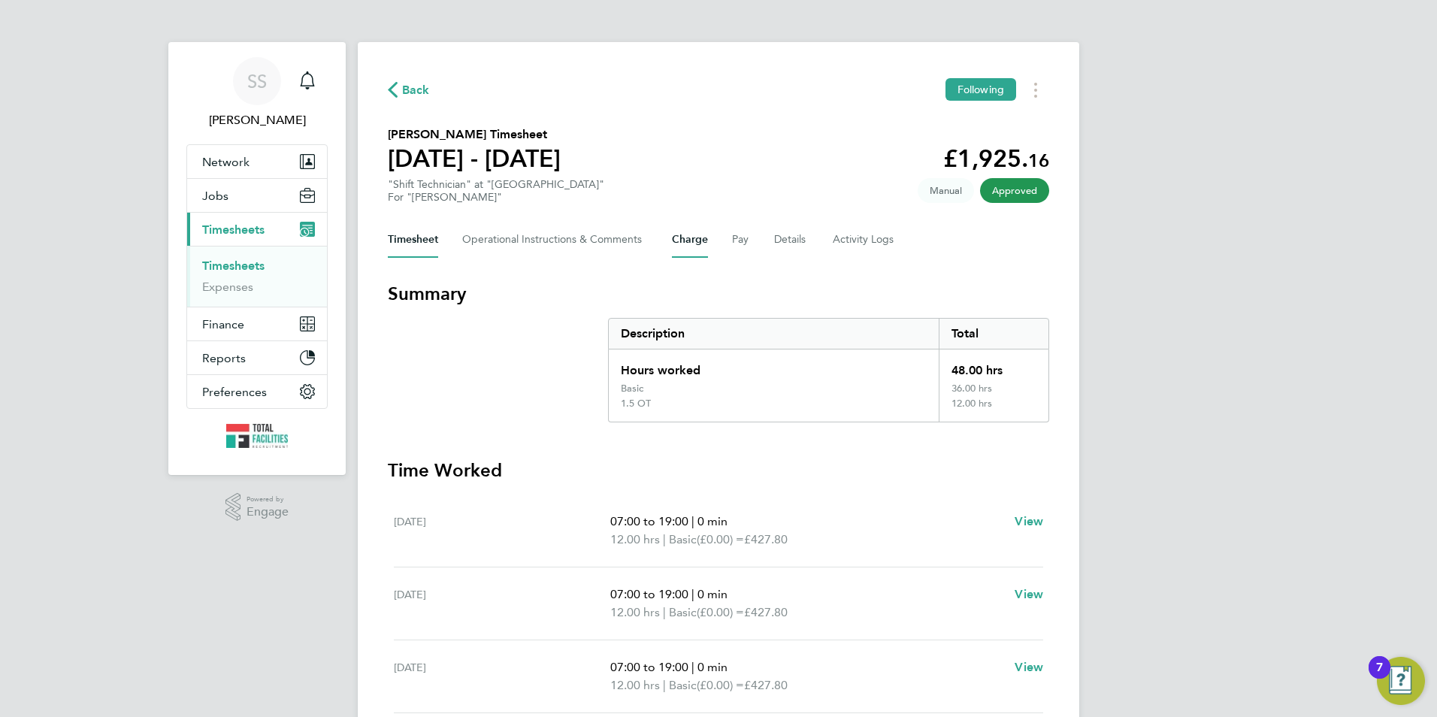
click at [681, 243] on button "Charge" at bounding box center [690, 240] width 36 height 36
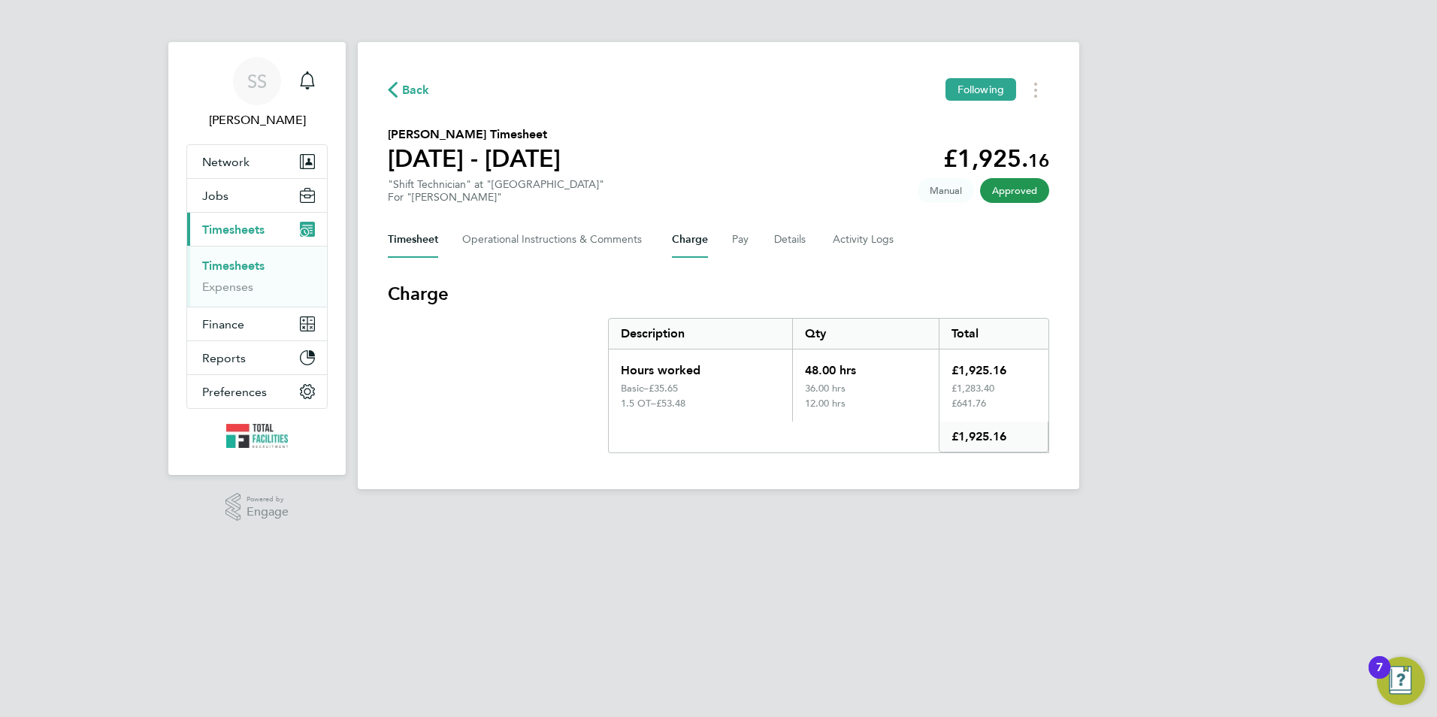
click at [407, 233] on button "Timesheet" at bounding box center [413, 240] width 50 height 36
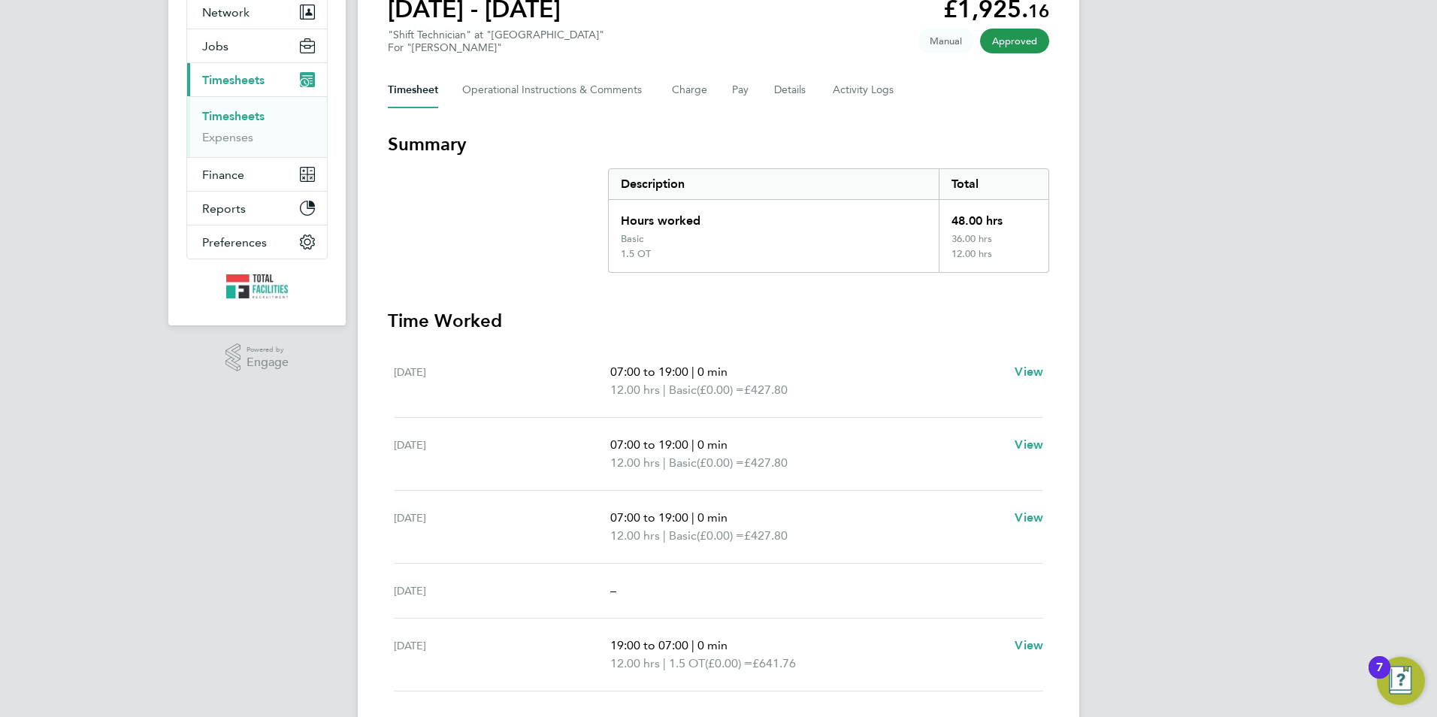
scroll to position [256, 0]
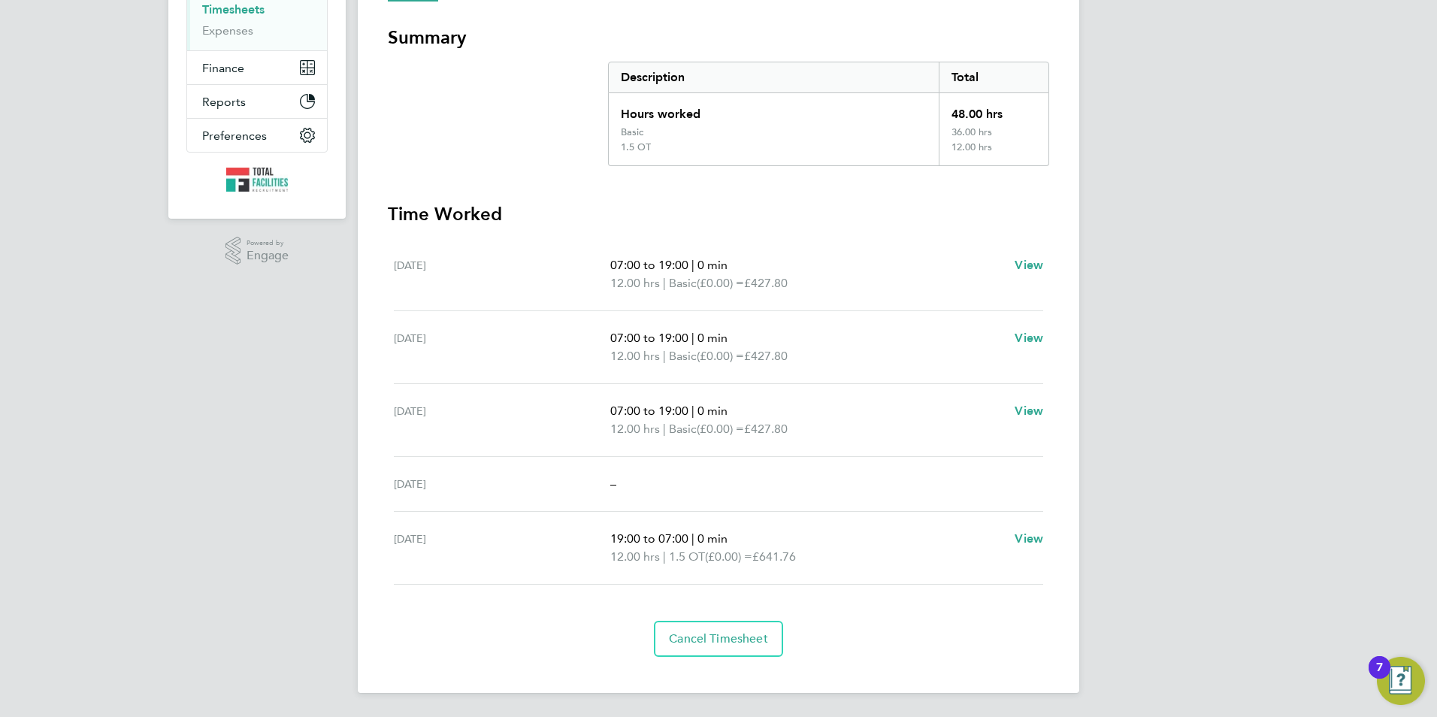
click at [1140, 346] on div "SS [PERSON_NAME] Notifications Applications: Network Team Members Businesses Si…" at bounding box center [718, 230] width 1437 height 973
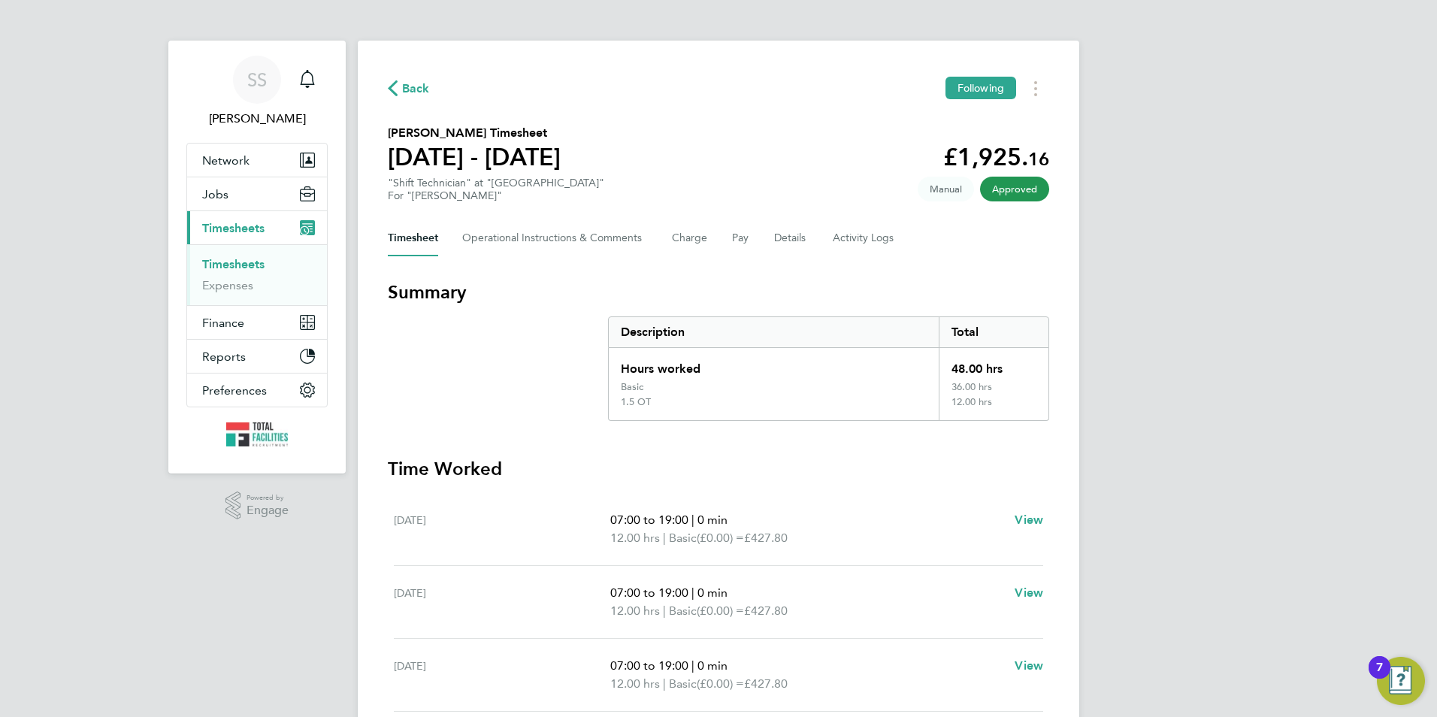
scroll to position [0, 0]
click at [426, 87] on span "Back" at bounding box center [416, 90] width 28 height 18
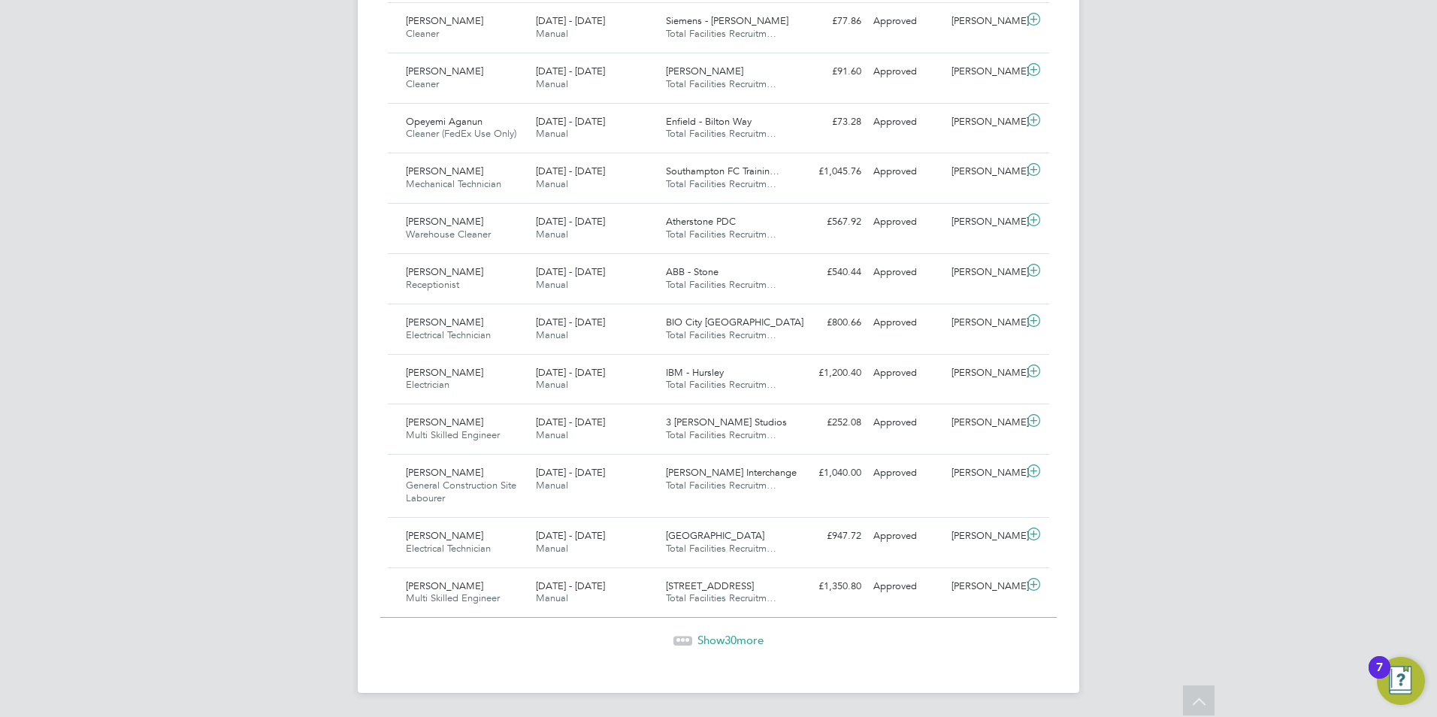
click at [711, 641] on span "Show 30 more" at bounding box center [731, 640] width 66 height 14
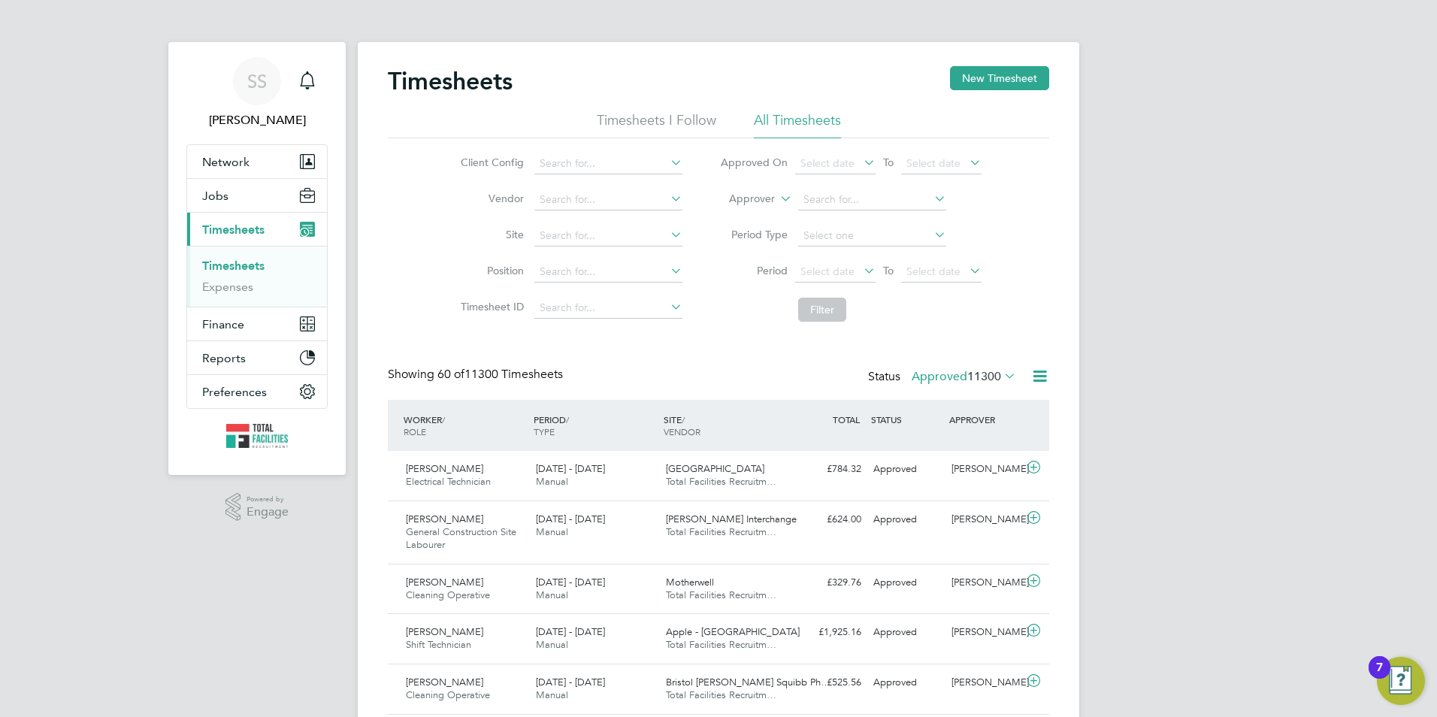
click at [973, 378] on span "11300" at bounding box center [984, 376] width 34 height 15
click at [939, 497] on li "Rejected" at bounding box center [938, 501] width 69 height 21
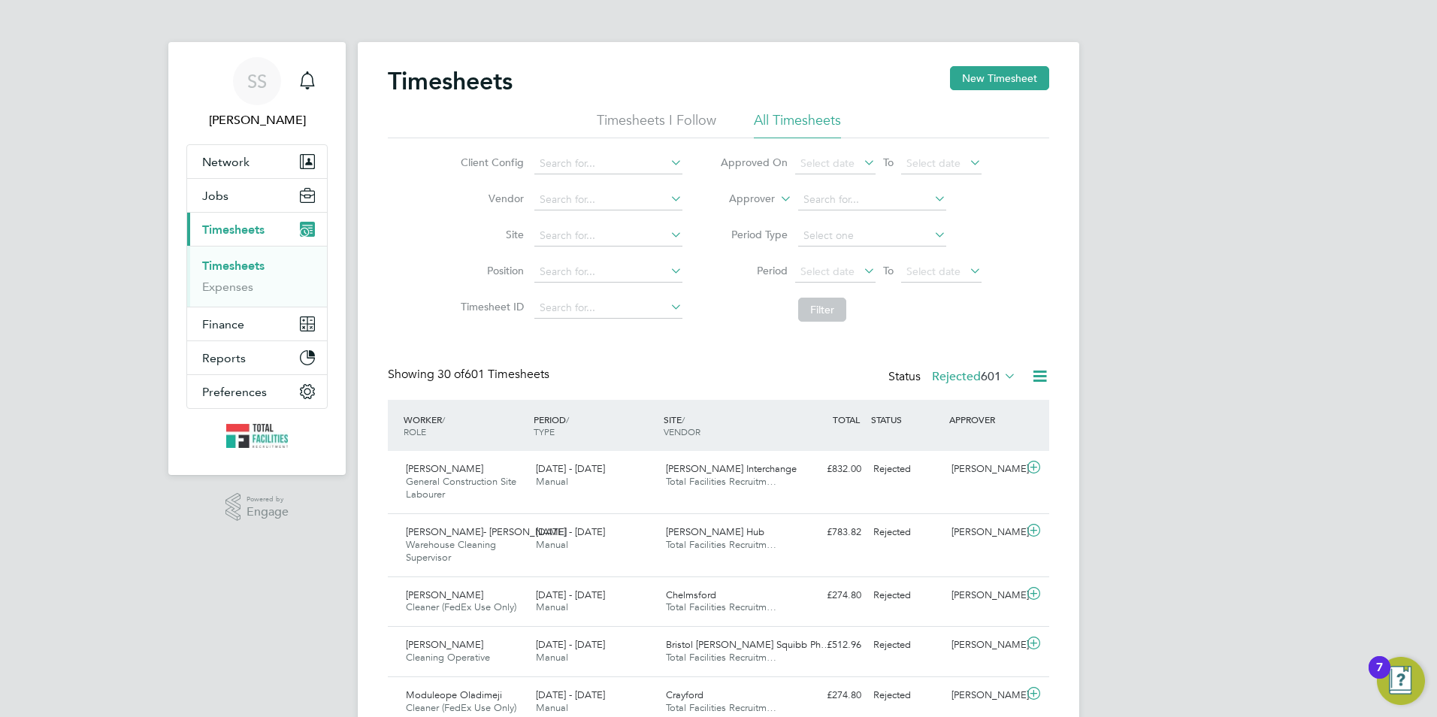
click at [962, 371] on label "Rejected 601" at bounding box center [974, 376] width 84 height 15
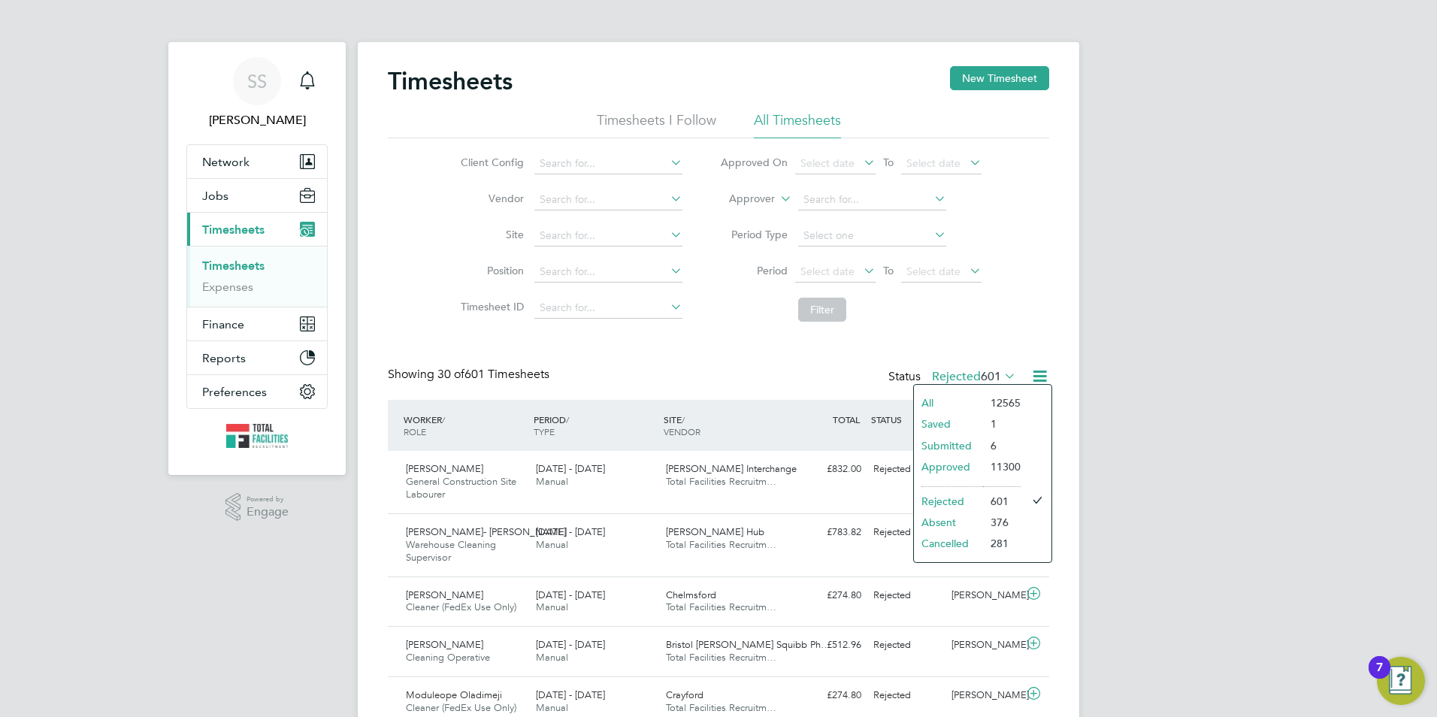
click at [957, 377] on label "Rejected 601" at bounding box center [974, 376] width 84 height 15
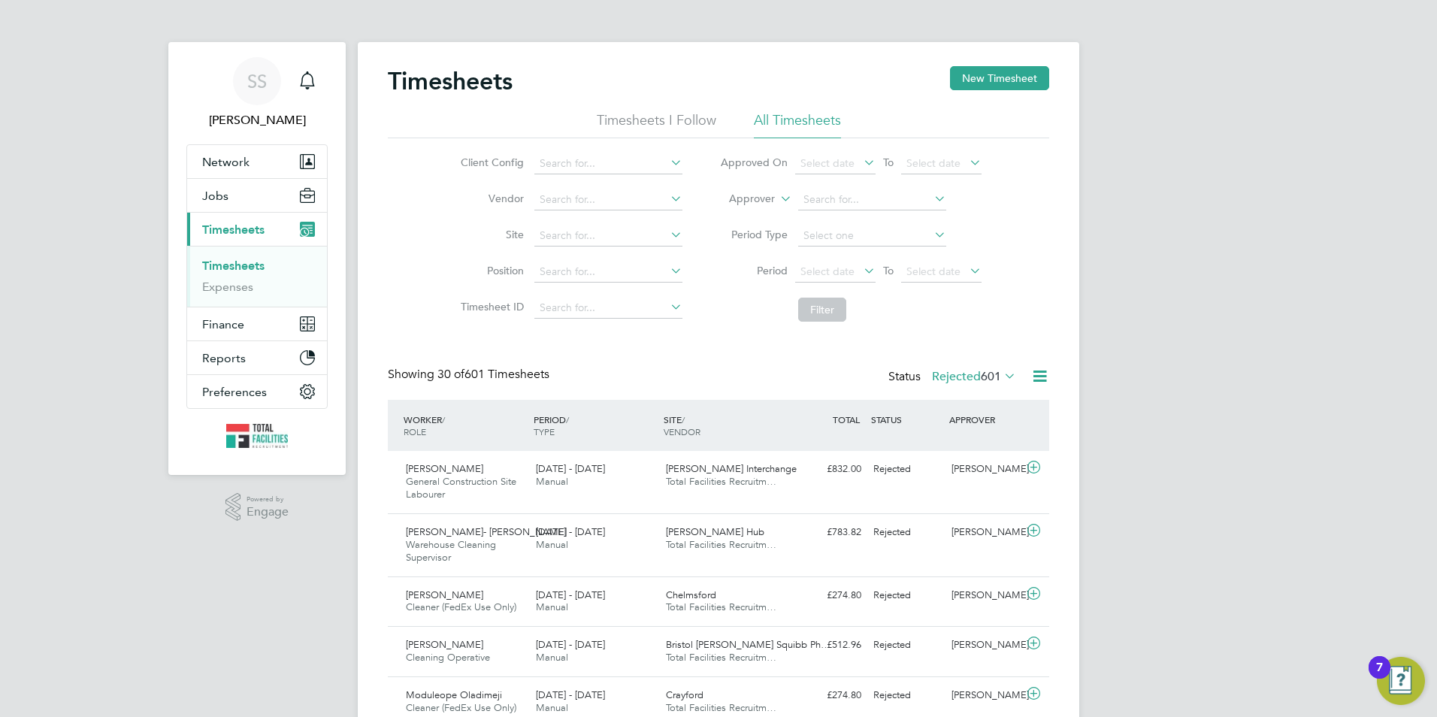
click at [957, 377] on label "Rejected 601" at bounding box center [974, 376] width 84 height 15
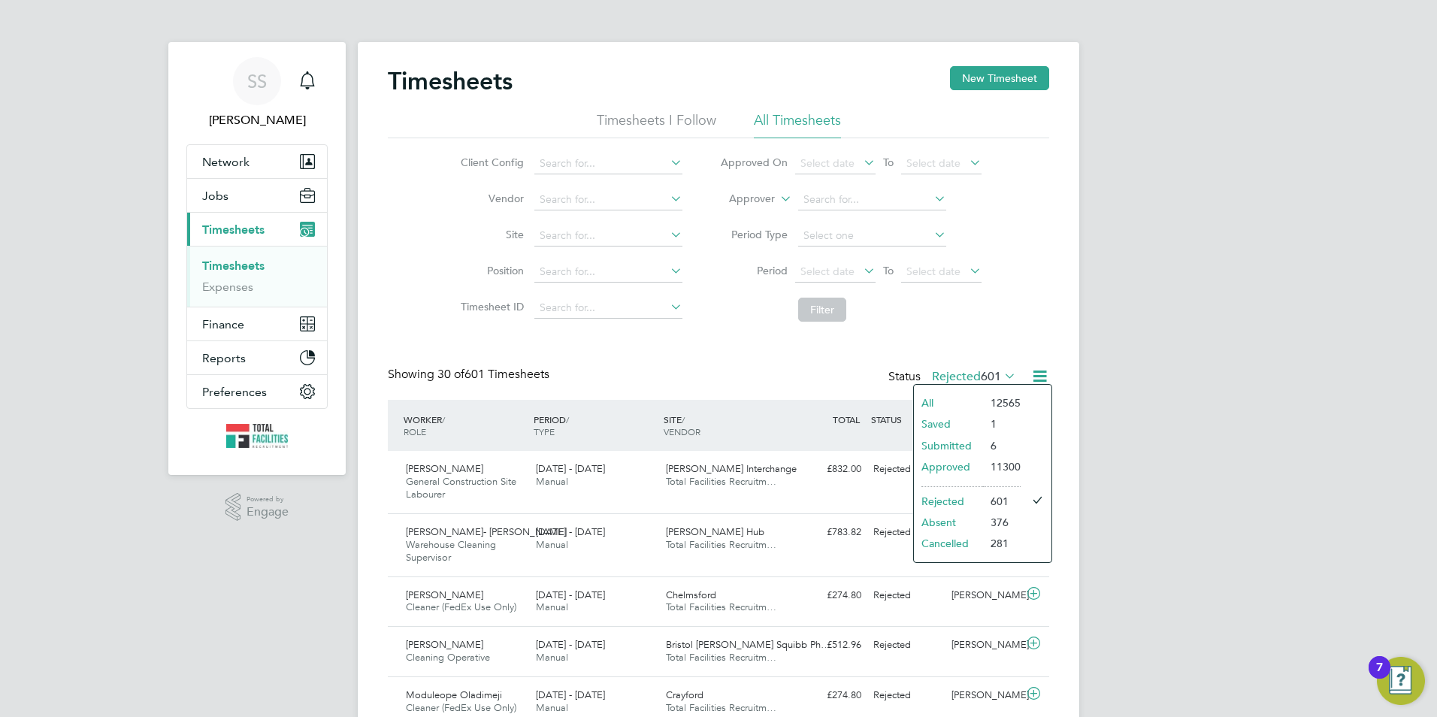
click at [956, 441] on li "Submitted" at bounding box center [948, 445] width 69 height 21
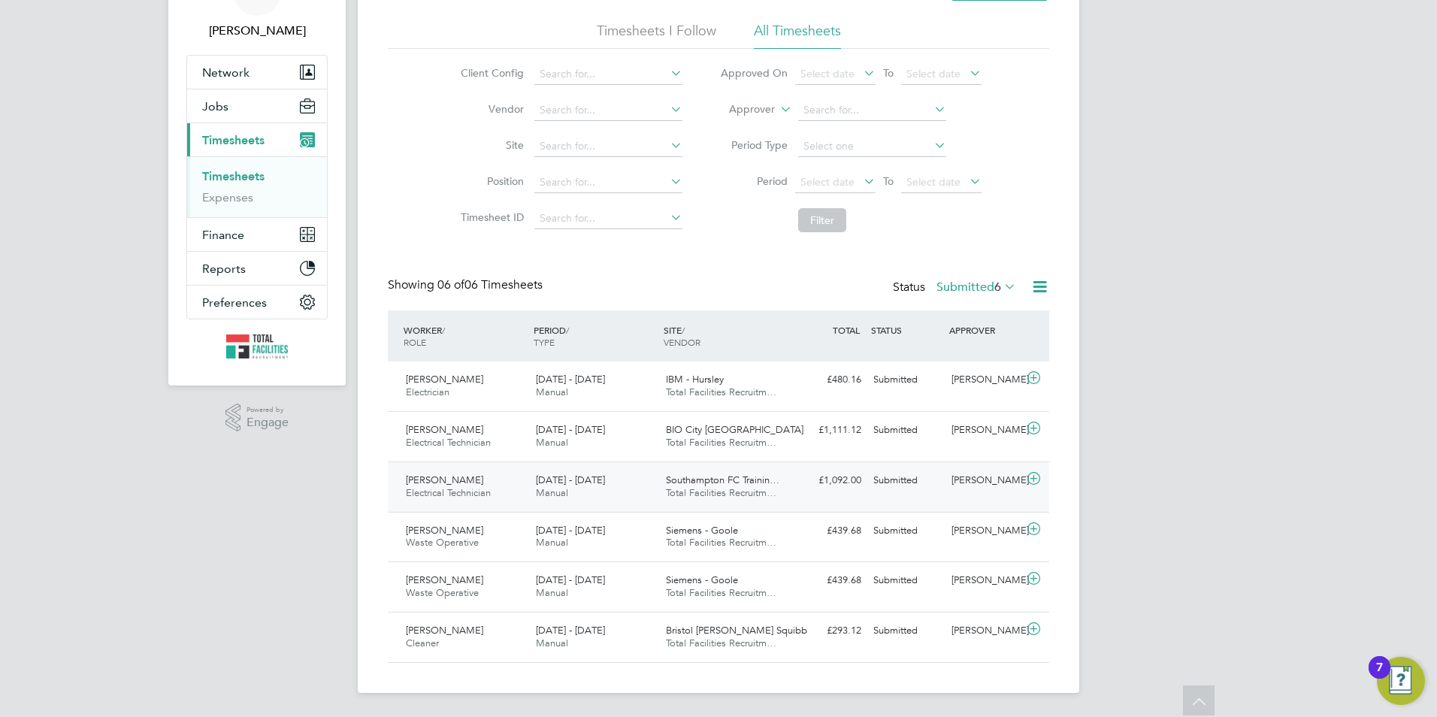
click at [488, 477] on div "Alwyn Kosted Electrical Technician 23 - 29 Aug 2025" at bounding box center [465, 487] width 130 height 38
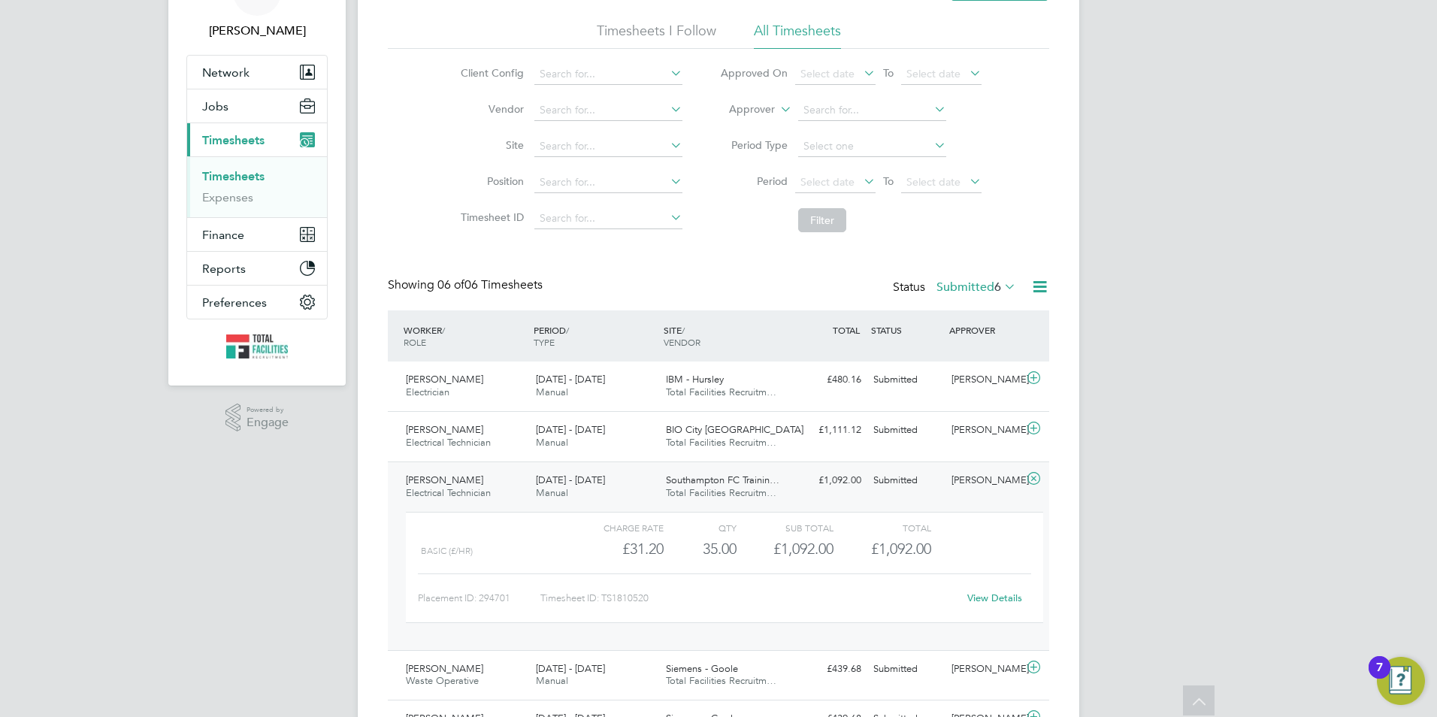
click at [979, 595] on link "View Details" at bounding box center [994, 598] width 55 height 13
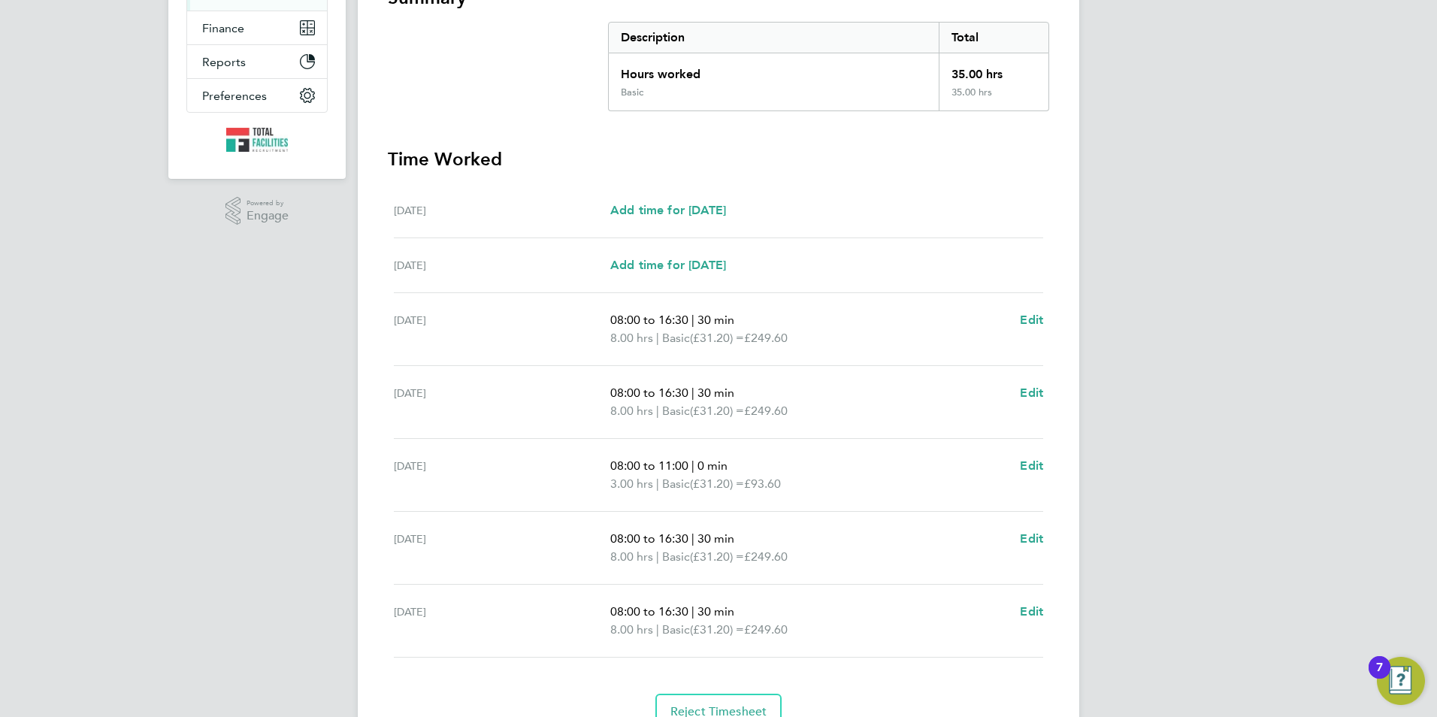
scroll to position [369, 0]
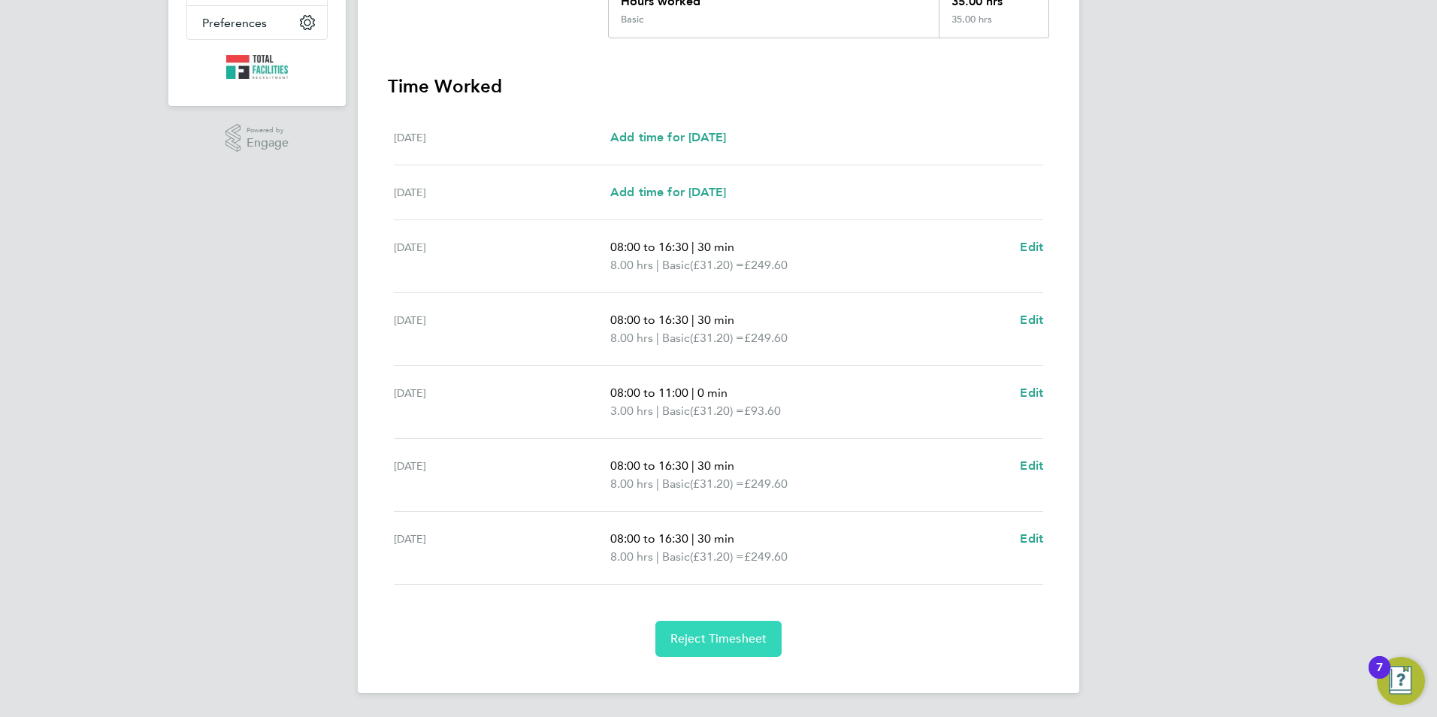
click at [711, 643] on span "Reject Timesheet" at bounding box center [718, 638] width 97 height 15
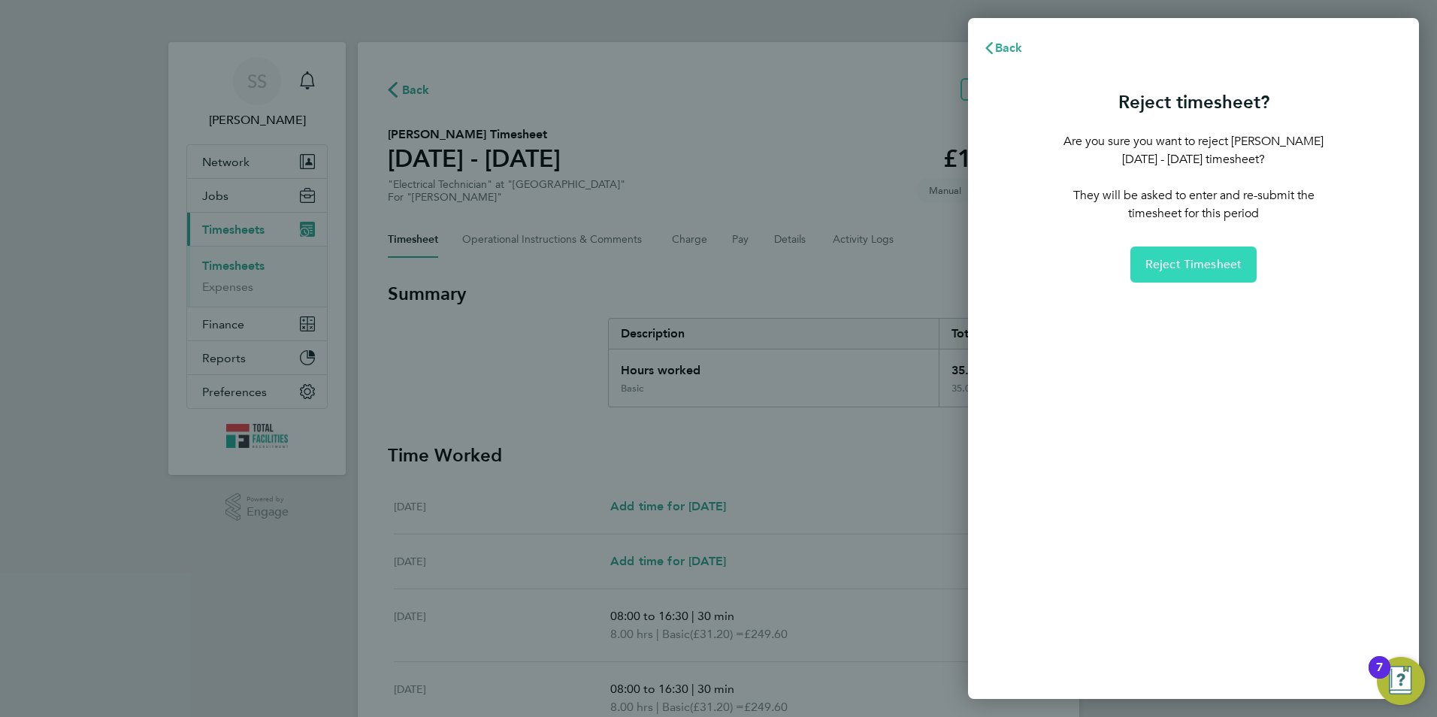
click at [1186, 271] on span "Reject Timesheet" at bounding box center [1194, 264] width 97 height 15
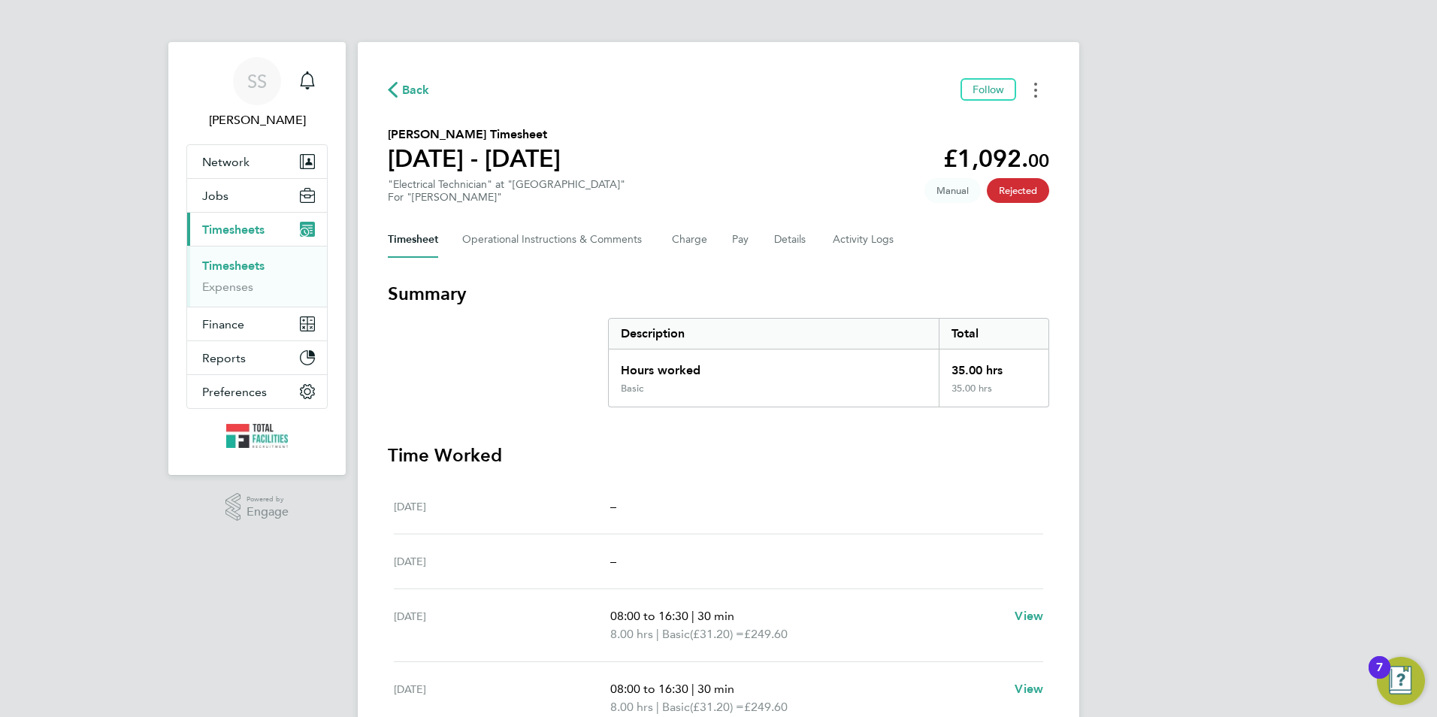
click at [1040, 82] on button "Timesheets Menu" at bounding box center [1035, 89] width 27 height 23
click at [785, 126] on section "[PERSON_NAME] Timesheet [DATE] - [DATE] £1,092. 00 "Electrical Technician" at "…" at bounding box center [718, 165] width 661 height 78
click at [1038, 89] on button "Timesheets Menu" at bounding box center [1035, 89] width 27 height 23
click at [250, 268] on link "Timesheets" at bounding box center [233, 266] width 62 height 14
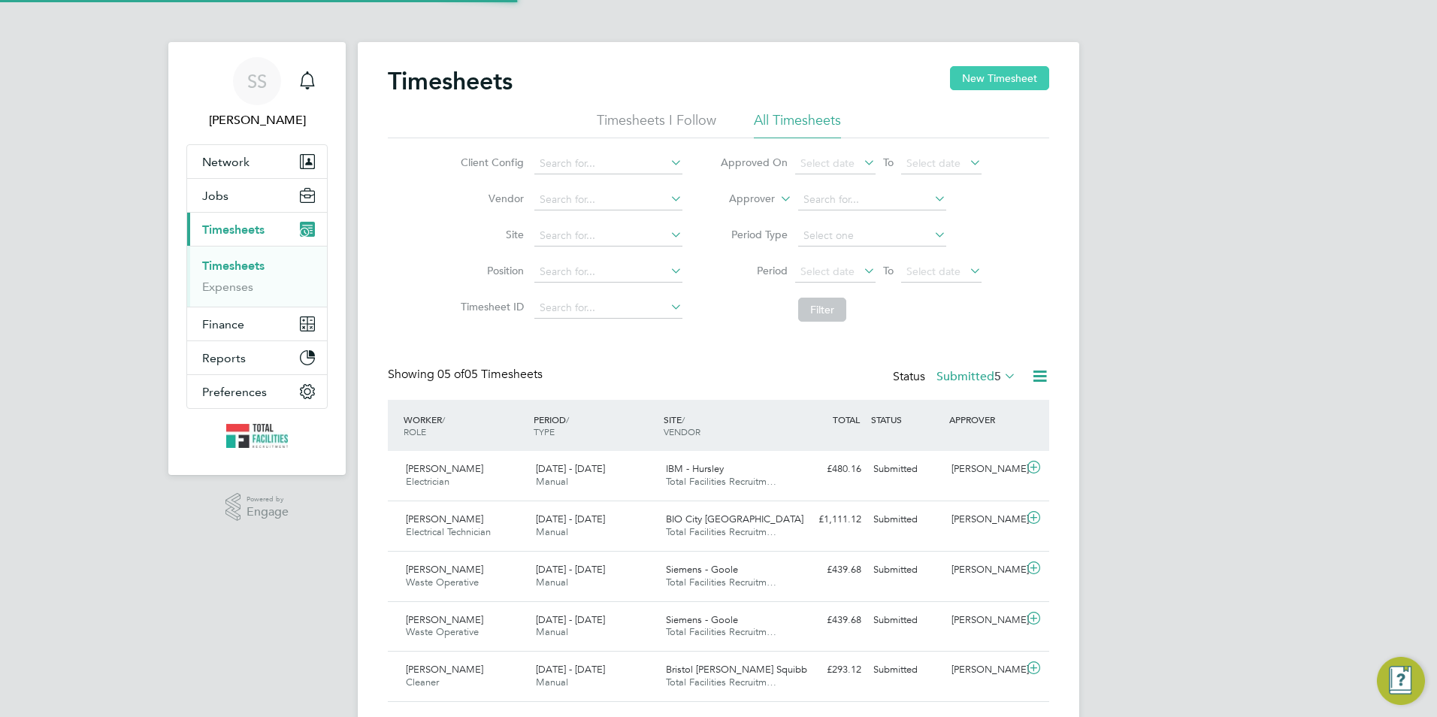
click at [1010, 78] on button "New Timesheet" at bounding box center [999, 78] width 99 height 24
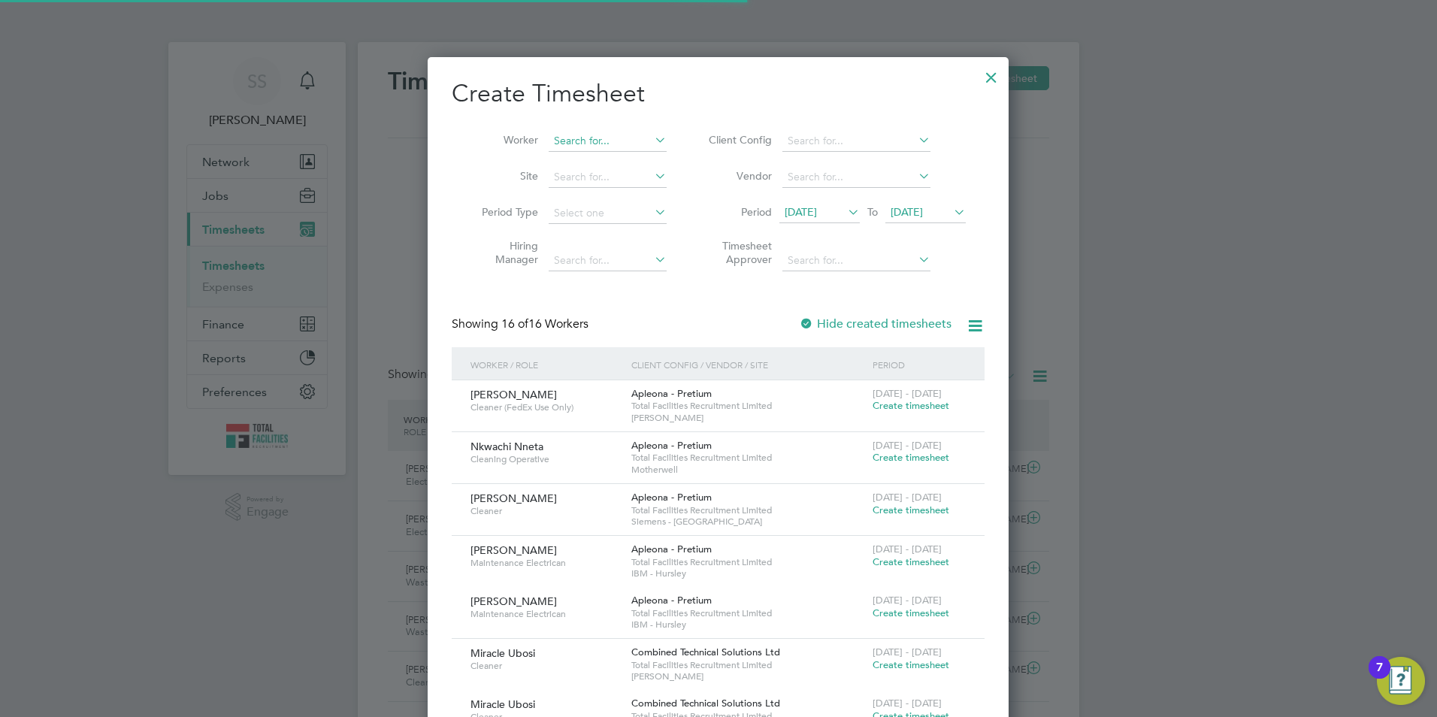
click at [581, 143] on input at bounding box center [608, 141] width 118 height 21
click at [586, 153] on li "[PERSON_NAME]" at bounding box center [608, 161] width 120 height 20
type input "[PERSON_NAME]"
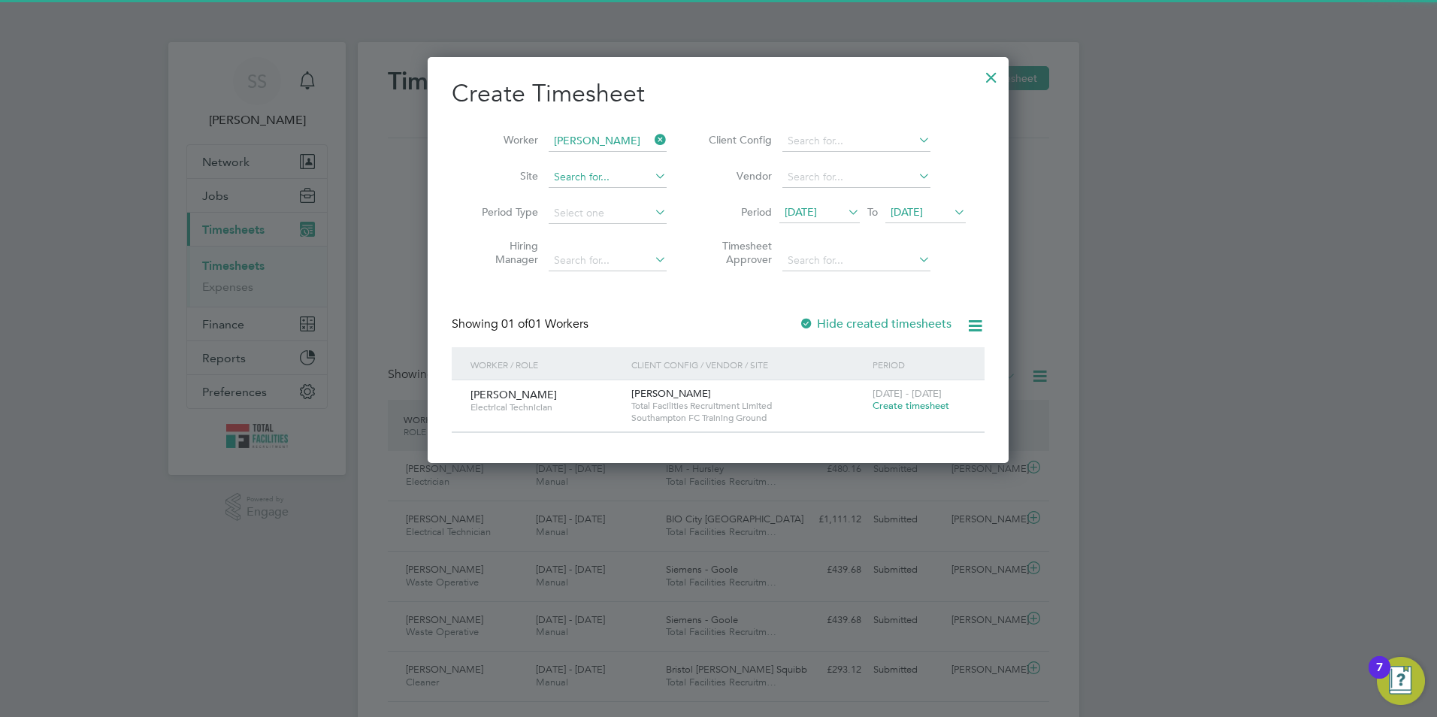
scroll to position [8, 8]
click at [911, 407] on span "Create timesheet" at bounding box center [911, 405] width 77 height 13
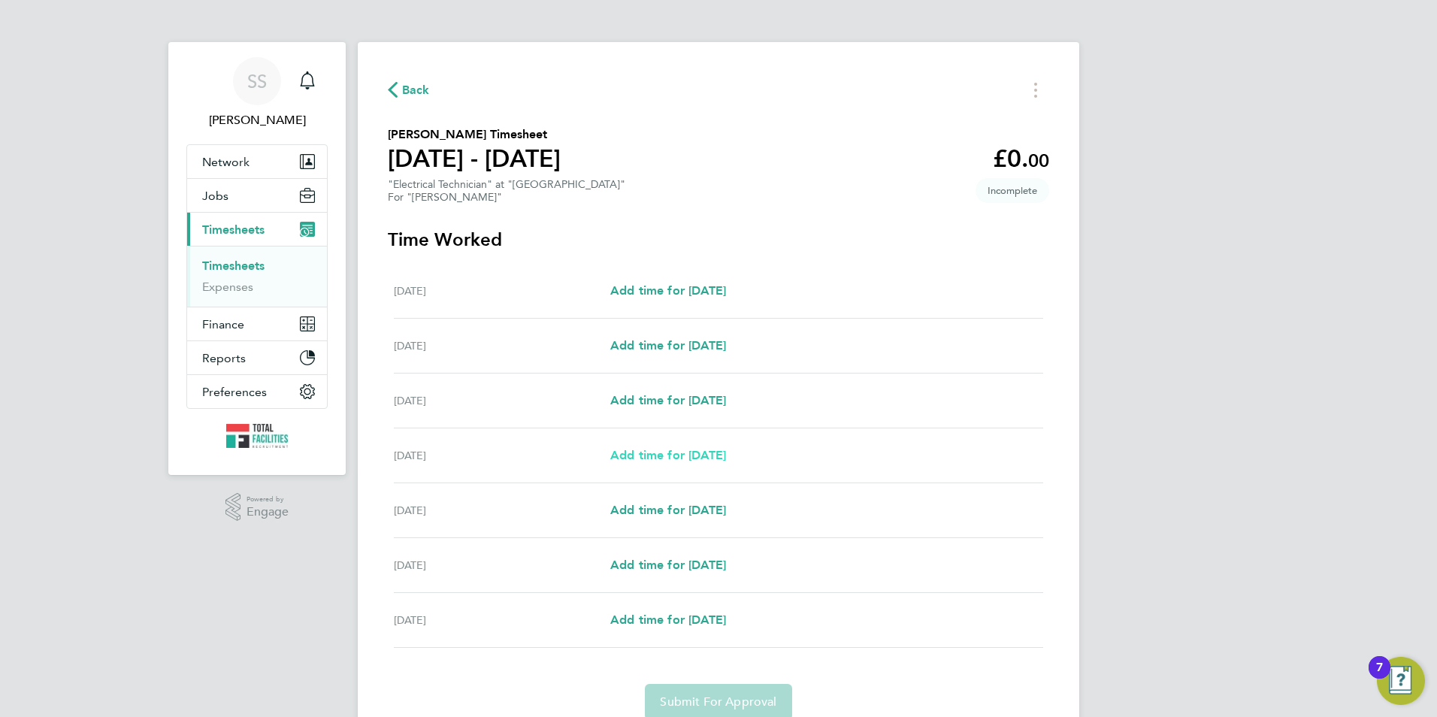
click at [671, 451] on span "Add time for Tue 26 Aug" at bounding box center [668, 455] width 116 height 14
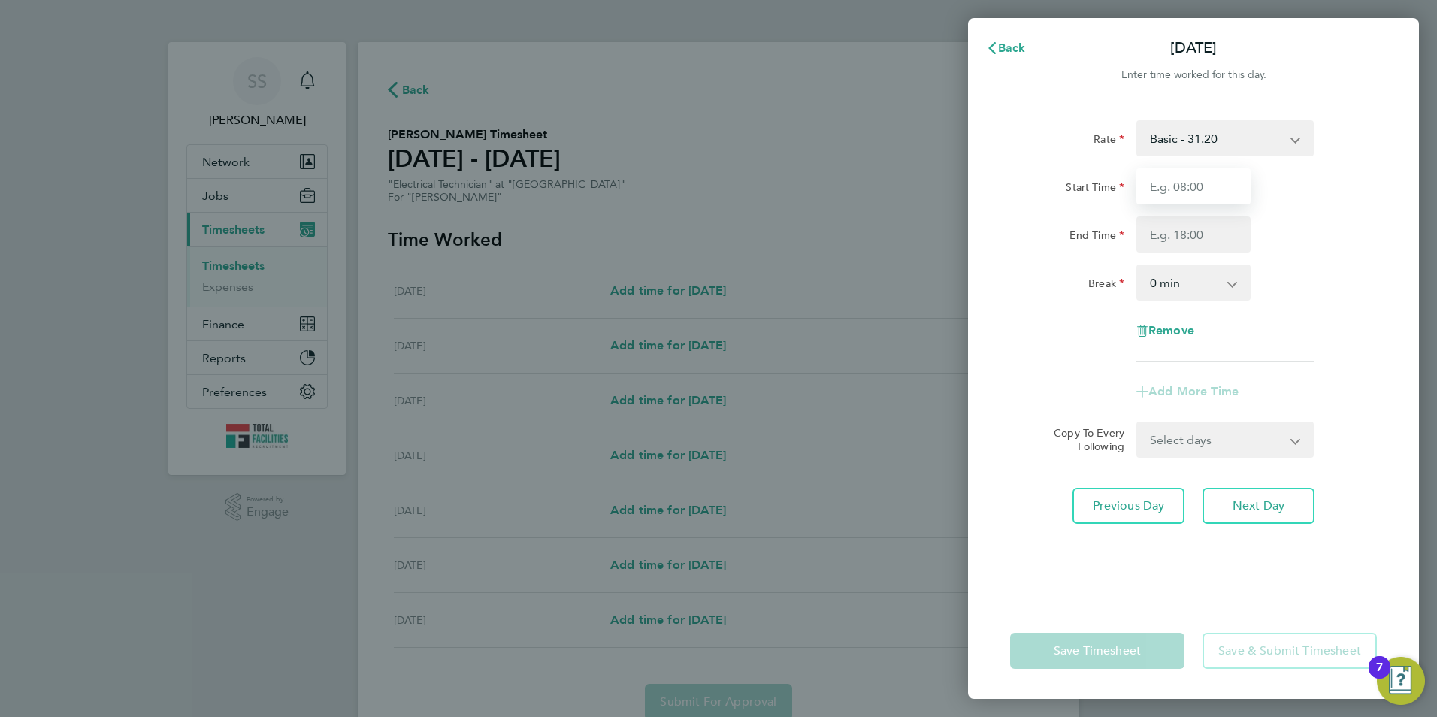
click at [1175, 190] on input "Start Time" at bounding box center [1194, 186] width 114 height 36
type input "08:00"
click at [1162, 250] on input "End Time" at bounding box center [1194, 234] width 114 height 36
type input "16:30"
click at [1152, 285] on select "0 min 15 min 30 min 45 min 60 min 75 min 90 min" at bounding box center [1184, 282] width 93 height 33
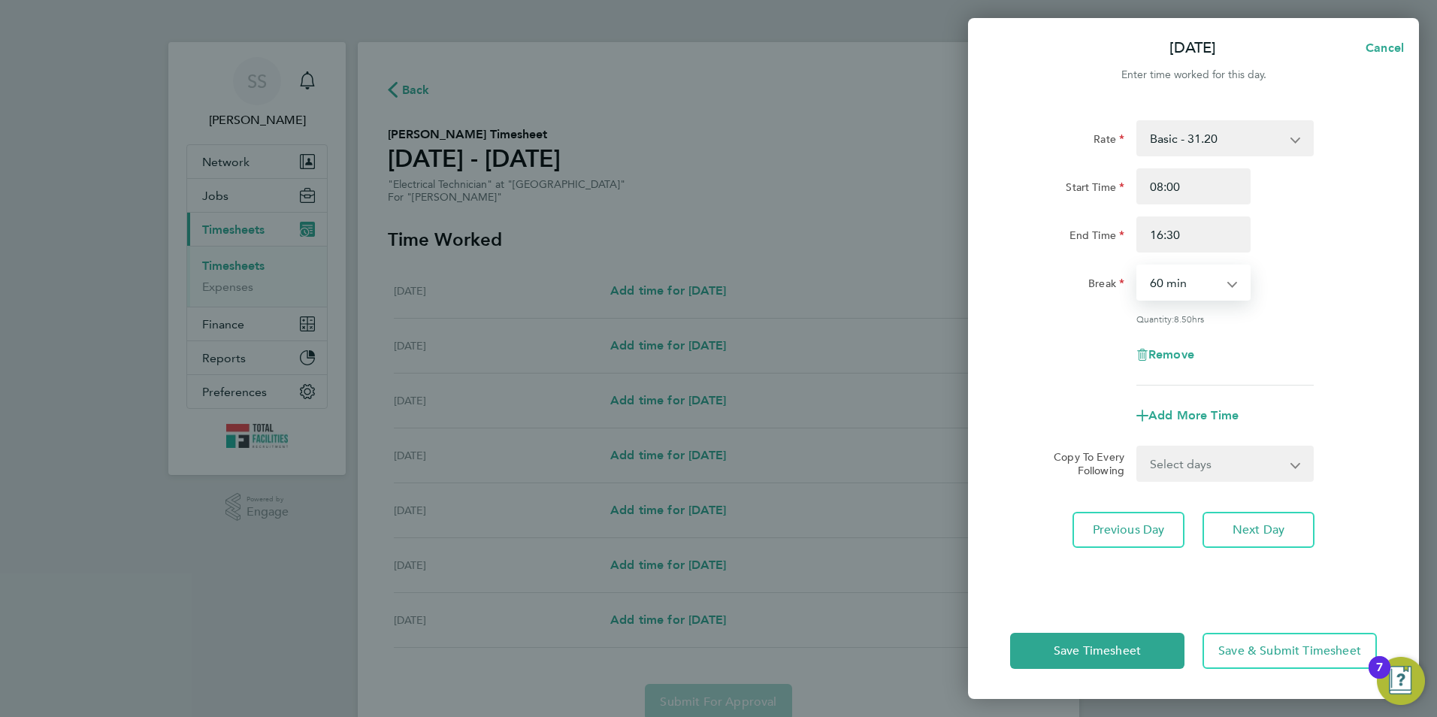
click at [1138, 266] on select "0 min 15 min 30 min 45 min 60 min 75 min 90 min" at bounding box center [1184, 282] width 93 height 33
click at [1042, 326] on div "Rate Basic - 31.20 Start Time 08:00 End Time 16:30 Break 0 min 15 min 30 min 45…" at bounding box center [1193, 252] width 367 height 265
click at [1185, 281] on select "0 min 15 min 30 min 45 min 60 min 75 min 90 min" at bounding box center [1184, 282] width 93 height 33
select select "30"
click at [1138, 266] on select "0 min 15 min 30 min 45 min 60 min 75 min 90 min" at bounding box center [1184, 282] width 93 height 33
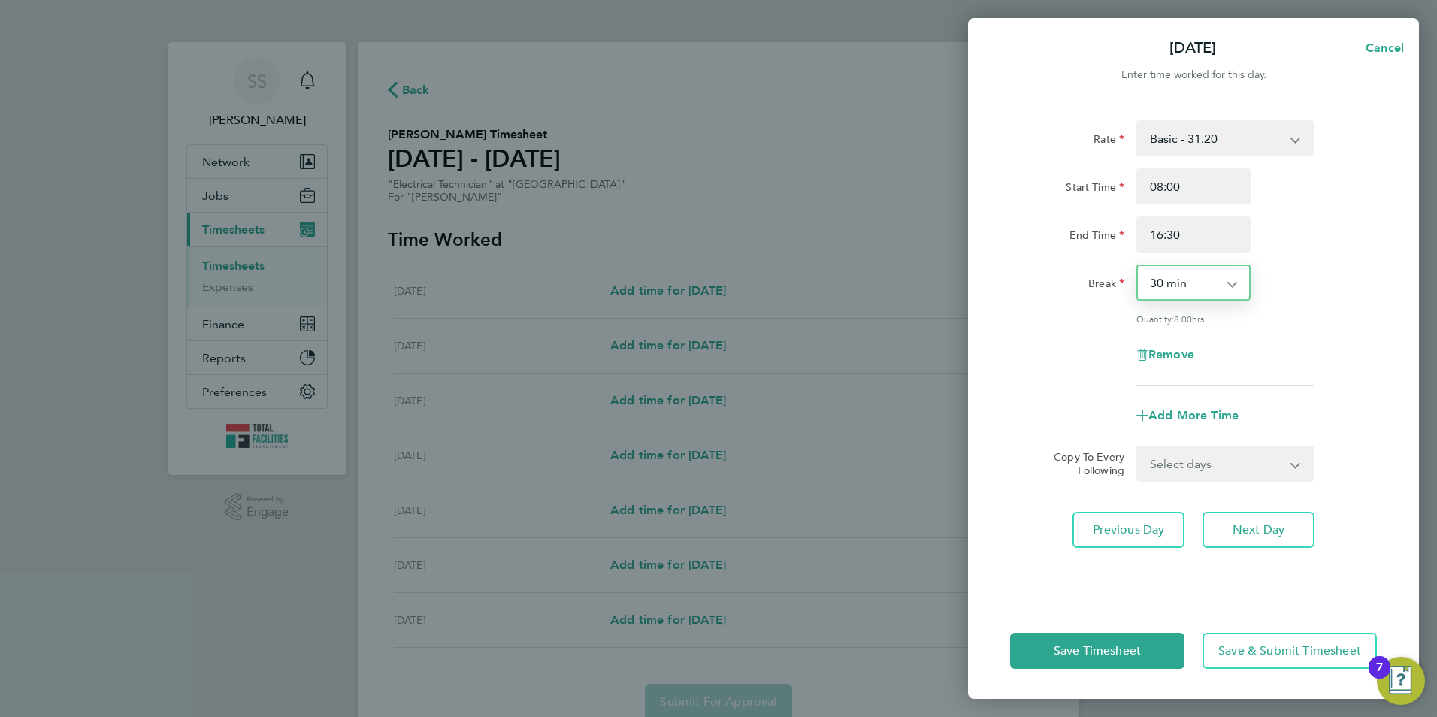
click at [864, 213] on div "Tue 26 Aug Cancel Enter time worked for this day. Rate Basic - 31.20 Start Time…" at bounding box center [718, 358] width 1437 height 717
click at [1388, 48] on span "Cancel" at bounding box center [1382, 48] width 43 height 14
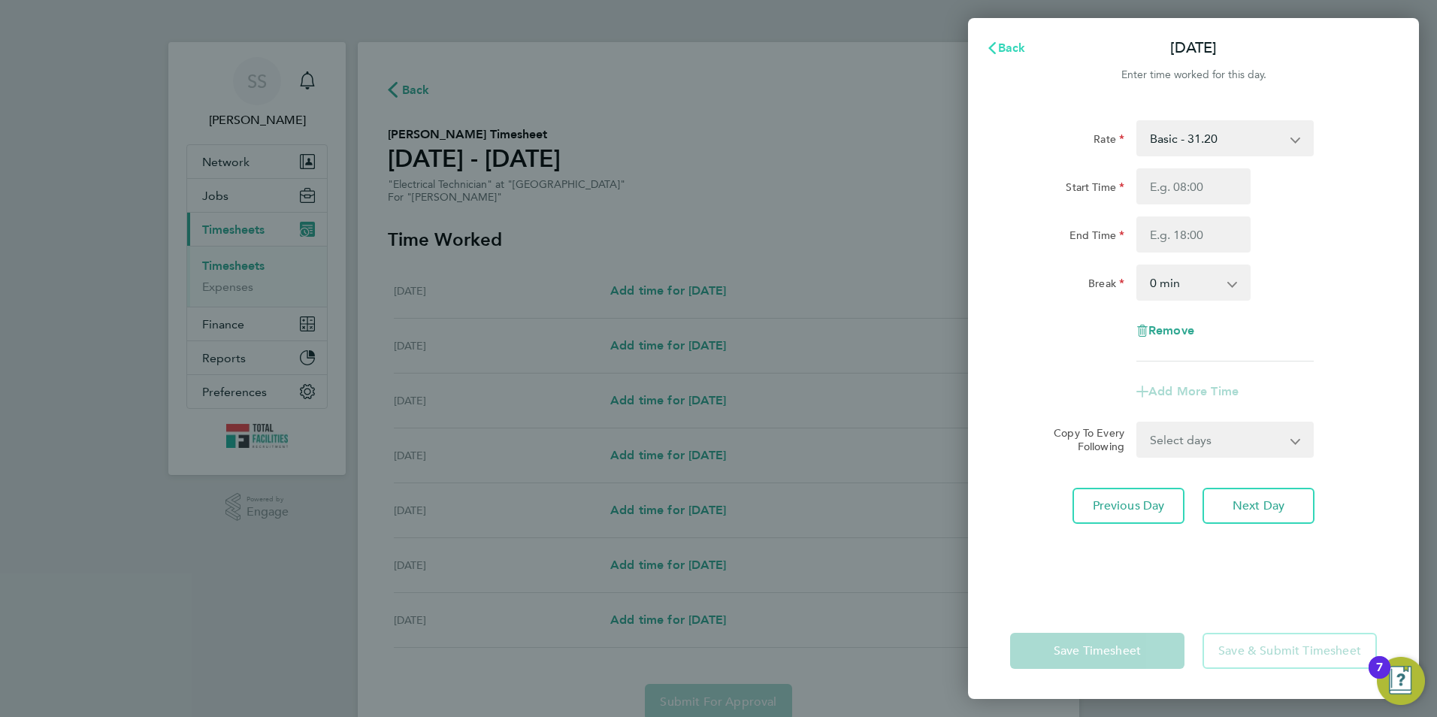
click at [1016, 35] on button "Back" at bounding box center [1006, 48] width 70 height 30
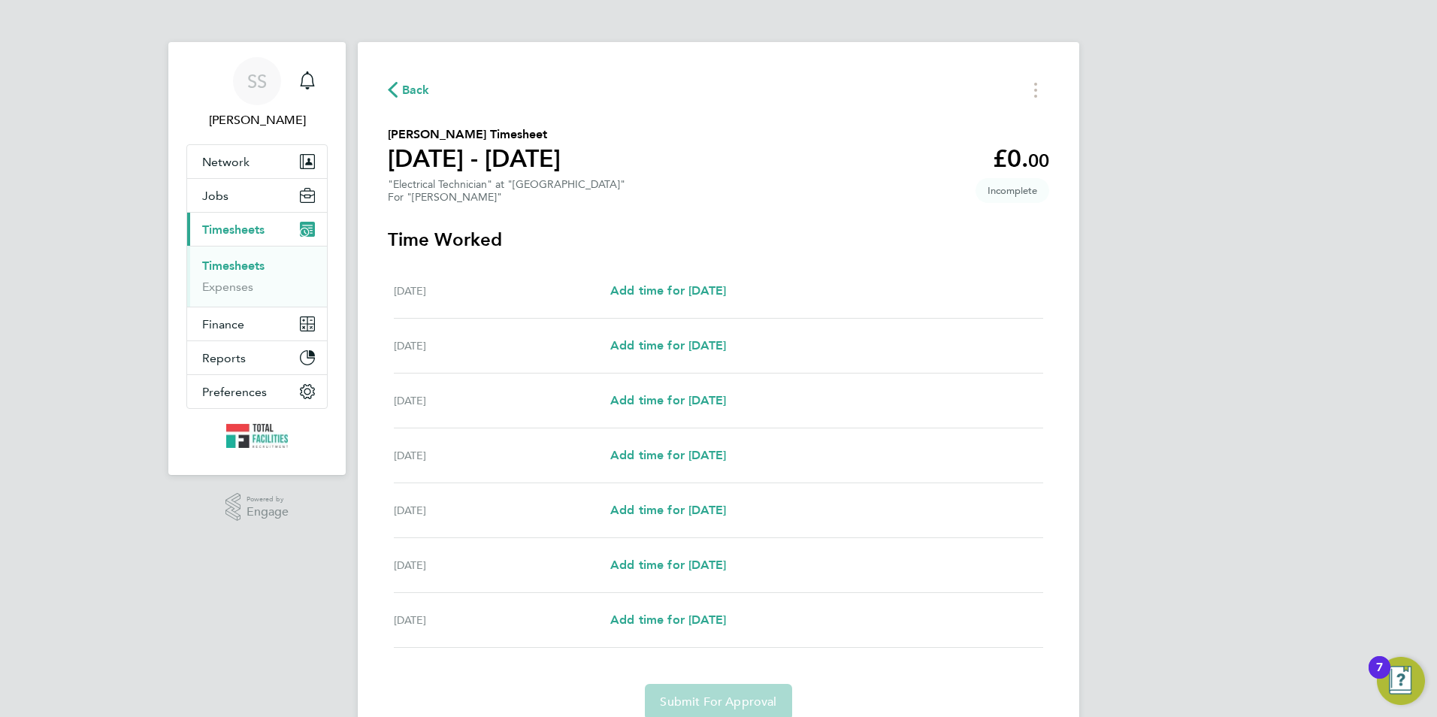
click at [223, 266] on link "Timesheets" at bounding box center [233, 266] width 62 height 14
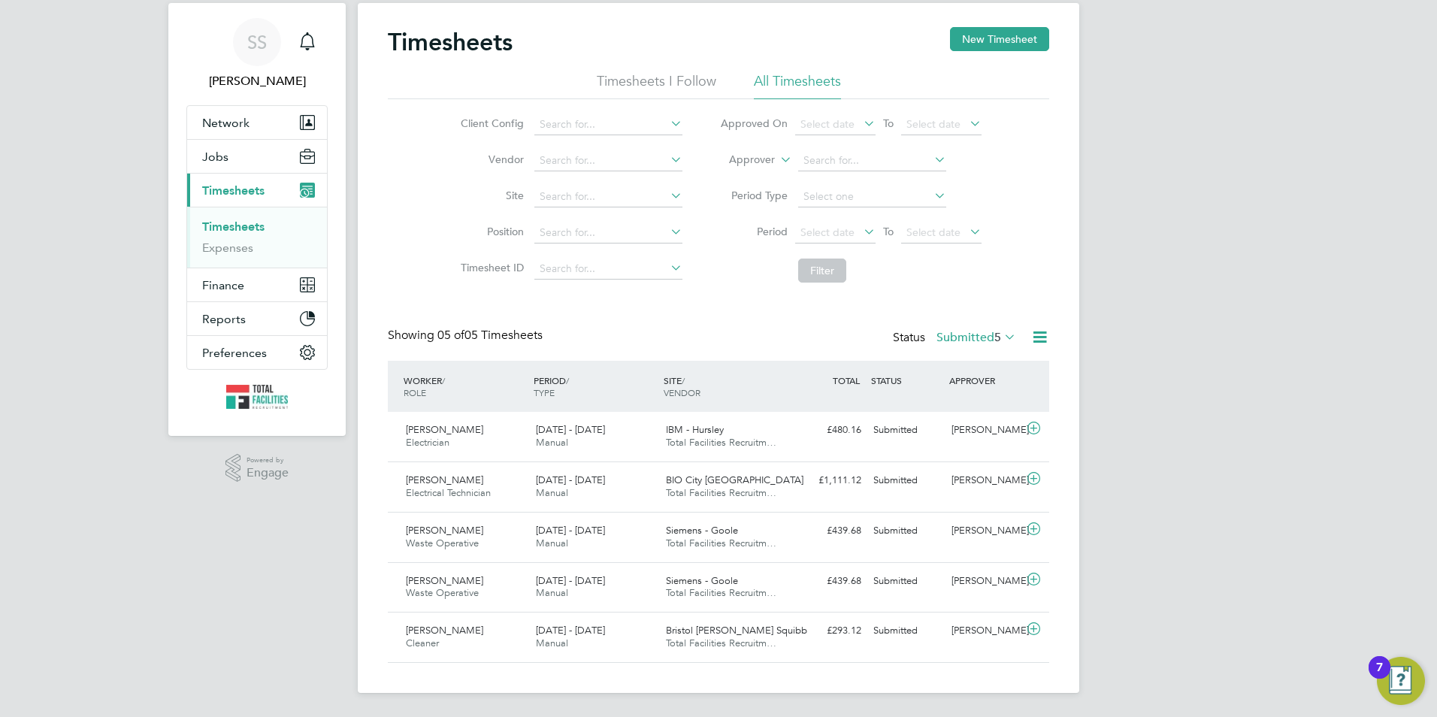
click at [1001, 337] on icon at bounding box center [1001, 336] width 0 height 21
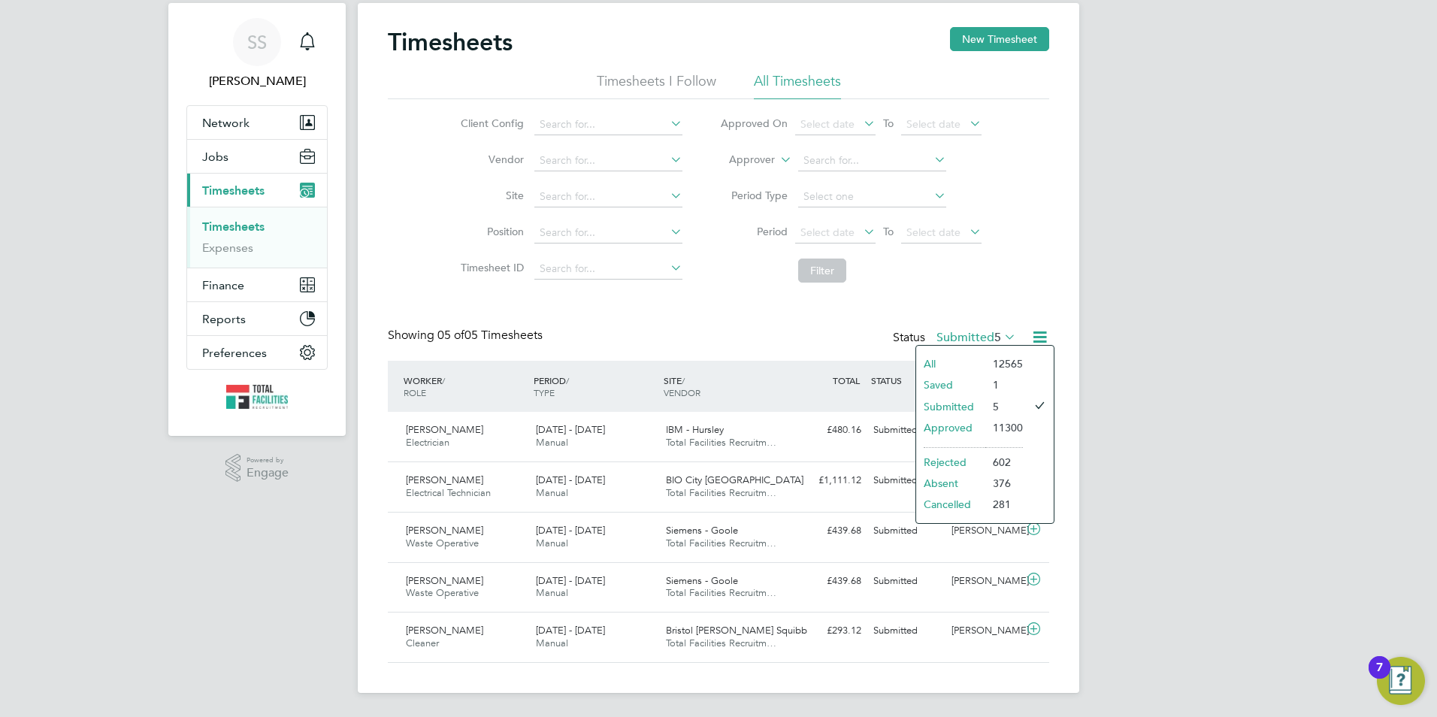
click at [949, 461] on li "Rejected" at bounding box center [950, 462] width 69 height 21
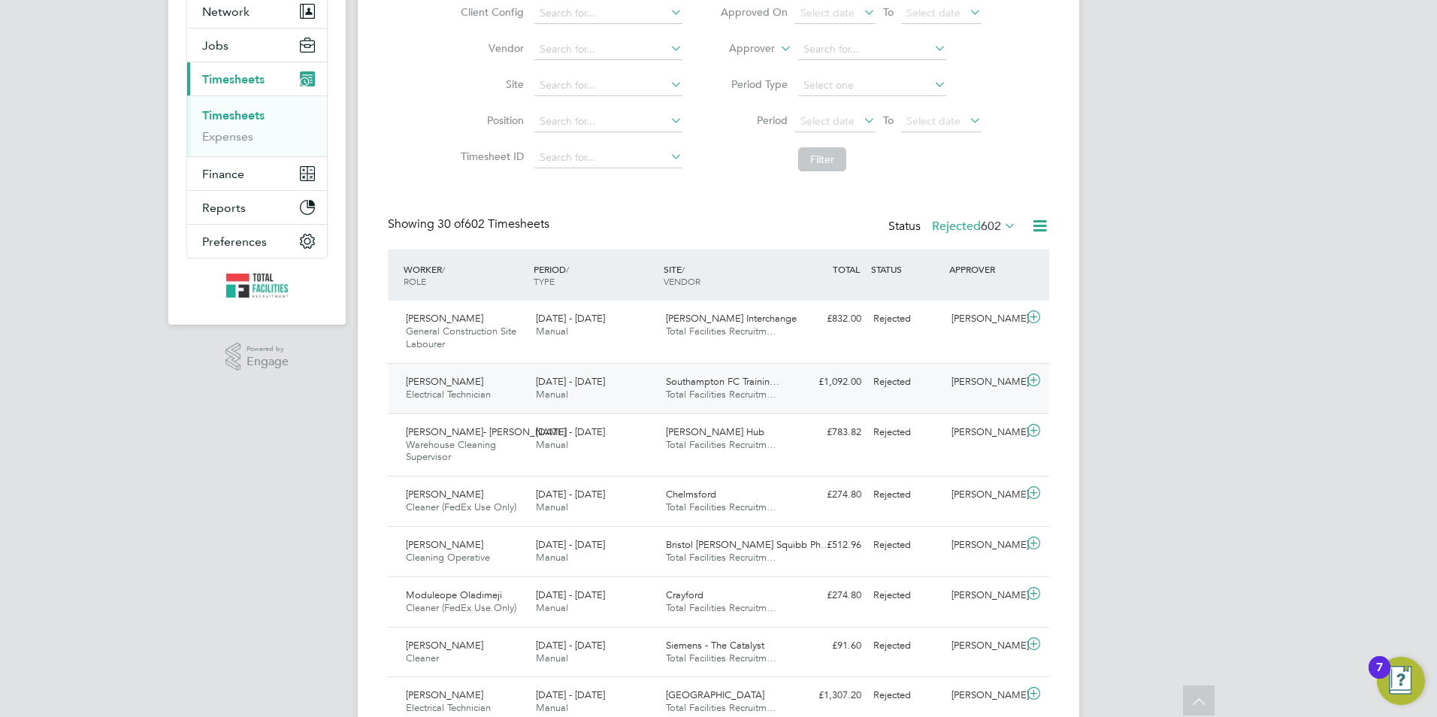
click at [523, 404] on div "Alwyn Kosted Electrical Technician 23 - 29 Aug 2025" at bounding box center [465, 389] width 130 height 38
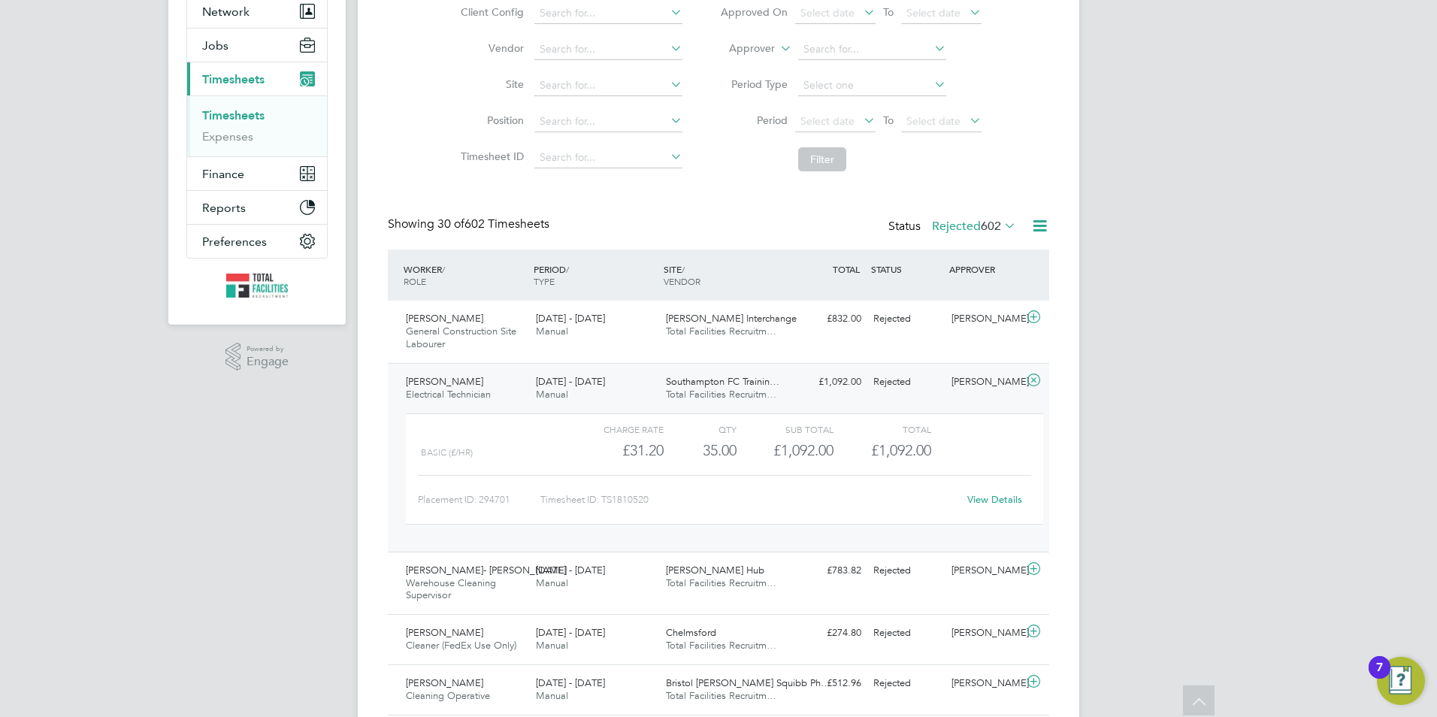
click at [989, 504] on link "View Details" at bounding box center [994, 499] width 55 height 13
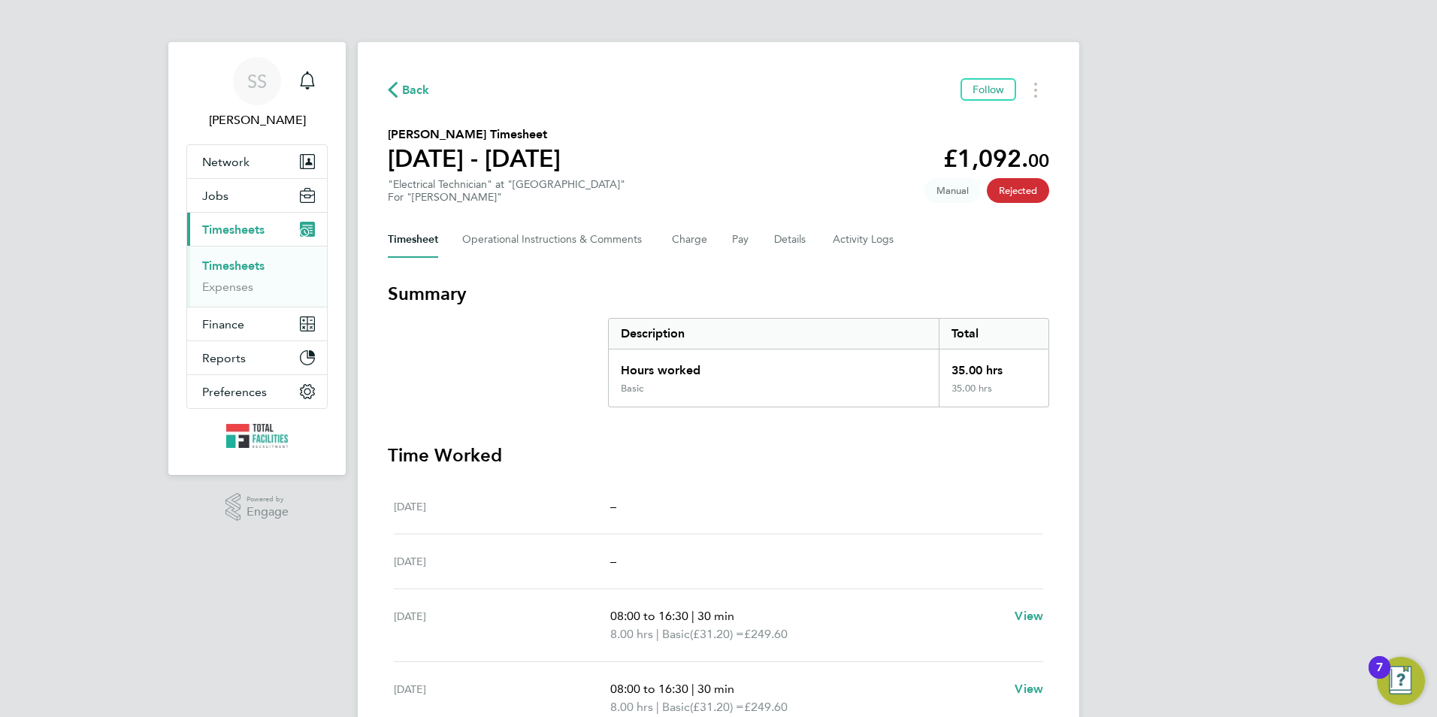
click at [253, 216] on button "Current page: Timesheets" at bounding box center [257, 229] width 140 height 33
click at [262, 238] on button "Current page: Timesheets" at bounding box center [257, 229] width 140 height 33
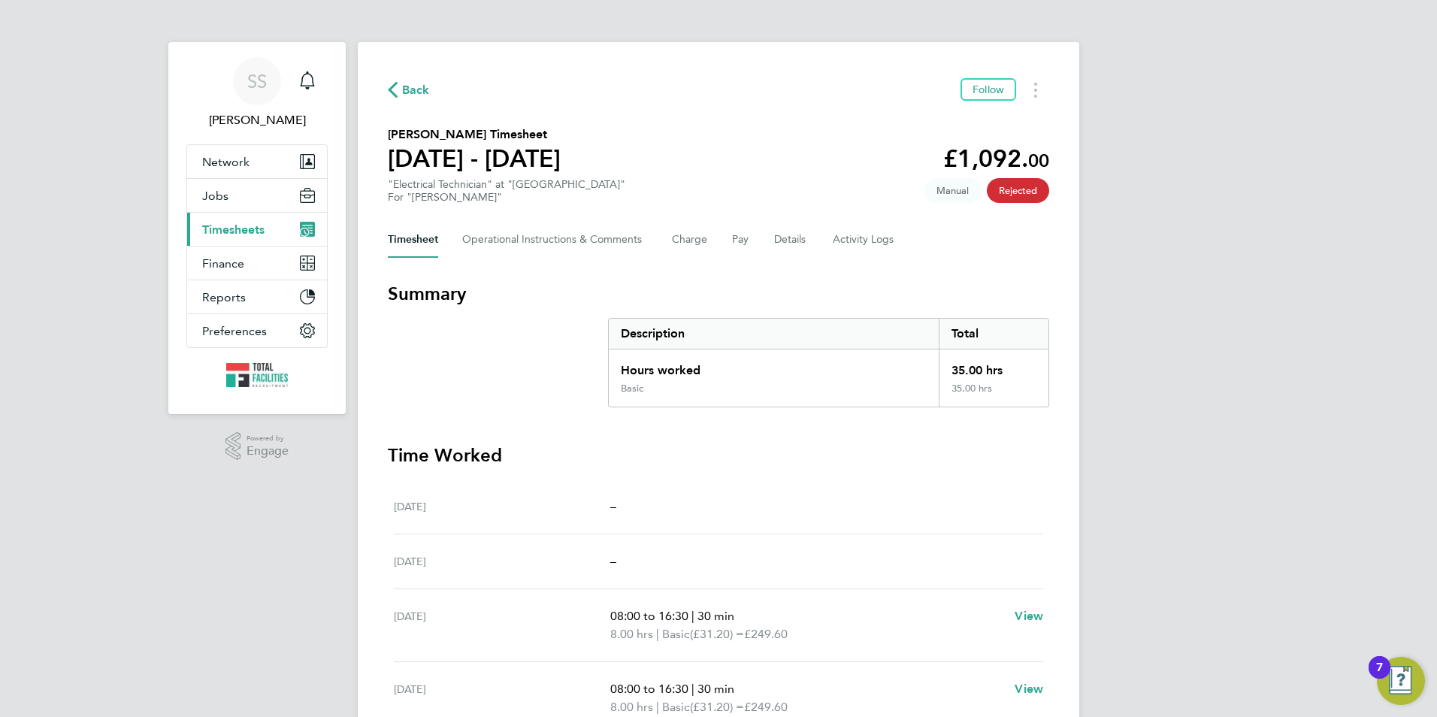
click at [222, 236] on span "Timesheets" at bounding box center [233, 229] width 62 height 14
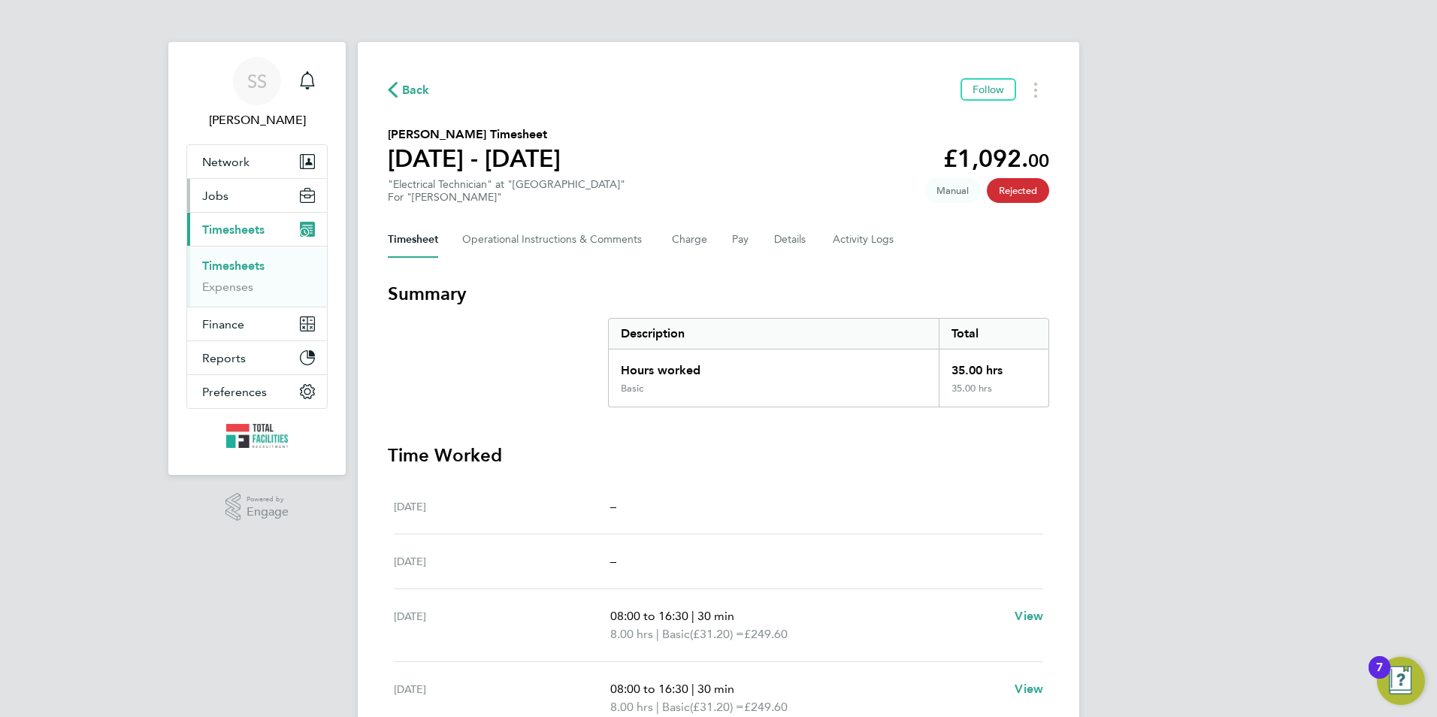
click at [230, 209] on button "Jobs" at bounding box center [257, 195] width 140 height 33
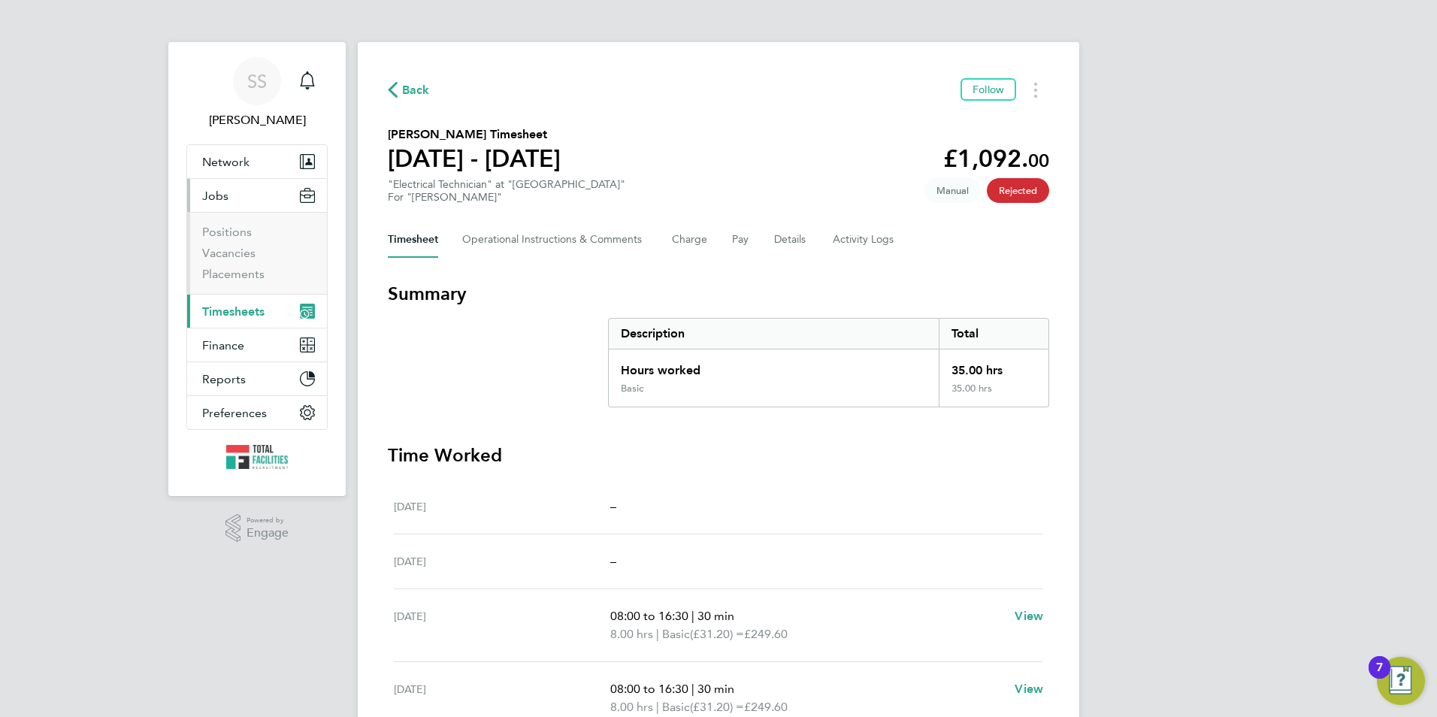
click at [238, 318] on span "Timesheets" at bounding box center [233, 311] width 62 height 14
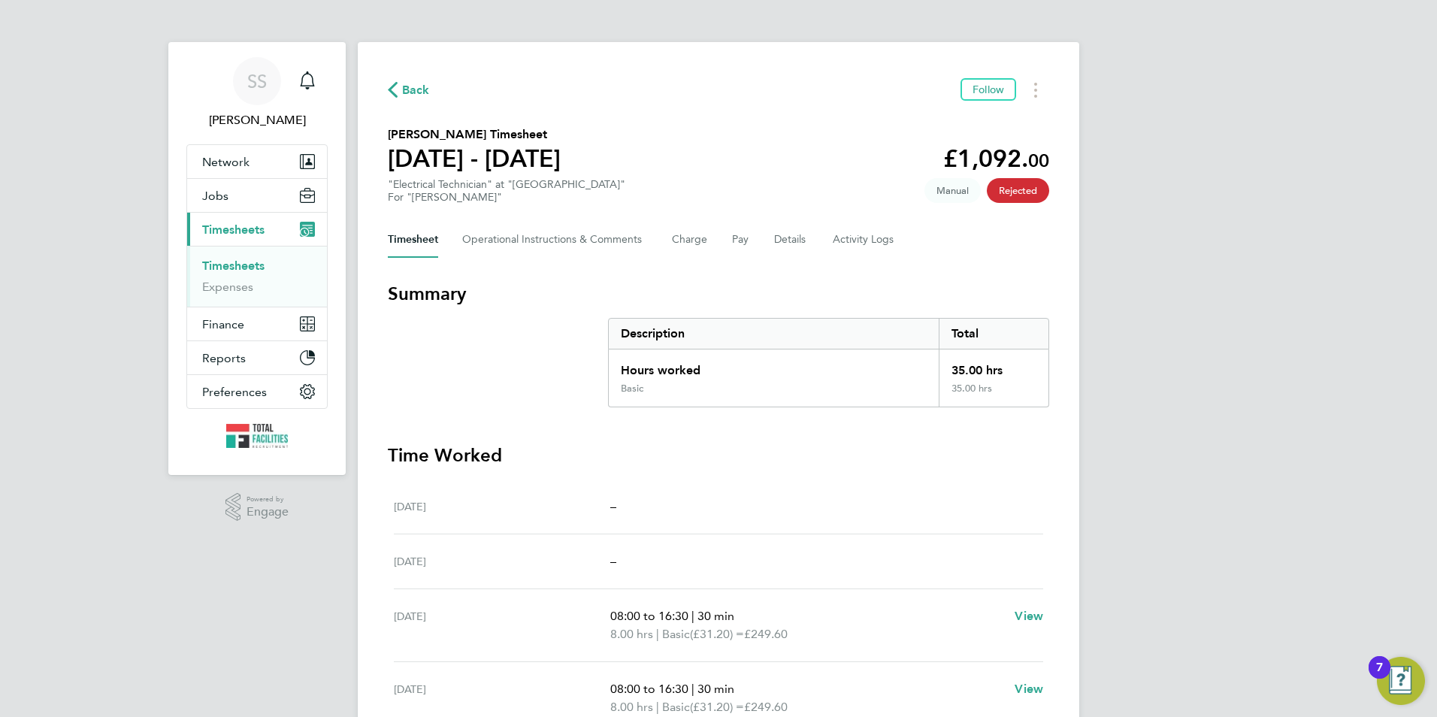
click at [419, 82] on span "Back" at bounding box center [416, 90] width 28 height 18
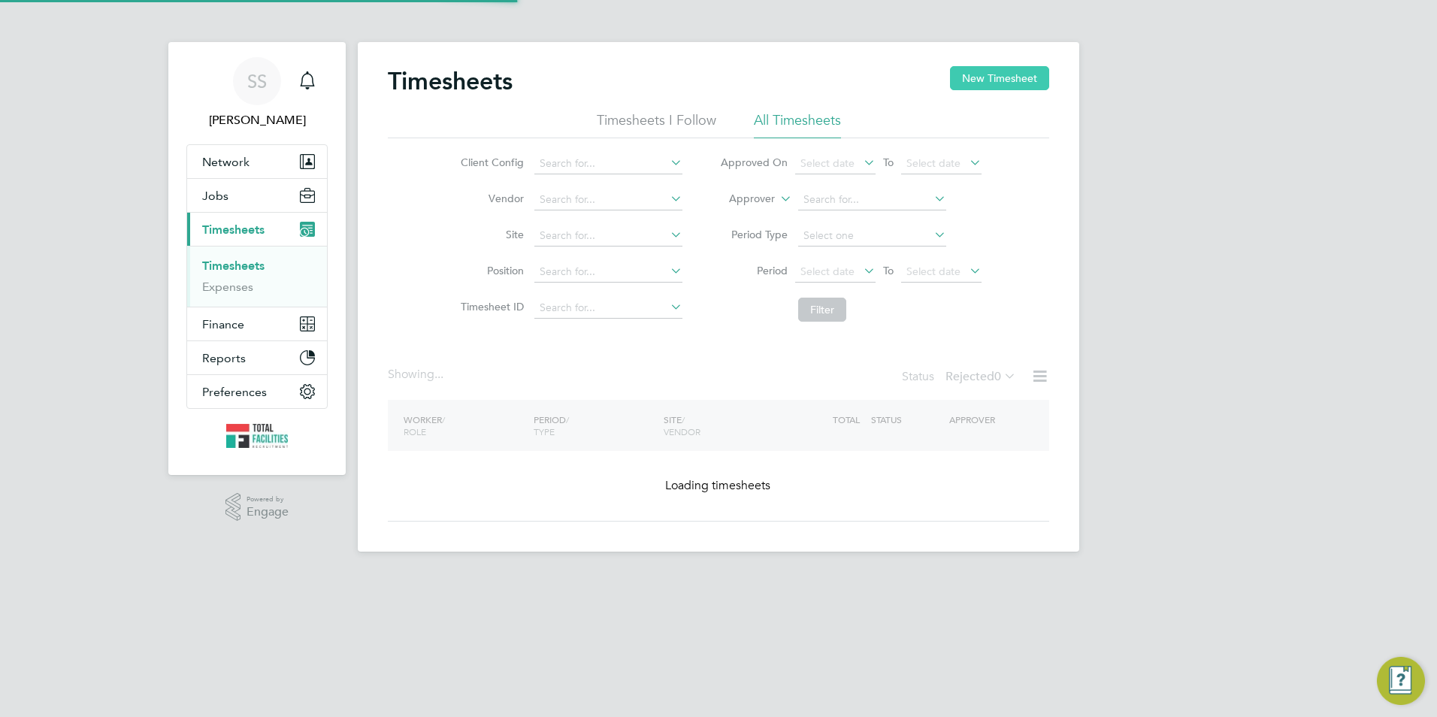
click at [981, 68] on button "New Timesheet" at bounding box center [999, 78] width 99 height 24
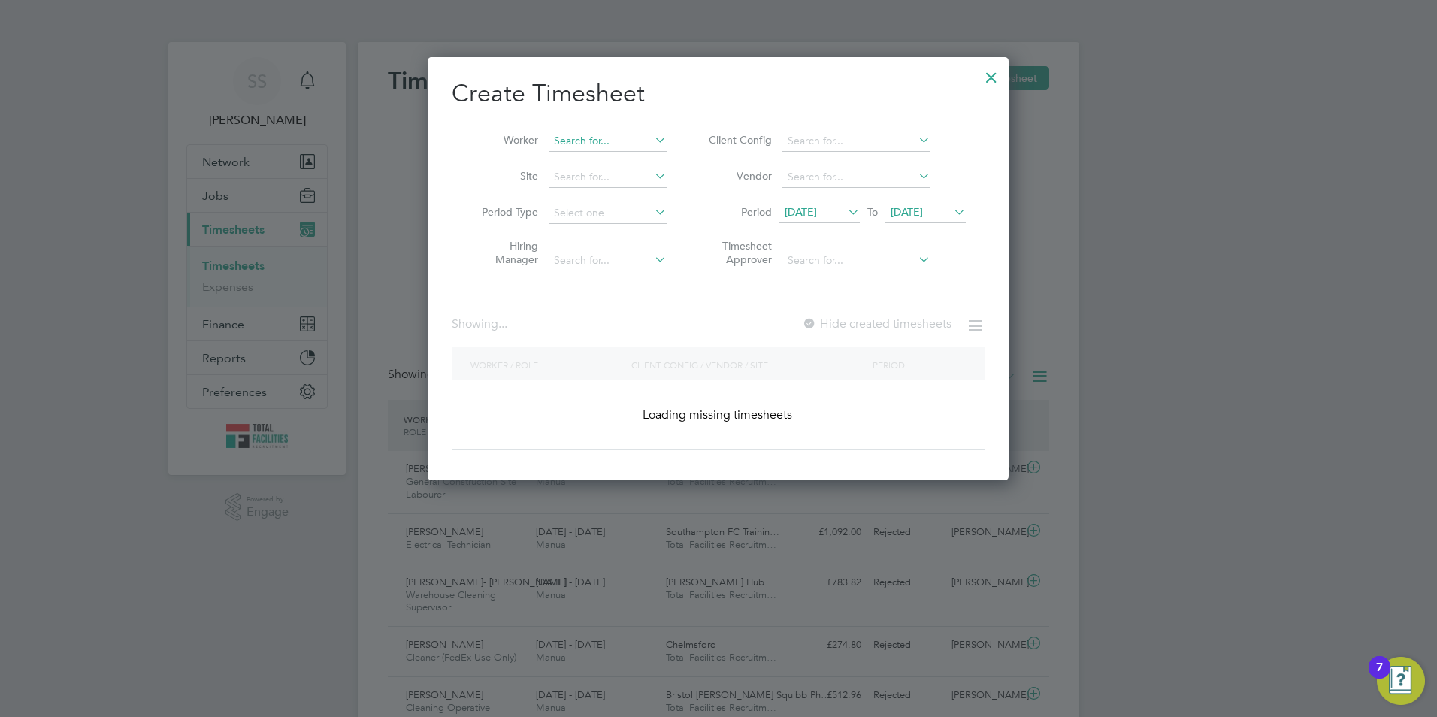
click at [552, 145] on input at bounding box center [608, 141] width 118 height 21
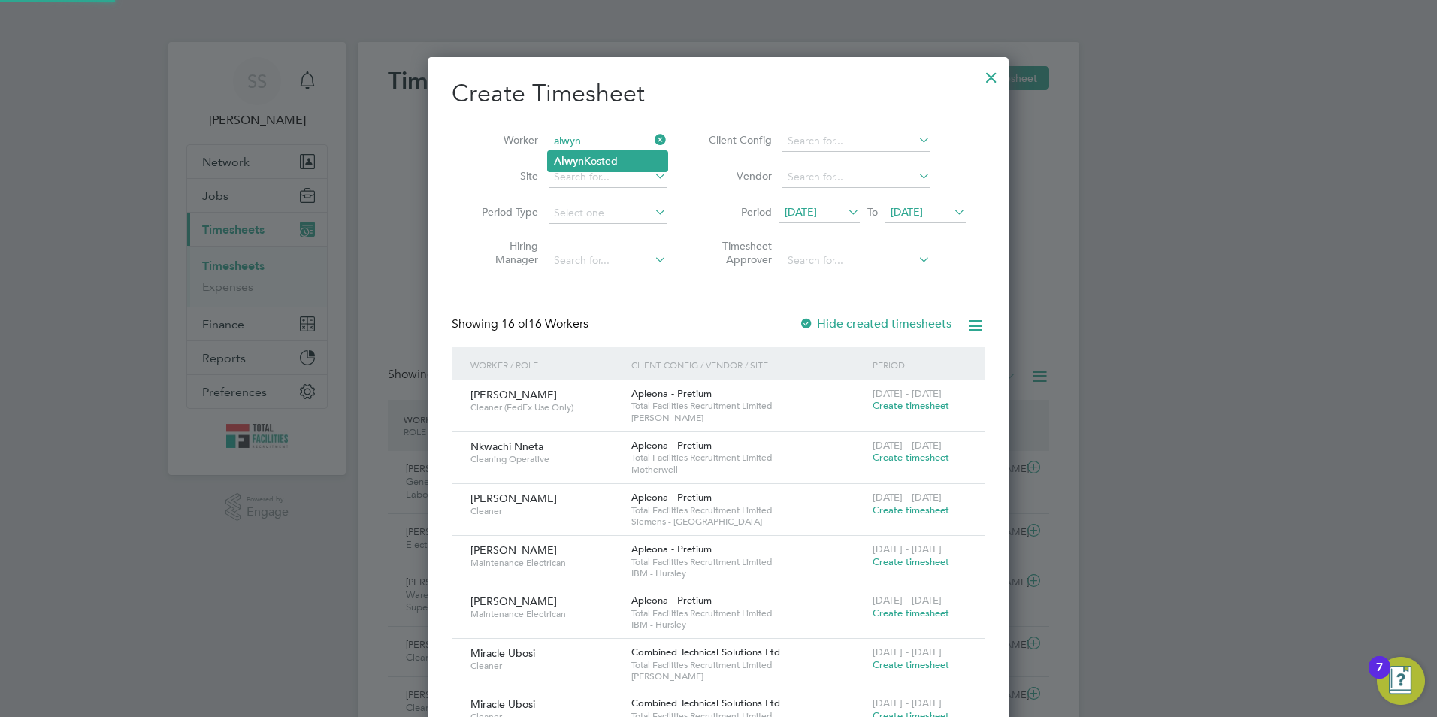
click at [604, 159] on li "Alwyn Kosted" at bounding box center [608, 161] width 120 height 20
type input "[PERSON_NAME]"
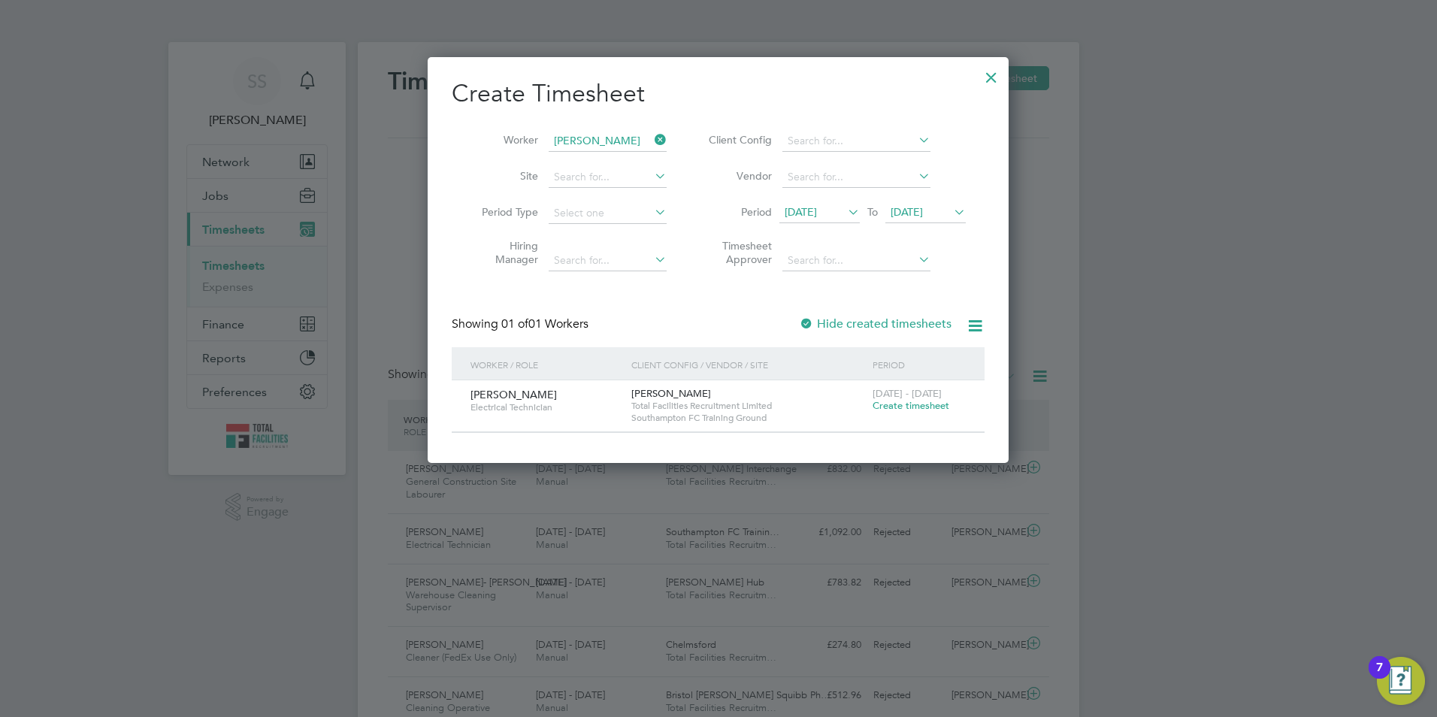
click at [917, 406] on span "Create timesheet" at bounding box center [911, 405] width 77 height 13
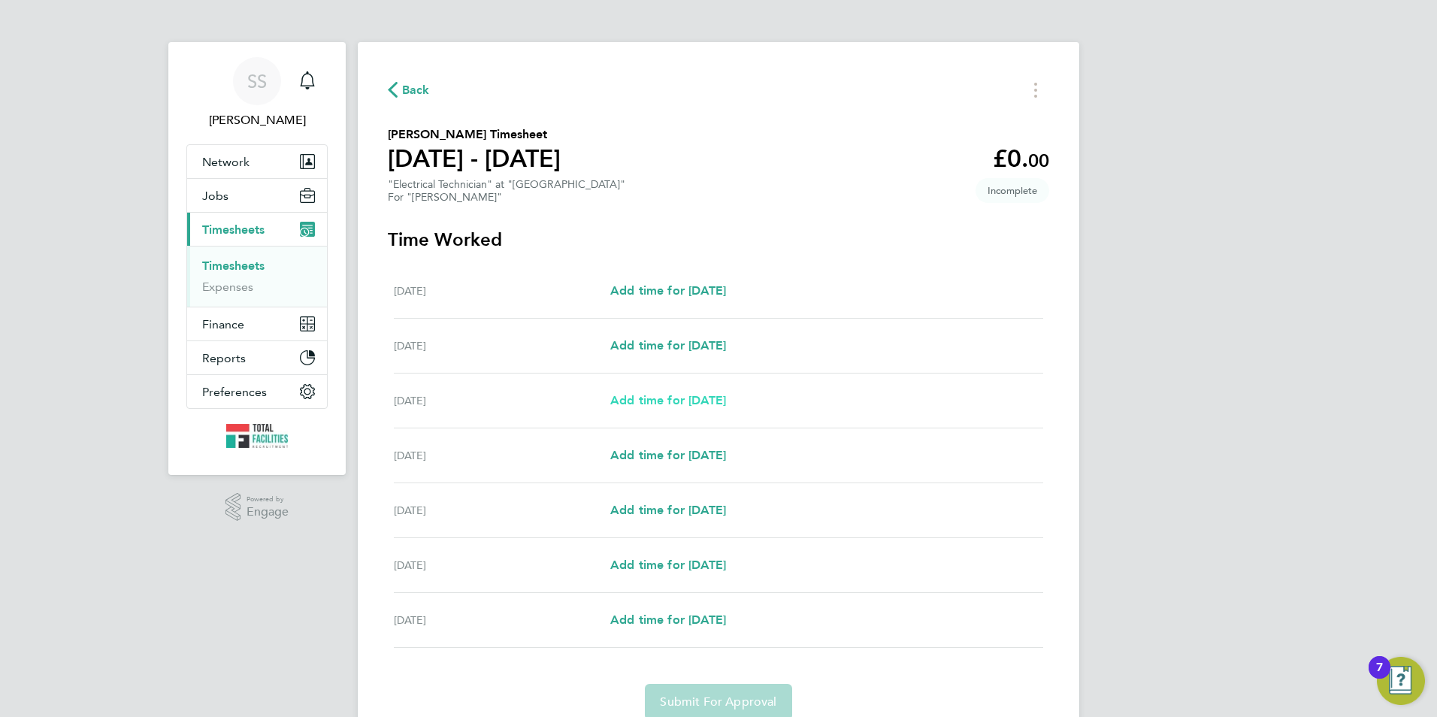
click at [676, 400] on span "Add time for Mon 25 Aug" at bounding box center [668, 400] width 116 height 14
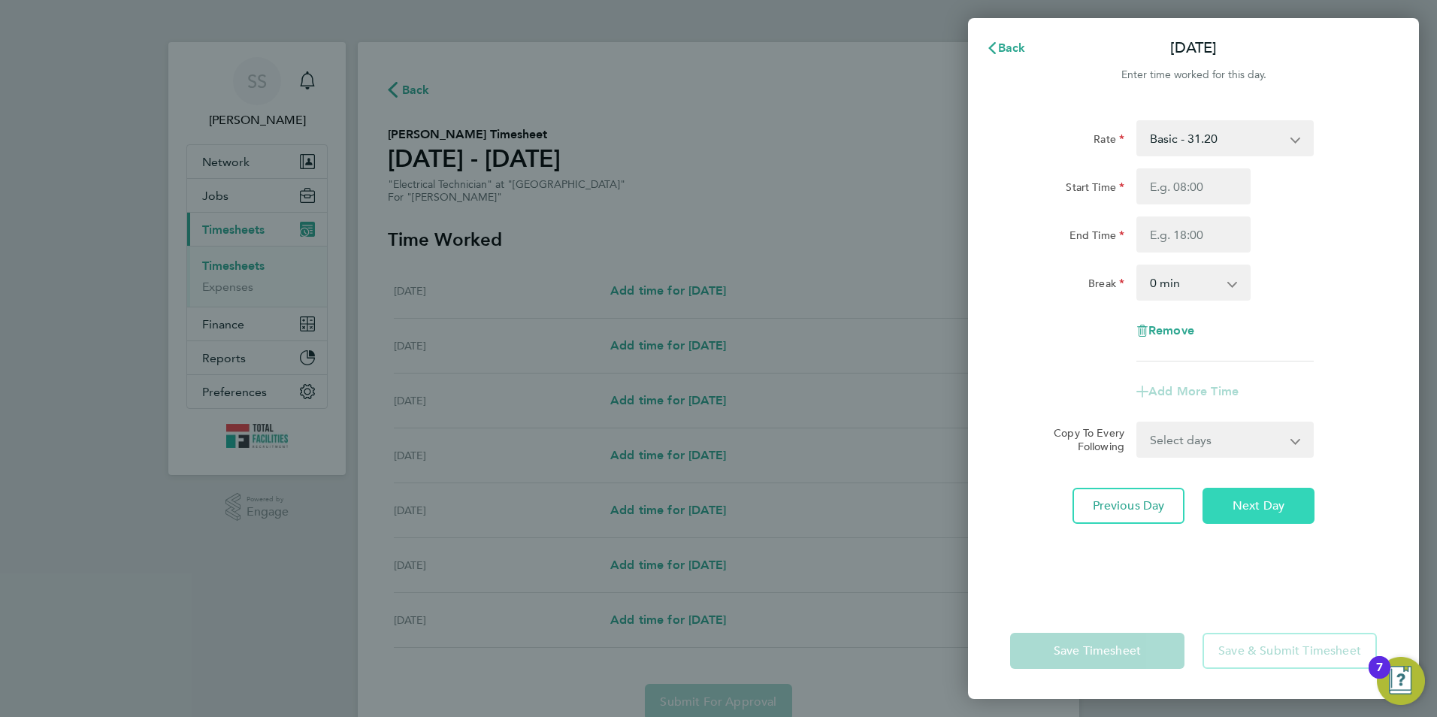
click at [1262, 517] on button "Next Day" at bounding box center [1259, 506] width 112 height 36
click at [1193, 183] on input "Start Time" at bounding box center [1194, 186] width 114 height 36
type input "08:00"
click at [1164, 240] on input "End Time" at bounding box center [1194, 234] width 114 height 36
type input "16:30"
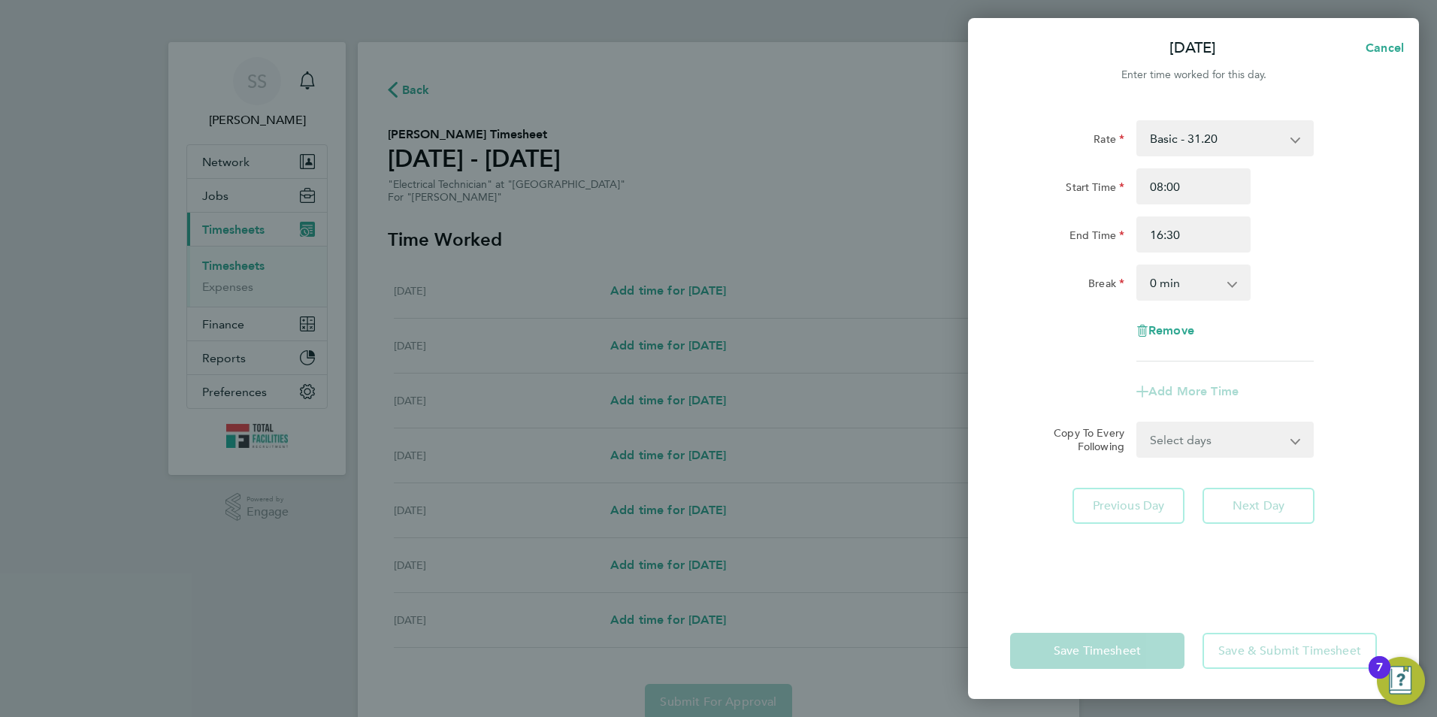
click at [1170, 280] on select "0 min 15 min 30 min 45 min 60 min 75 min 90 min" at bounding box center [1184, 282] width 93 height 33
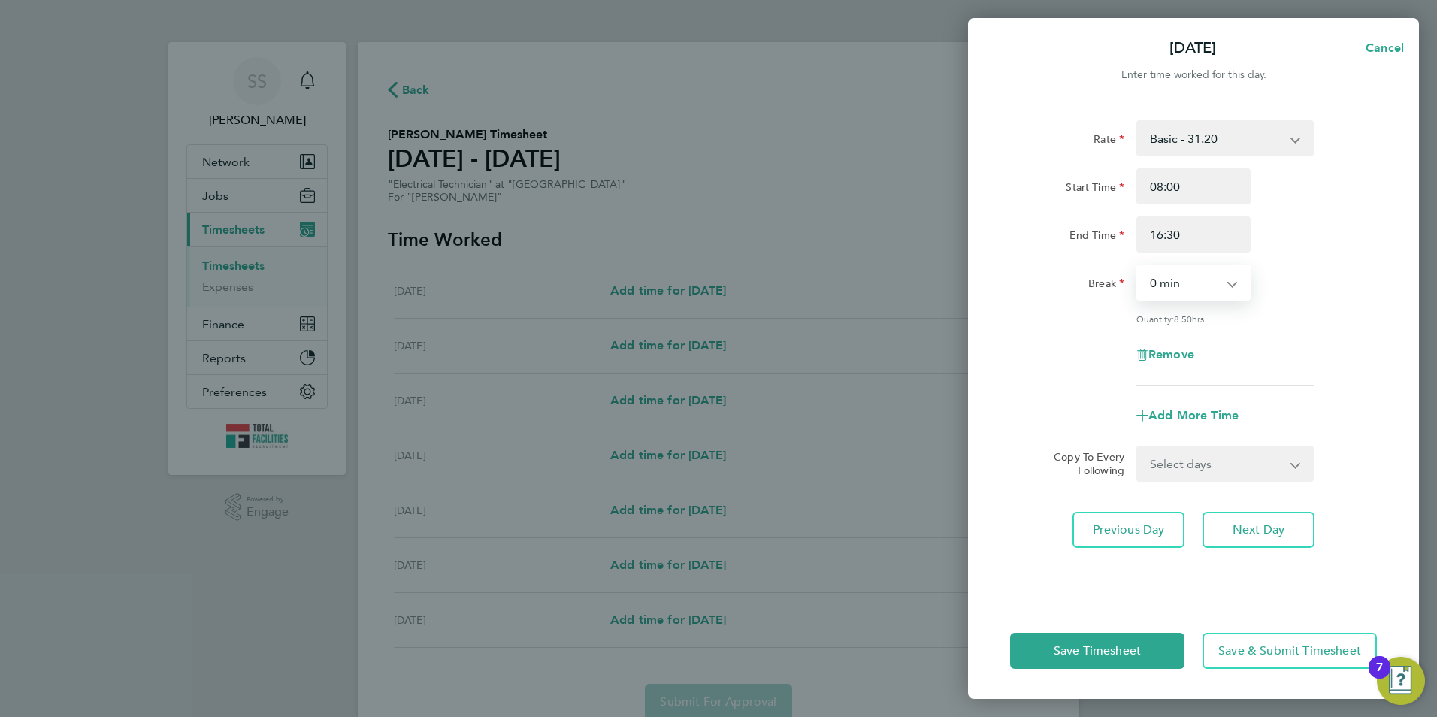
select select "30"
click at [1138, 266] on select "0 min 15 min 30 min 45 min 60 min 75 min 90 min" at bounding box center [1184, 282] width 93 height 33
click at [1253, 519] on button "Next Day" at bounding box center [1259, 530] width 112 height 36
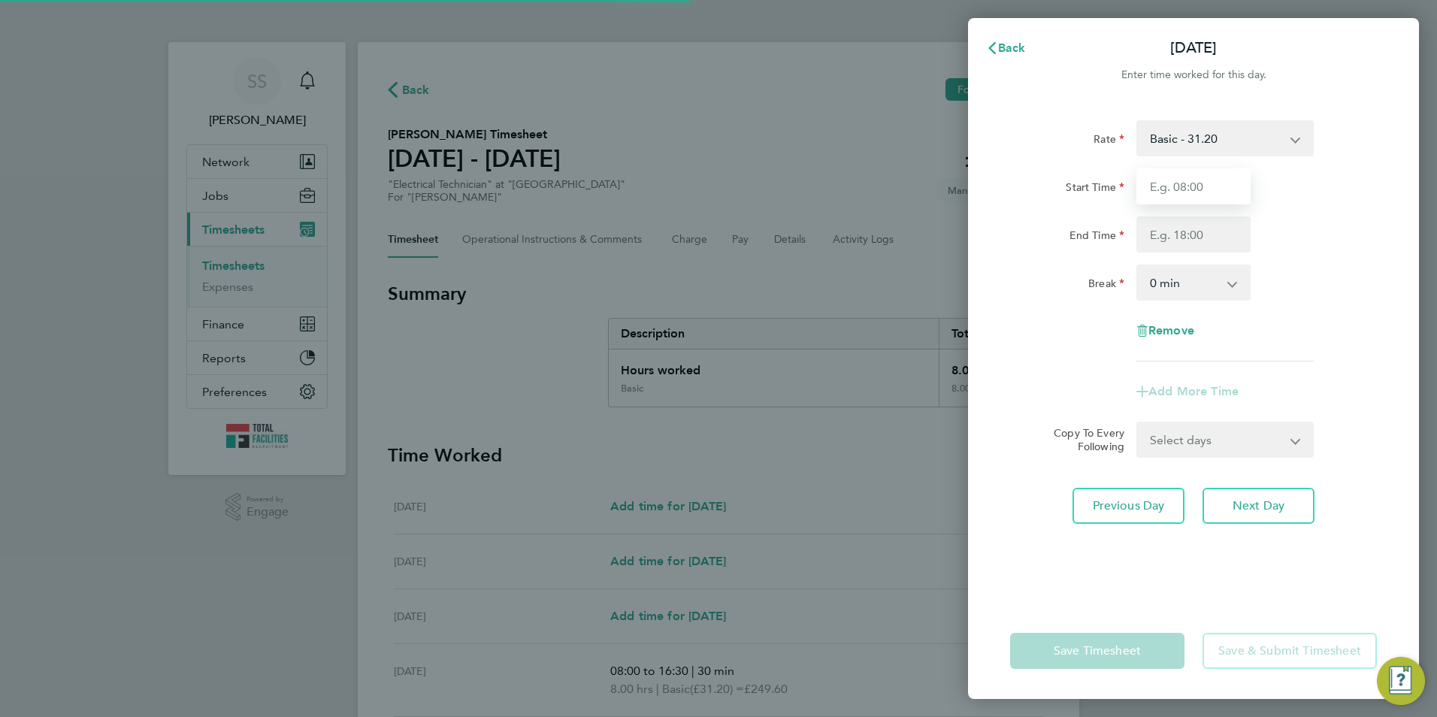
click at [1176, 186] on input "Start Time" at bounding box center [1194, 186] width 114 height 36
type input "08:00"
click at [1169, 238] on input "End Time" at bounding box center [1194, 234] width 114 height 36
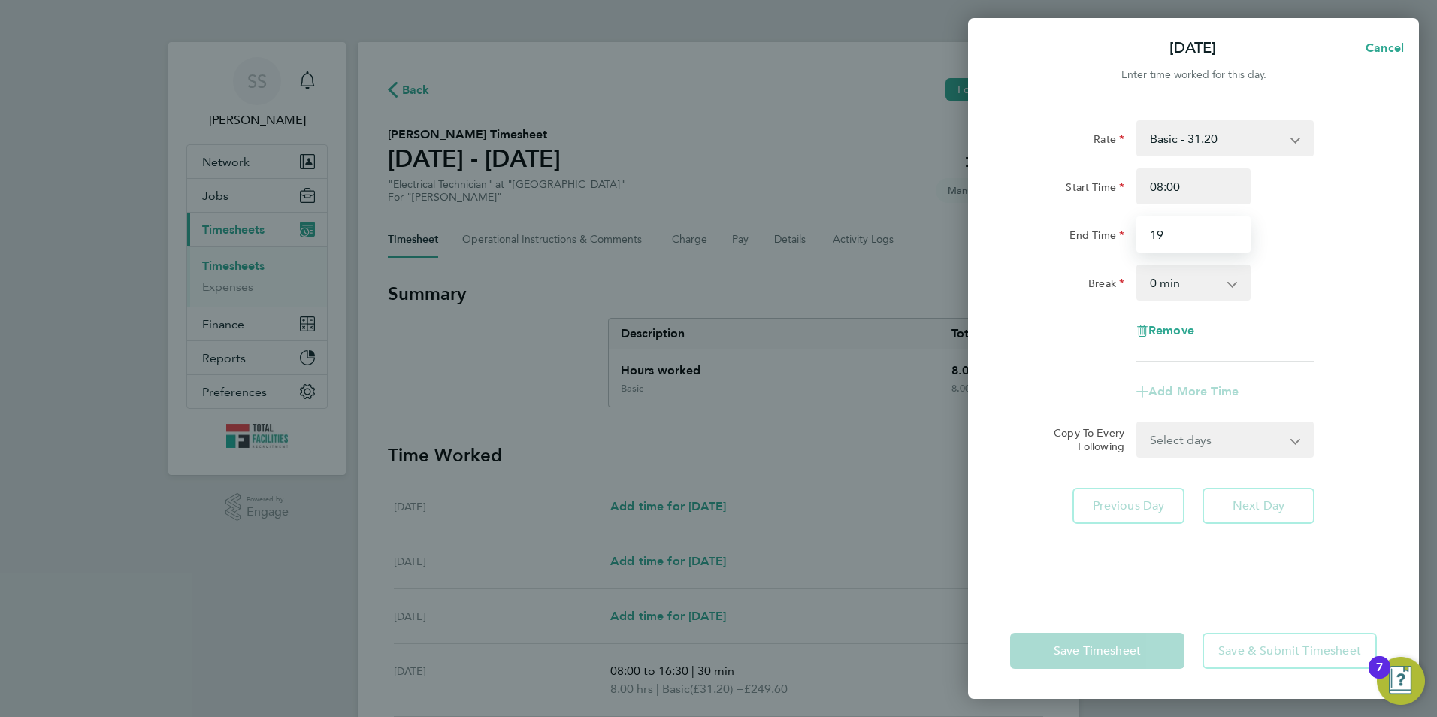
drag, startPoint x: 1170, startPoint y: 241, endPoint x: 1146, endPoint y: 240, distance: 24.8
click at [1146, 240] on input "19" at bounding box center [1194, 234] width 114 height 36
type input "11:00"
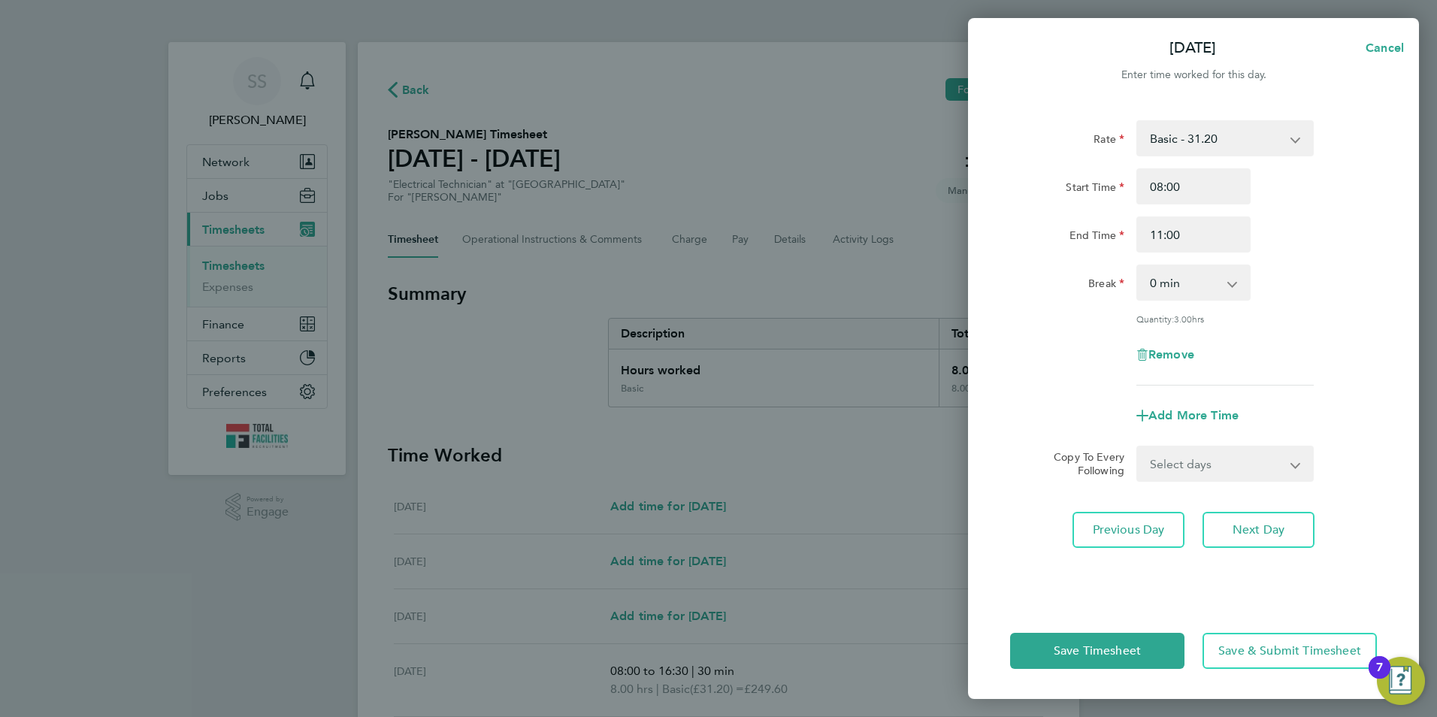
click at [1043, 235] on div "End Time" at bounding box center [1067, 231] width 114 height 30
click at [1188, 464] on select "Select days Day Thursday Friday" at bounding box center [1217, 463] width 158 height 33
click at [1079, 429] on div "Add More Time" at bounding box center [1193, 416] width 379 height 36
click at [1266, 523] on span "Next Day" at bounding box center [1259, 529] width 52 height 15
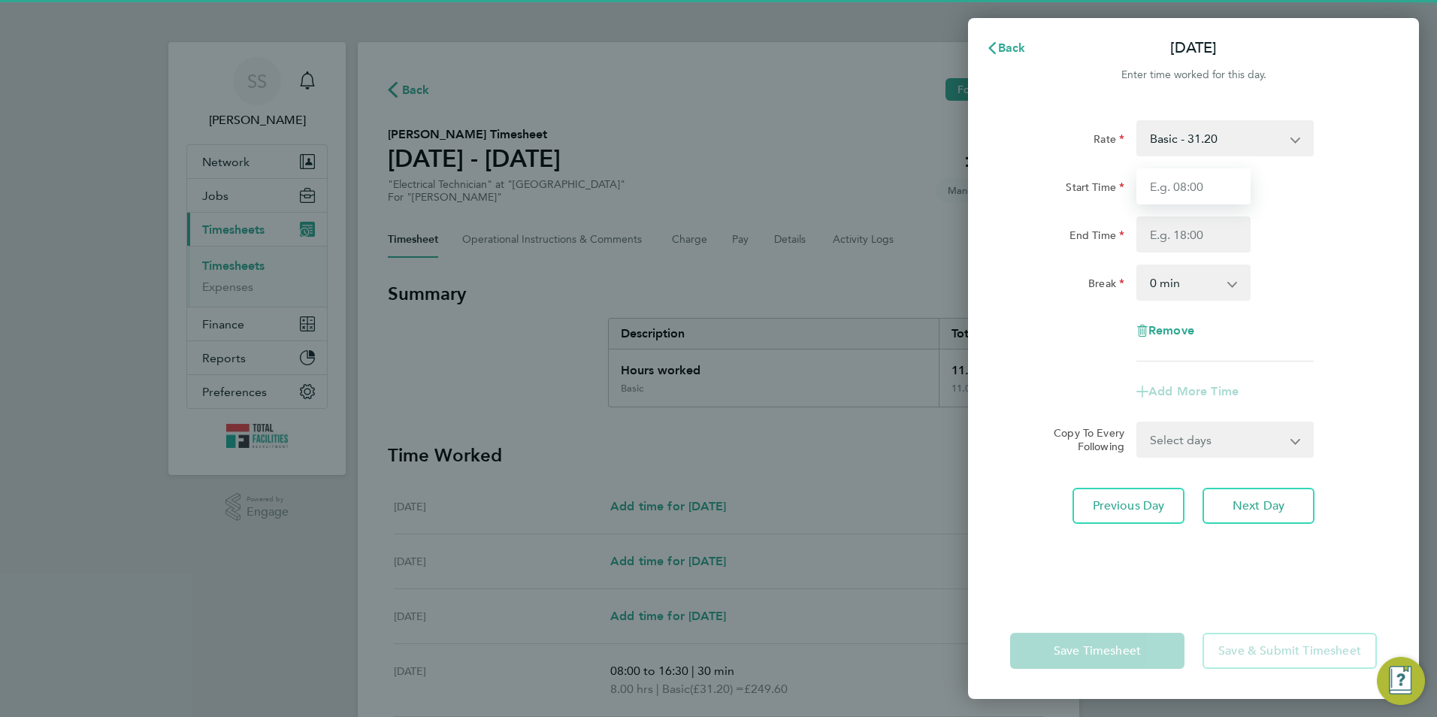
drag, startPoint x: 1186, startPoint y: 172, endPoint x: 1184, endPoint y: 180, distance: 7.8
click at [1186, 172] on input "Start Time" at bounding box center [1194, 186] width 114 height 36
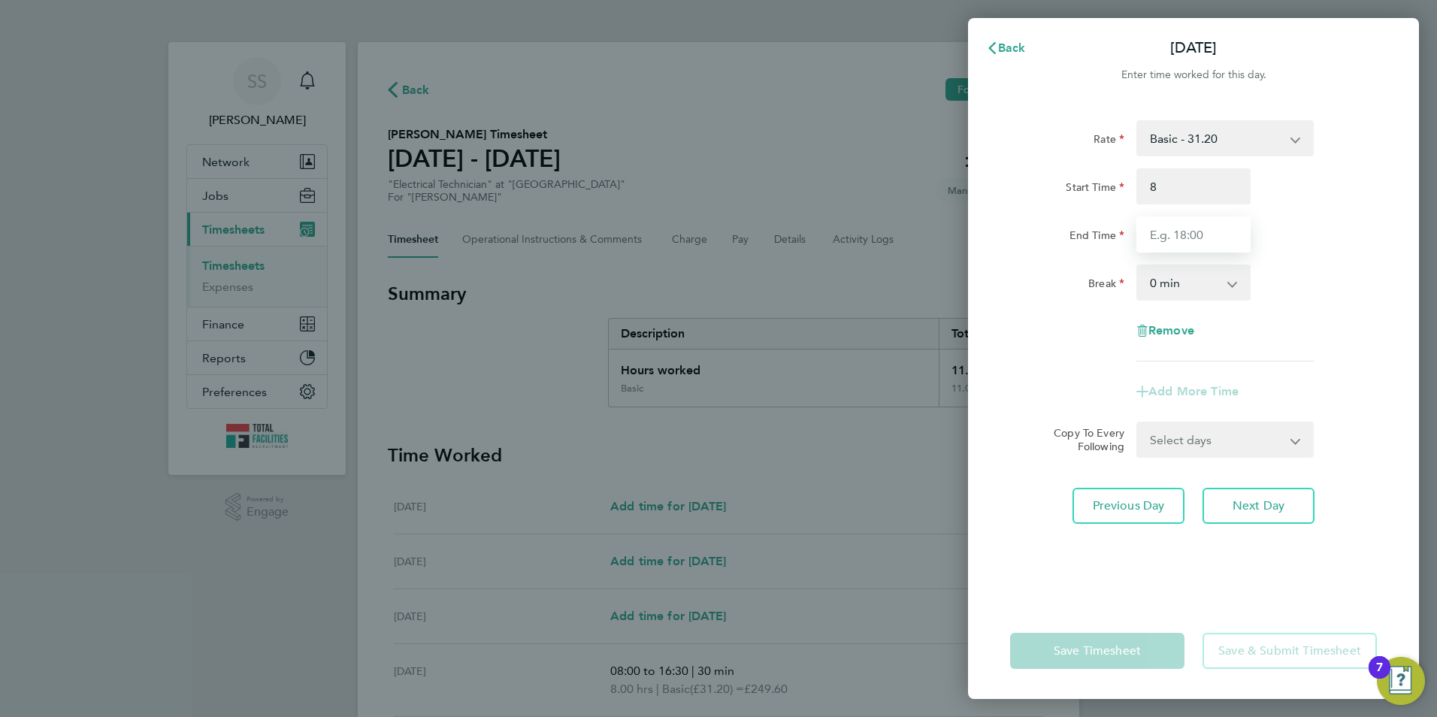
type input "08:00"
click at [1166, 244] on input "End Time" at bounding box center [1194, 234] width 114 height 36
type input "16:30"
click at [1046, 280] on div "Break" at bounding box center [1067, 280] width 114 height 30
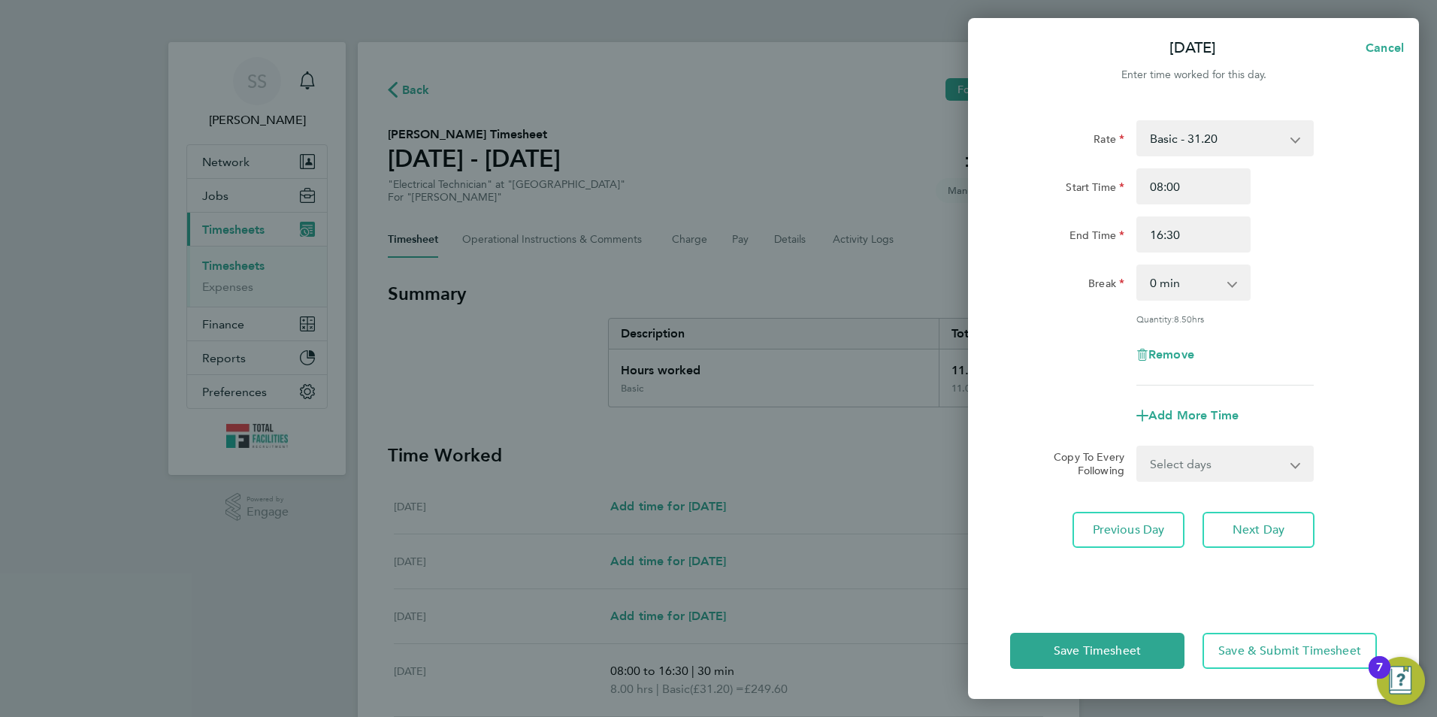
drag, startPoint x: 1182, startPoint y: 280, endPoint x: 1173, endPoint y: 293, distance: 16.3
click at [1182, 280] on select "0 min 15 min 30 min 45 min 60 min 75 min 90 min" at bounding box center [1184, 282] width 93 height 33
select select "30"
click at [1138, 266] on select "0 min 15 min 30 min 45 min 60 min 75 min 90 min" at bounding box center [1184, 282] width 93 height 33
click at [1261, 534] on span "Next Day" at bounding box center [1259, 529] width 52 height 15
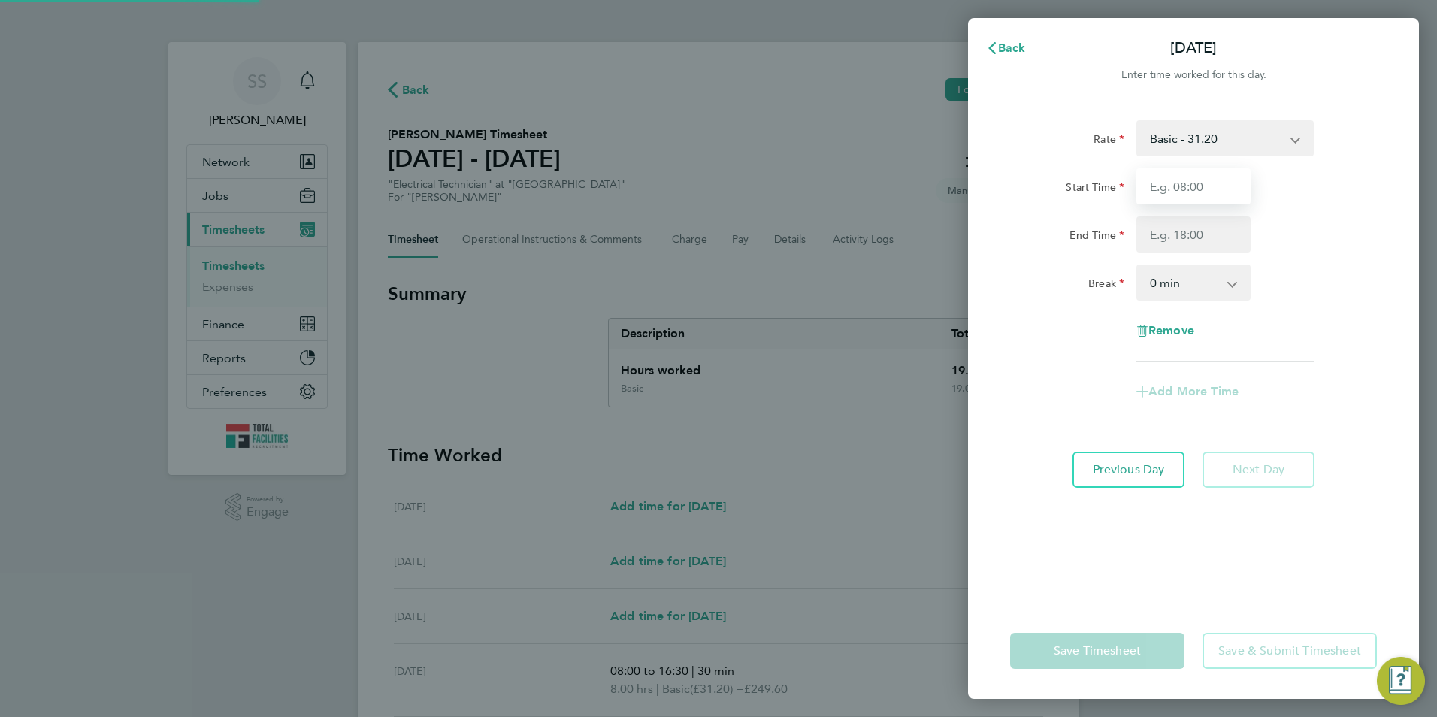
click at [1168, 192] on input "Start Time" at bounding box center [1194, 186] width 114 height 36
type input "08:00"
click at [1173, 244] on input "End Time" at bounding box center [1194, 234] width 114 height 36
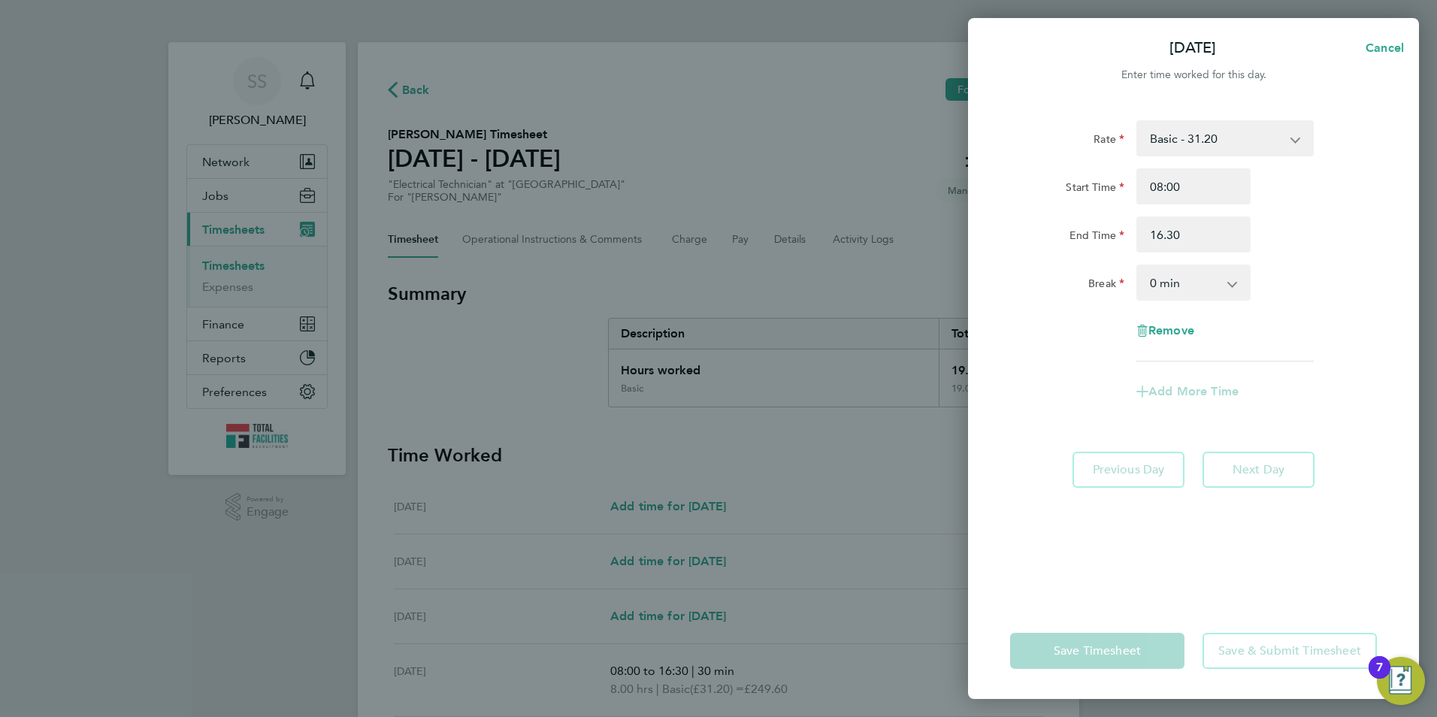
type input "16:30"
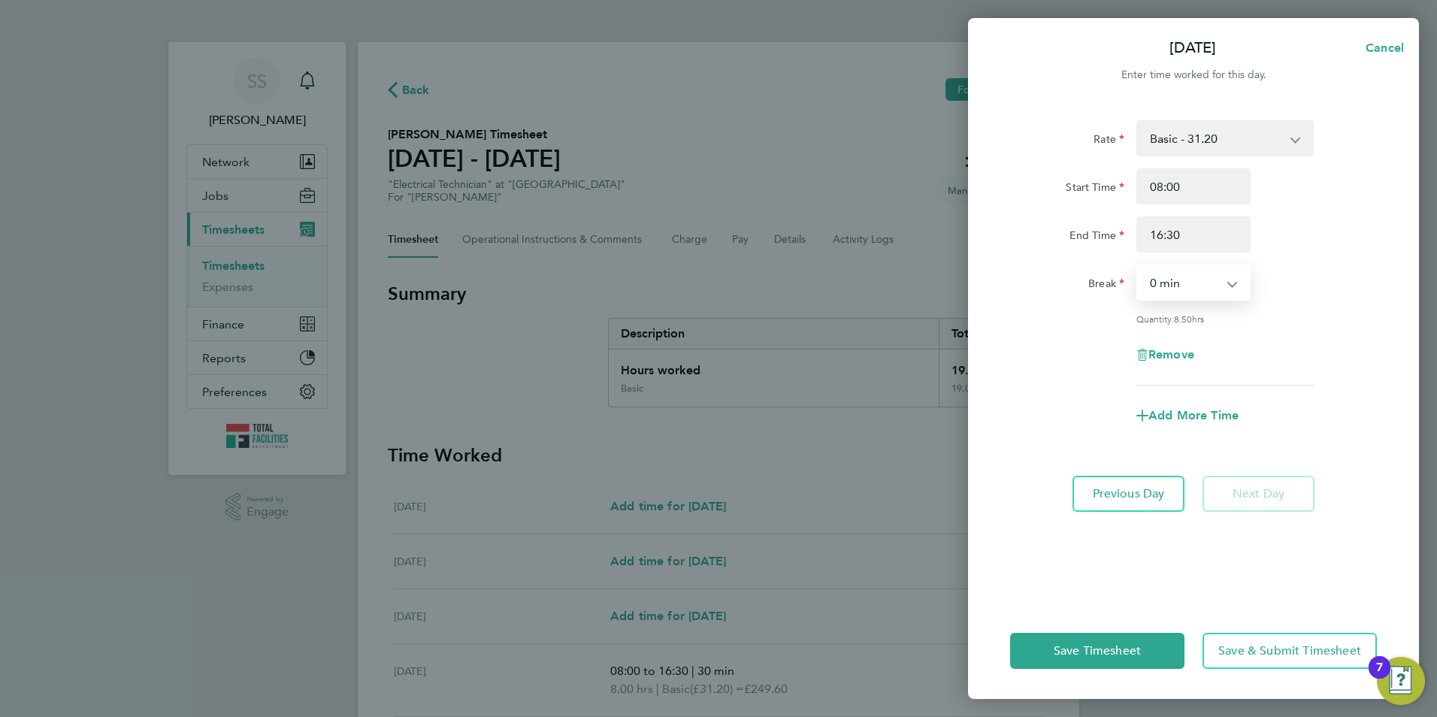
click at [1165, 278] on select "0 min 15 min 30 min 45 min 60 min 75 min 90 min" at bounding box center [1184, 282] width 93 height 33
select select "30"
click at [1138, 266] on select "0 min 15 min 30 min 45 min 60 min 75 min 90 min" at bounding box center [1184, 282] width 93 height 33
click at [1046, 310] on div "Rate Basic - 31.20 Start Time 08:00 End Time 16:30 Break 0 min 15 min 30 min 45…" at bounding box center [1193, 252] width 367 height 265
click at [1119, 666] on button "Save Timesheet" at bounding box center [1097, 651] width 174 height 36
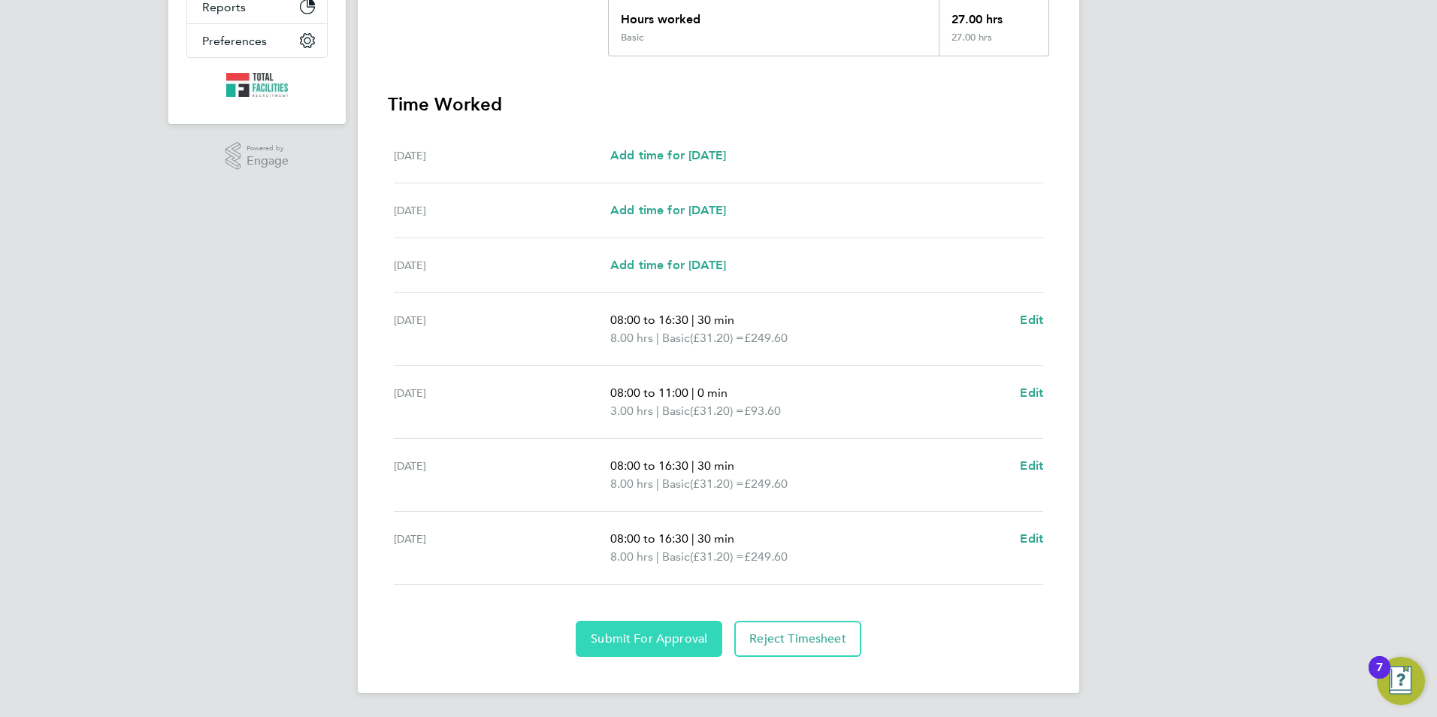
click at [655, 654] on button "Submit For Approval" at bounding box center [649, 639] width 147 height 36
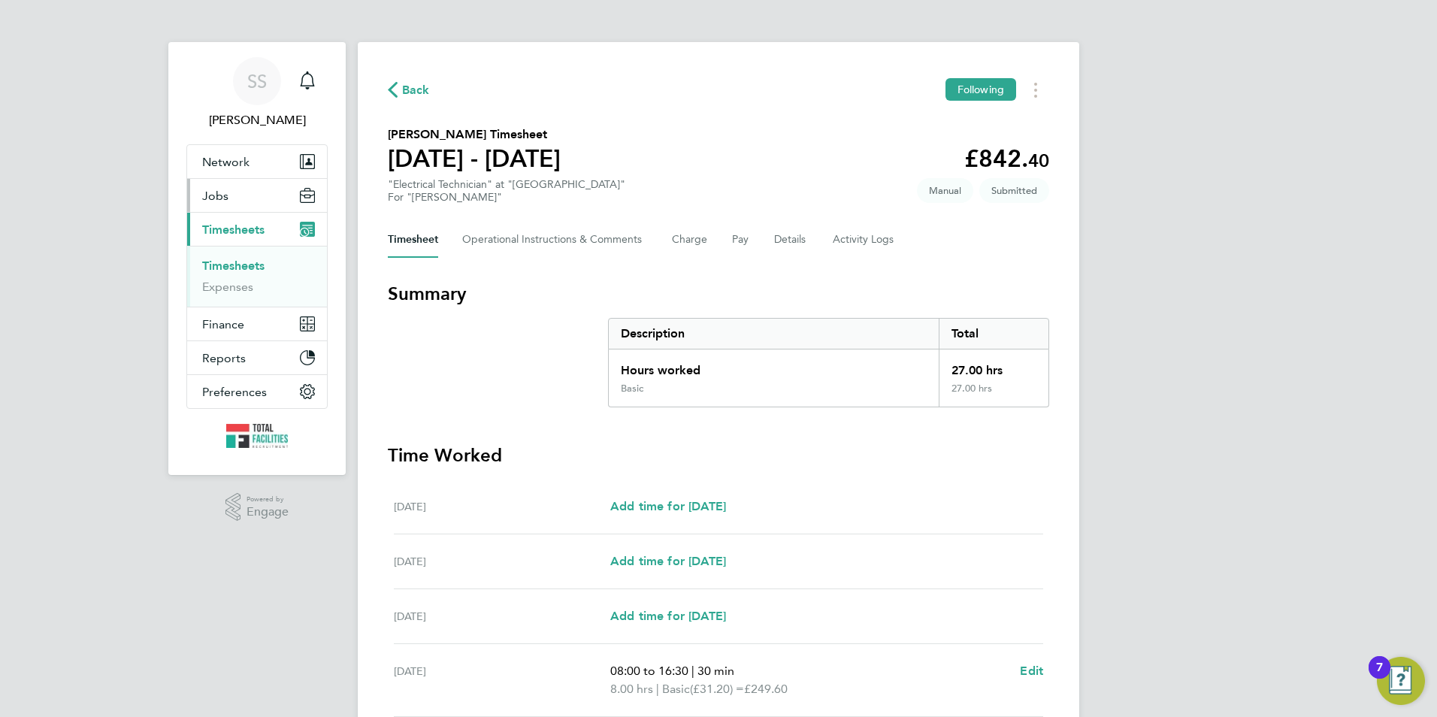
click at [235, 190] on button "Jobs" at bounding box center [257, 195] width 140 height 33
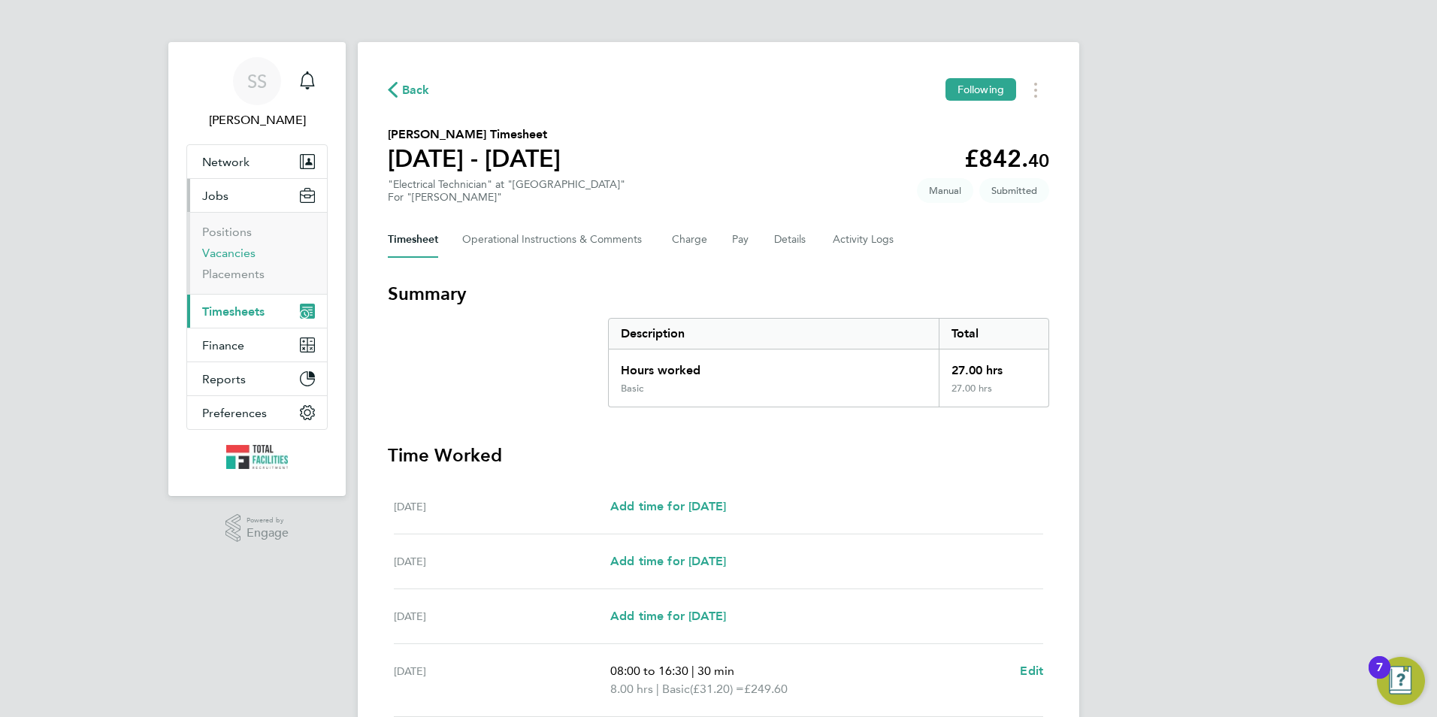
click at [224, 247] on link "Vacancies" at bounding box center [228, 253] width 53 height 14
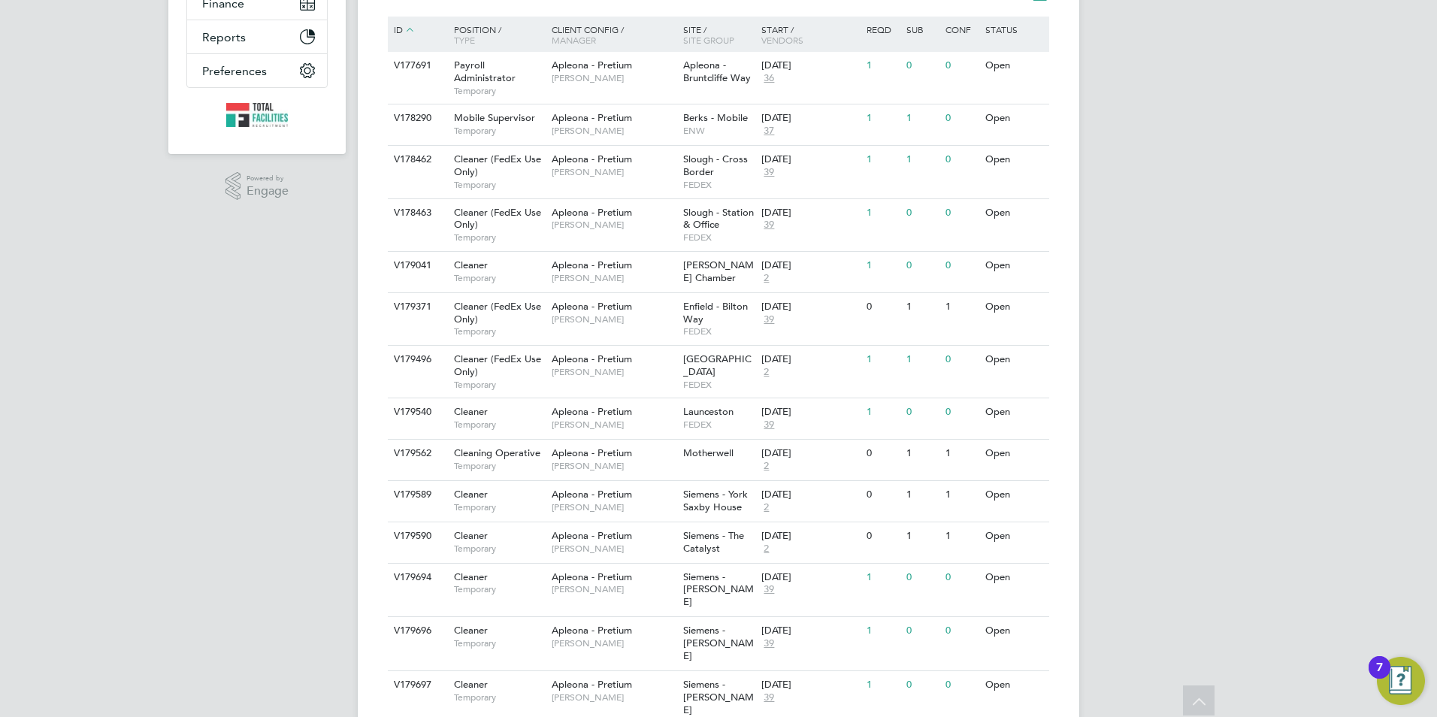
scroll to position [107, 0]
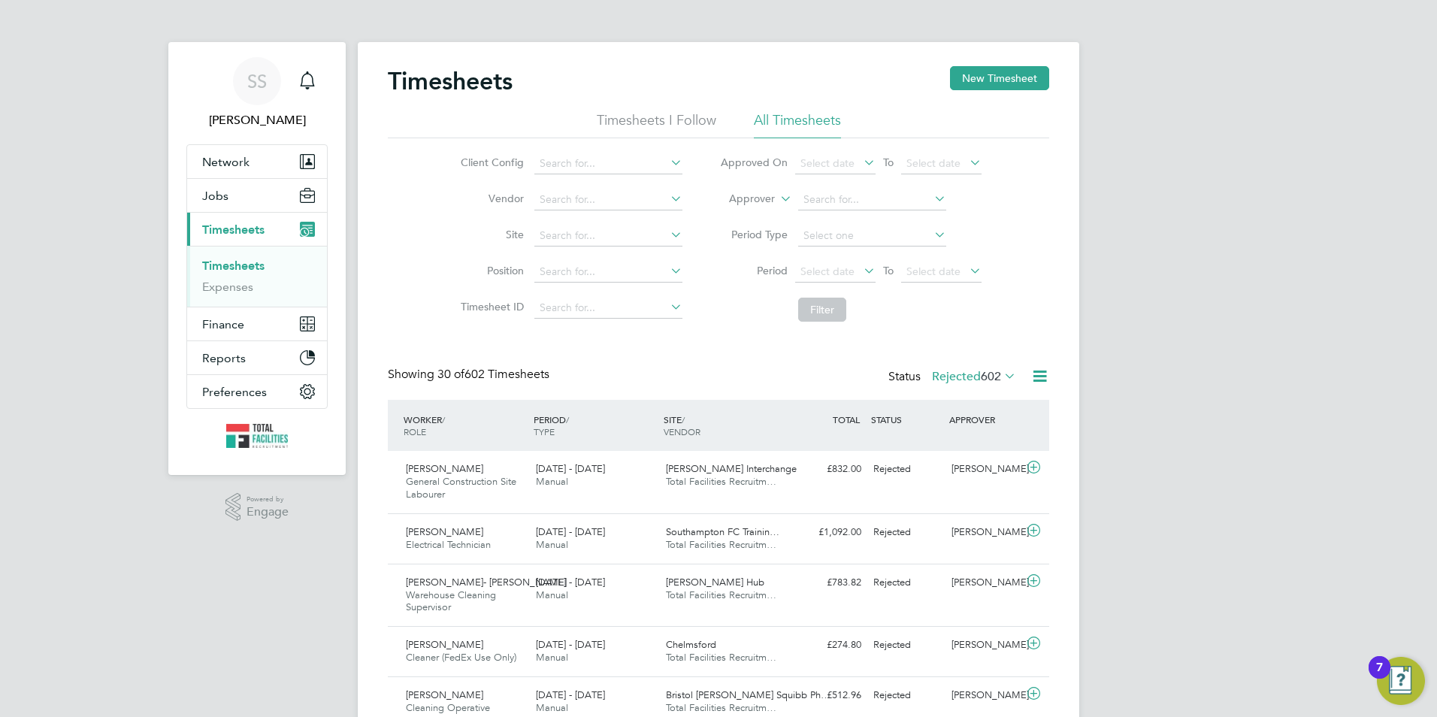
click at [993, 384] on div "Status Rejected 602" at bounding box center [953, 377] width 131 height 21
click at [989, 377] on span "602" at bounding box center [991, 376] width 20 height 15
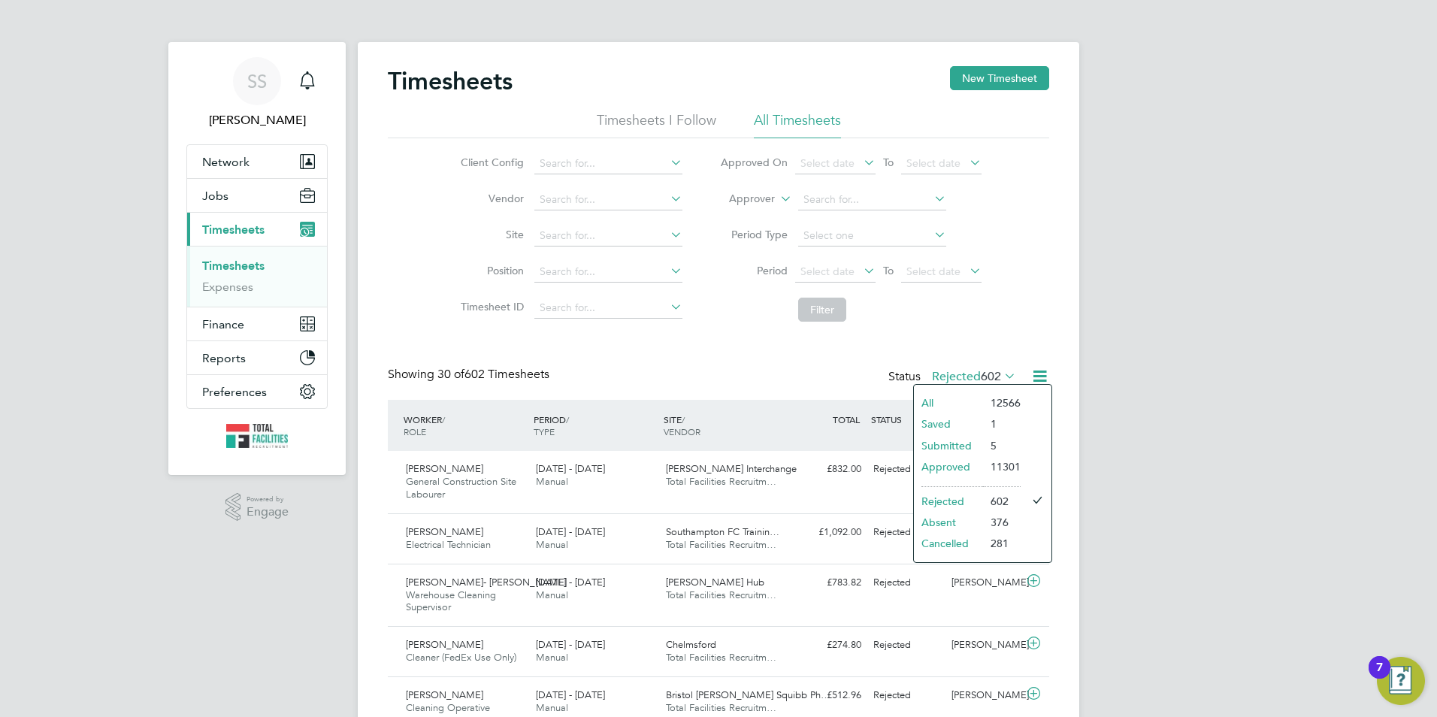
click at [949, 468] on li "Approved" at bounding box center [948, 466] width 69 height 21
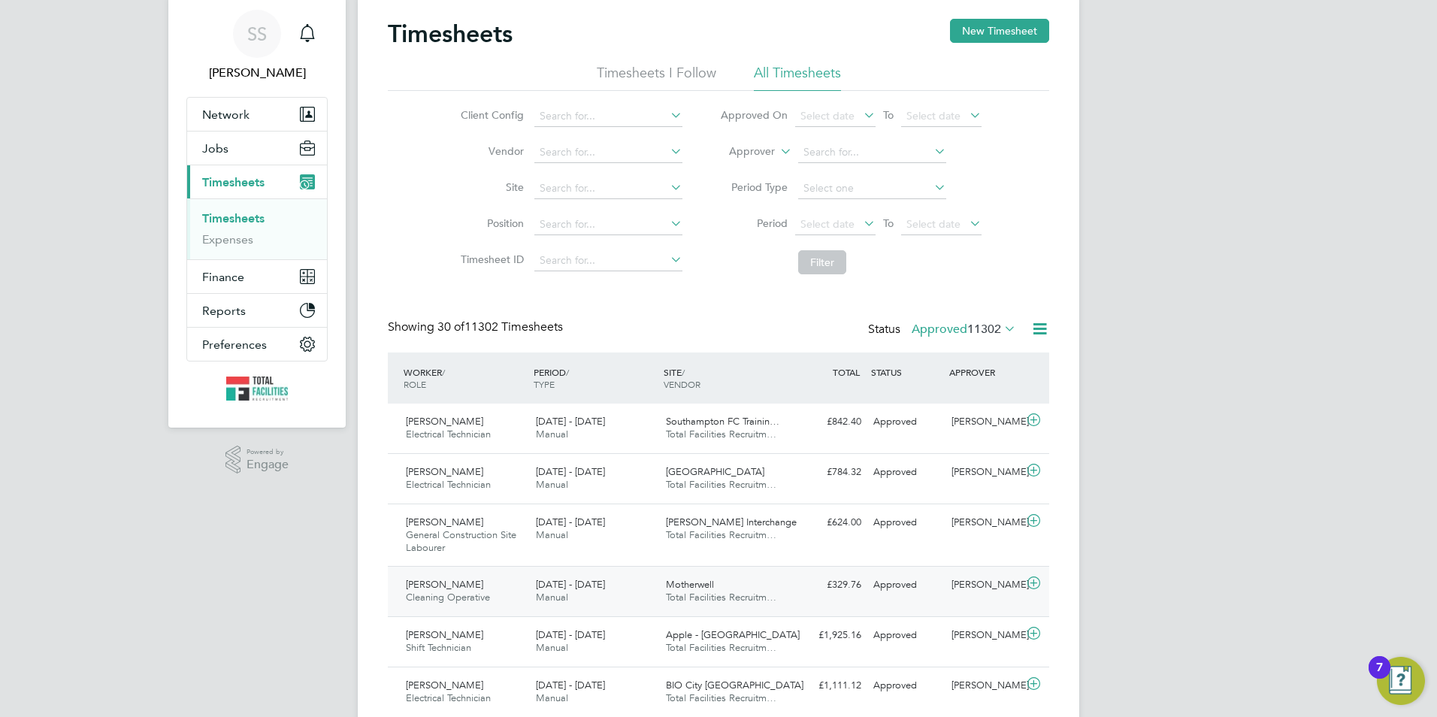
scroll to position [225, 0]
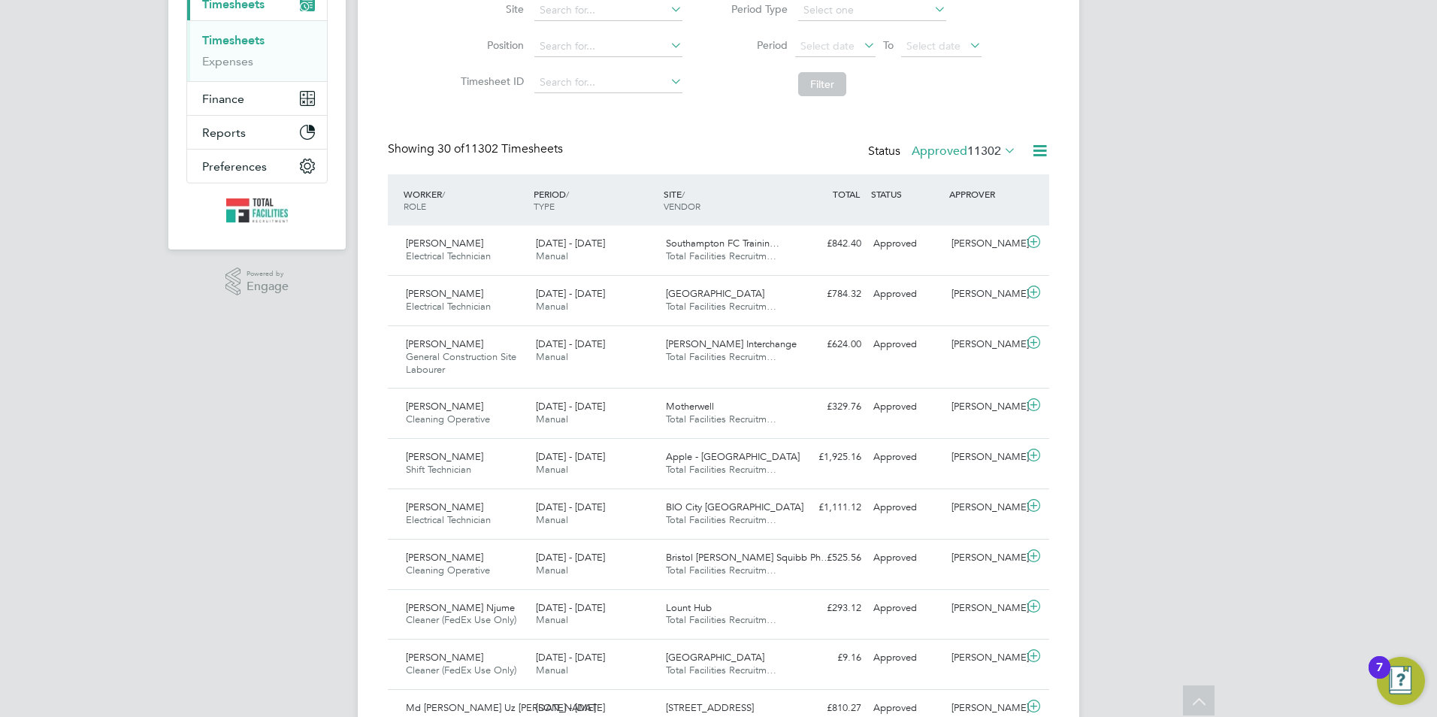
click at [959, 147] on label "Approved 11302" at bounding box center [964, 151] width 104 height 15
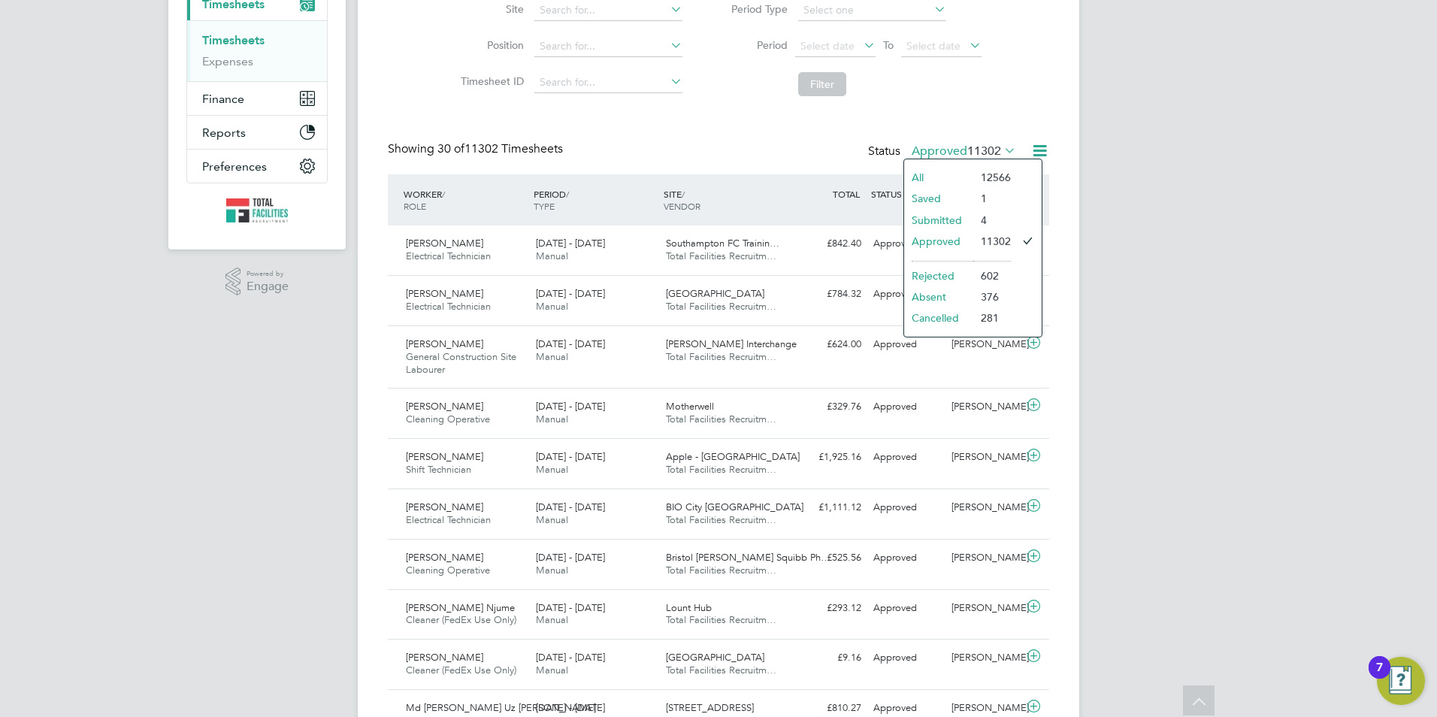
click at [933, 219] on li "Submitted" at bounding box center [938, 220] width 69 height 21
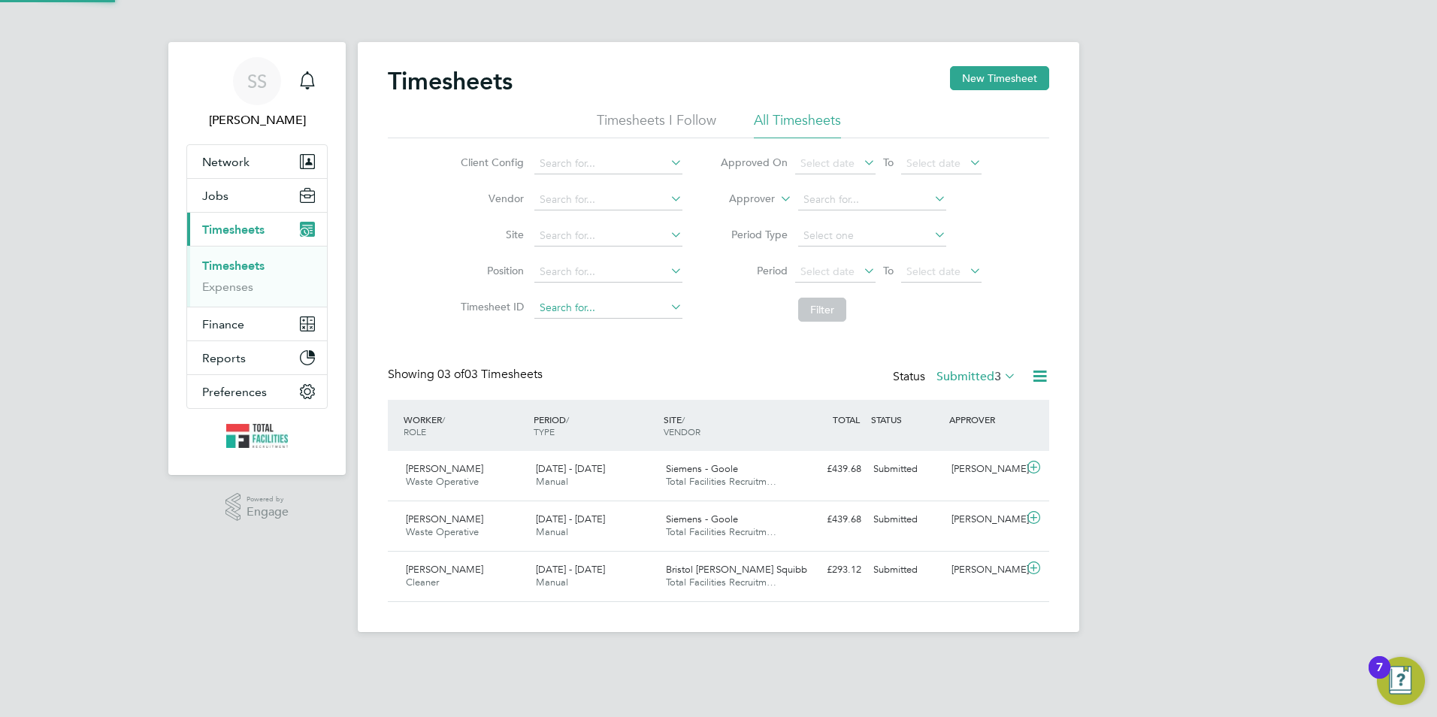
scroll to position [8, 8]
click at [979, 368] on div "Status Submitted 3" at bounding box center [956, 377] width 126 height 21
click at [960, 375] on label "Submitted 3" at bounding box center [977, 376] width 80 height 15
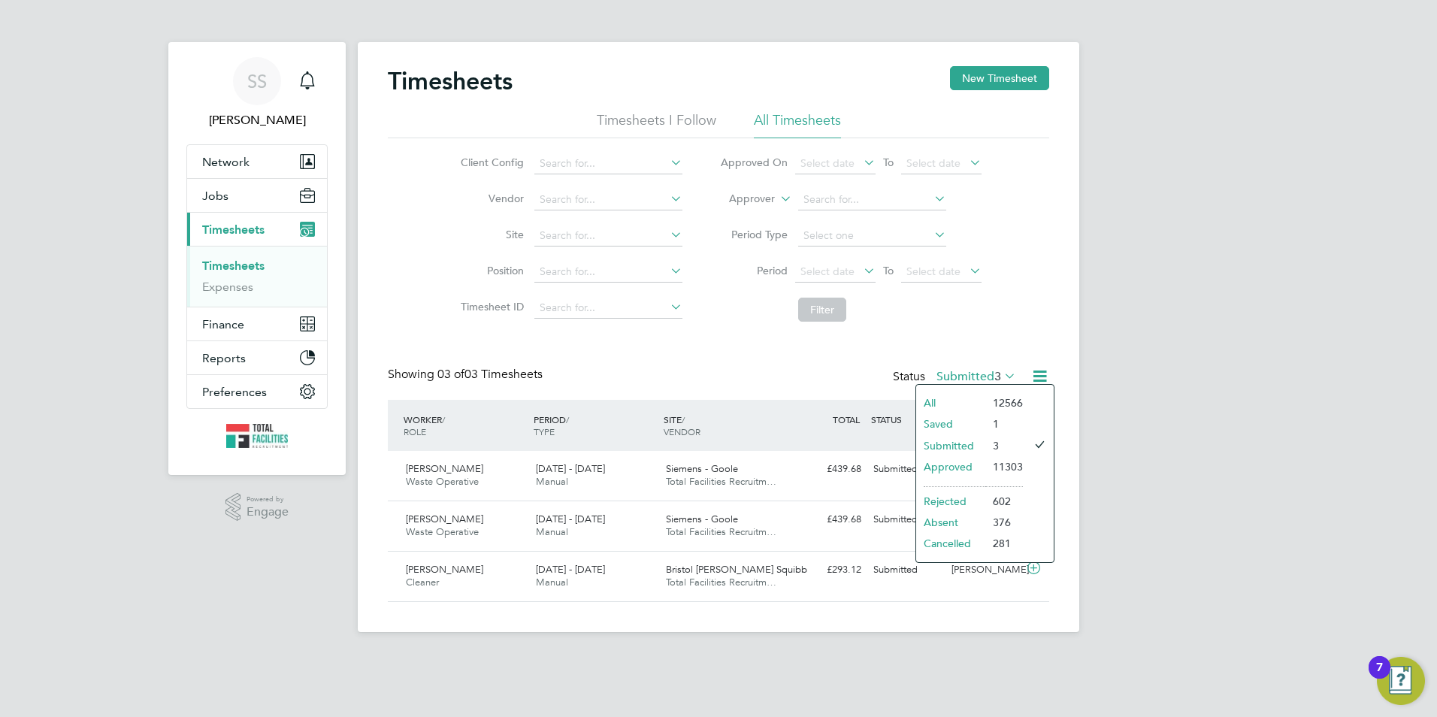
click at [941, 421] on li "Saved" at bounding box center [950, 423] width 69 height 21
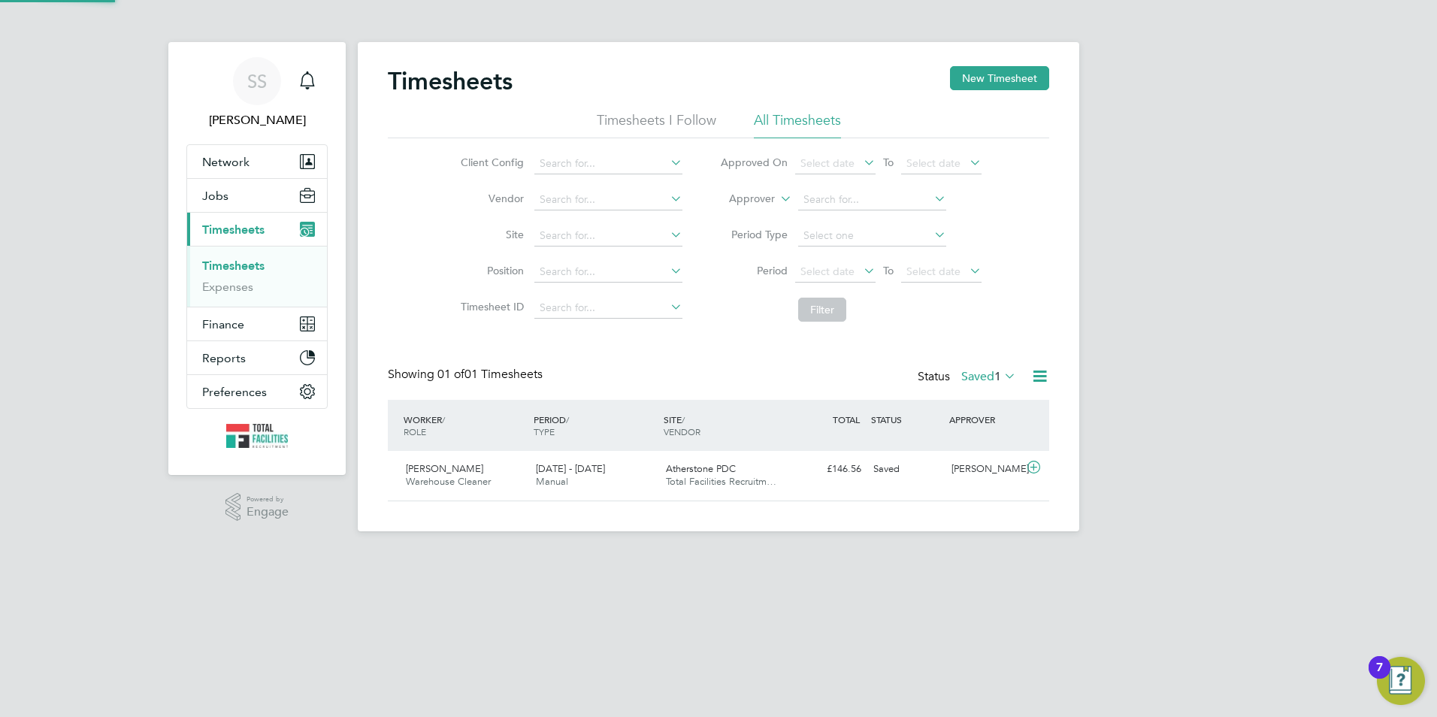
scroll to position [38, 131]
click at [238, 192] on button "Jobs" at bounding box center [257, 195] width 140 height 33
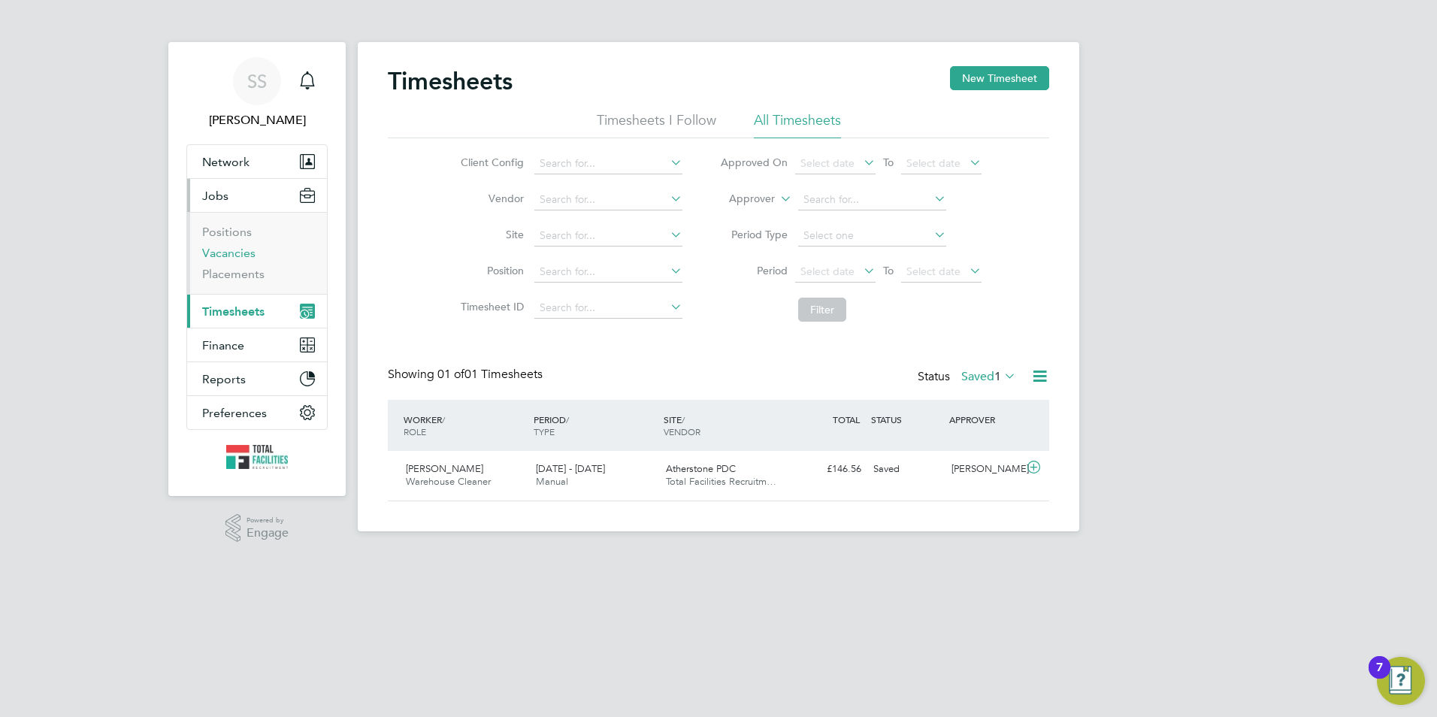
click at [227, 256] on link "Vacancies" at bounding box center [228, 253] width 53 height 14
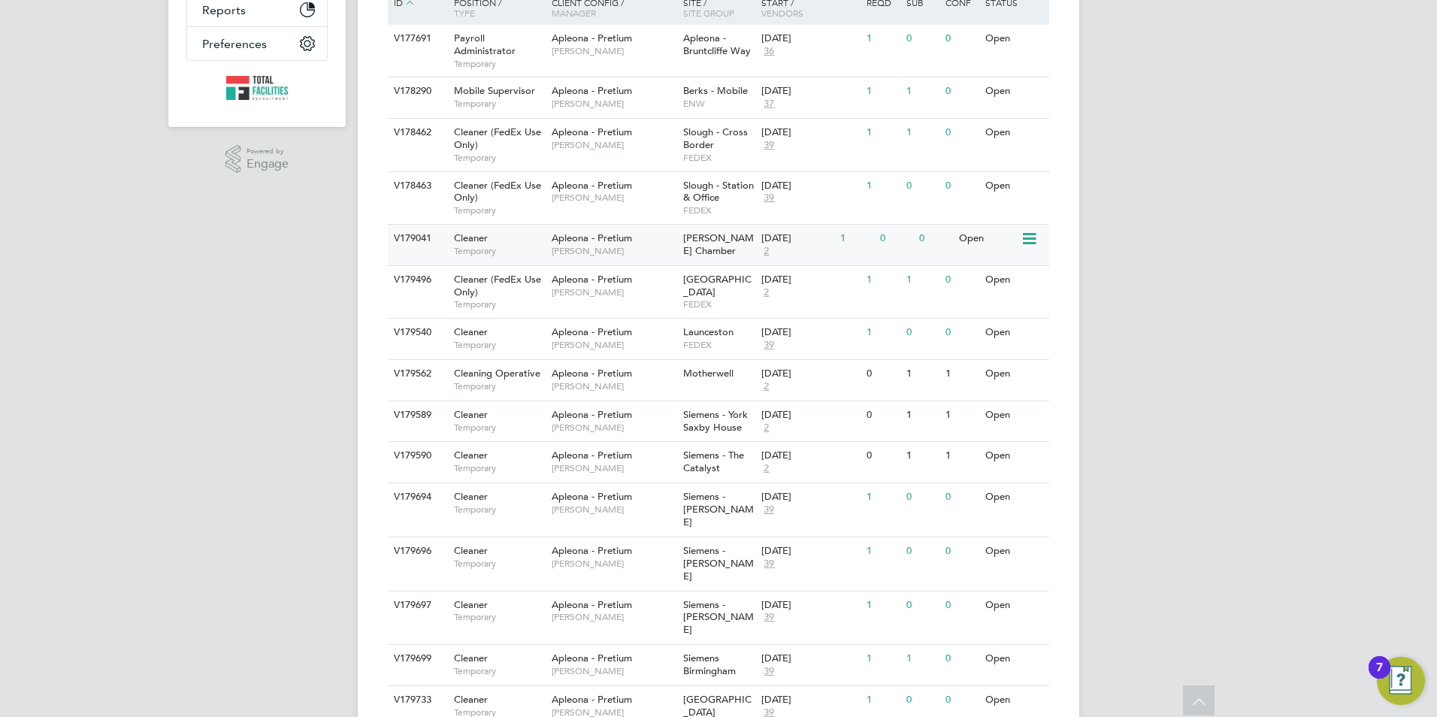
scroll to position [448, 0]
